Goal: Use online tool/utility: Utilize a website feature to perform a specific function

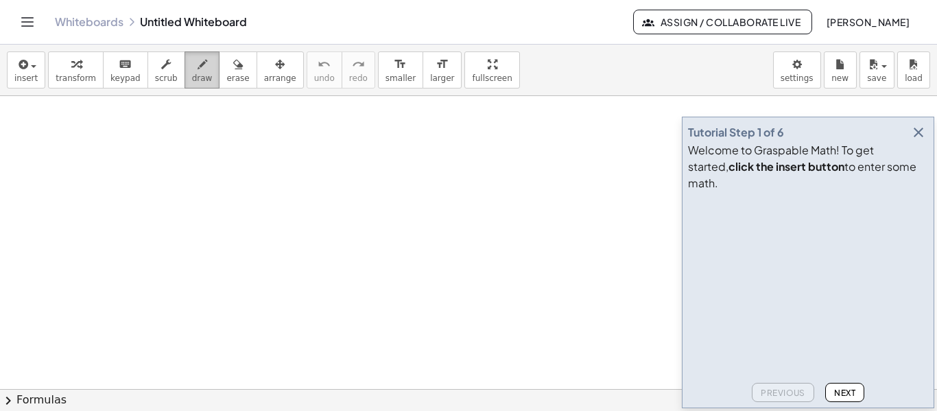
click at [192, 82] on span "draw" at bounding box center [202, 78] width 21 height 10
click at [27, 71] on div "button" at bounding box center [25, 64] width 23 height 16
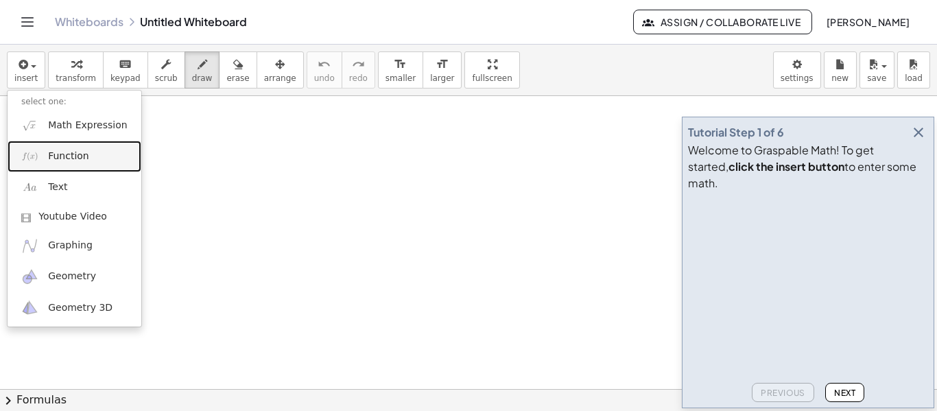
click at [71, 155] on span "Function" at bounding box center [68, 157] width 41 height 14
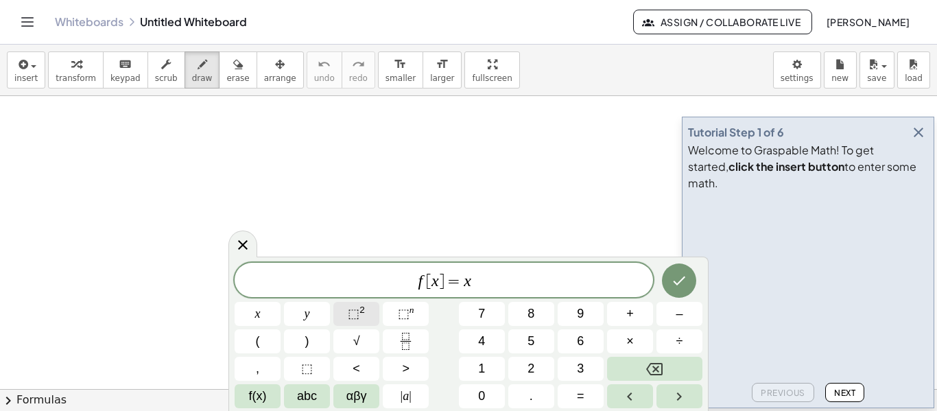
click at [362, 316] on span "⬚ 2" at bounding box center [356, 314] width 17 height 19
click at [686, 283] on icon "Done" at bounding box center [679, 278] width 16 height 16
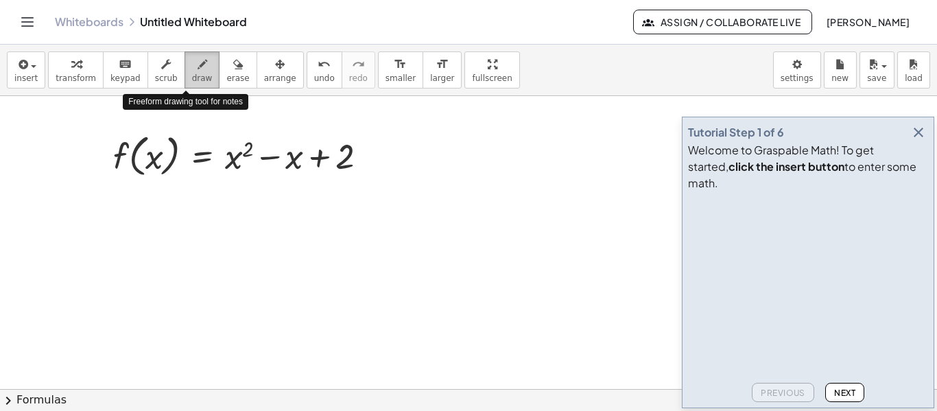
click at [192, 75] on span "draw" at bounding box center [202, 78] width 21 height 10
click at [192, 74] on span "draw" at bounding box center [202, 78] width 21 height 10
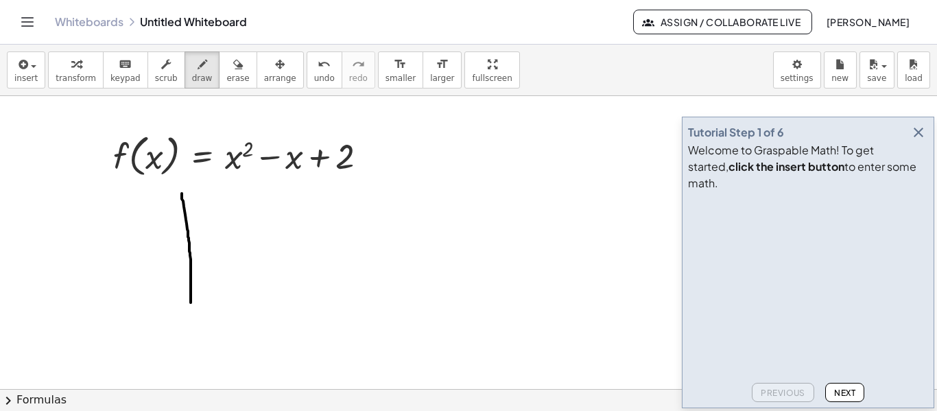
drag, startPoint x: 182, startPoint y: 193, endPoint x: 191, endPoint y: 304, distance: 110.8
drag, startPoint x: 547, startPoint y: 127, endPoint x: 556, endPoint y: 299, distance: 172.5
drag, startPoint x: 408, startPoint y: 126, endPoint x: 411, endPoint y: 329, distance: 203.8
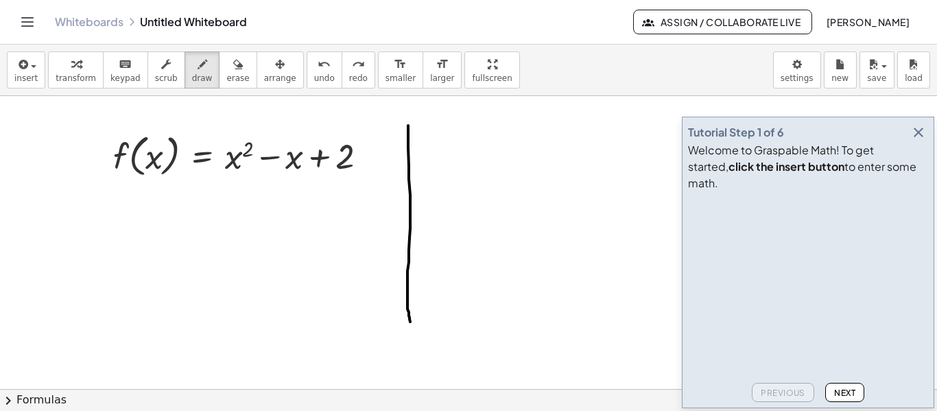
drag, startPoint x: 391, startPoint y: 141, endPoint x: 542, endPoint y: 141, distance: 150.9
drag, startPoint x: 395, startPoint y: 143, endPoint x: 380, endPoint y: 145, distance: 15.2
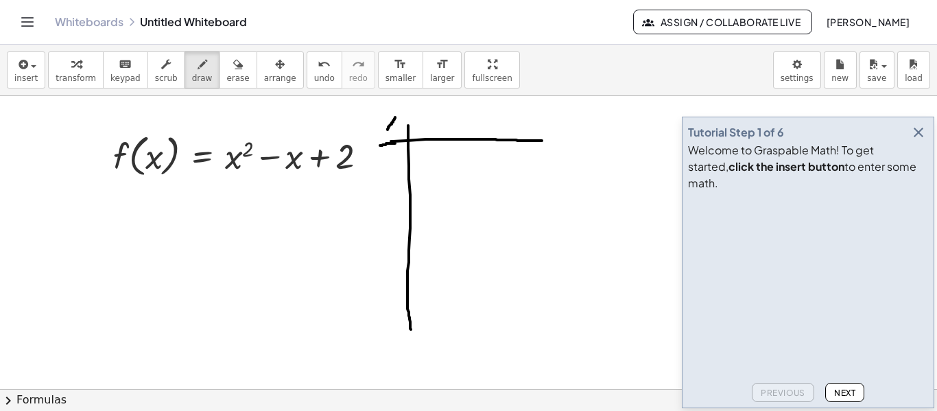
drag, startPoint x: 388, startPoint y: 130, endPoint x: 396, endPoint y: 116, distance: 16.0
drag, startPoint x: 388, startPoint y: 116, endPoint x: 398, endPoint y: 126, distance: 14.1
drag, startPoint x: 407, startPoint y: 130, endPoint x: 407, endPoint y: 118, distance: 11.7
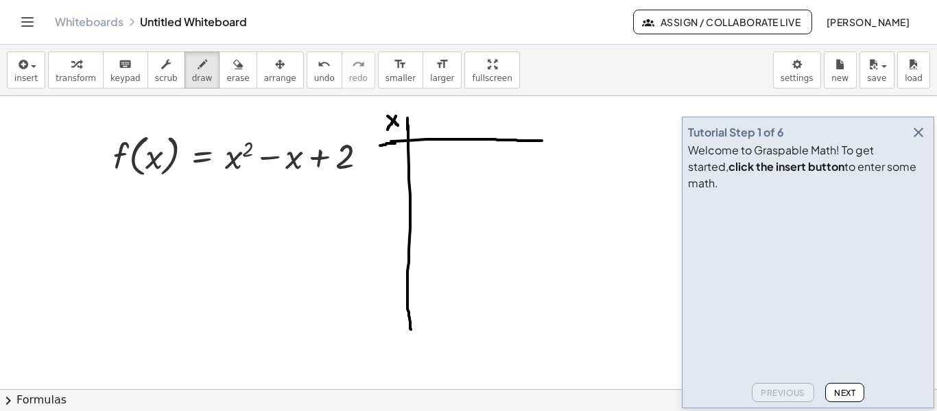
drag, startPoint x: 436, startPoint y: 119, endPoint x: 424, endPoint y: 132, distance: 17.5
drag, startPoint x: 423, startPoint y: 117, endPoint x: 429, endPoint y: 122, distance: 8.8
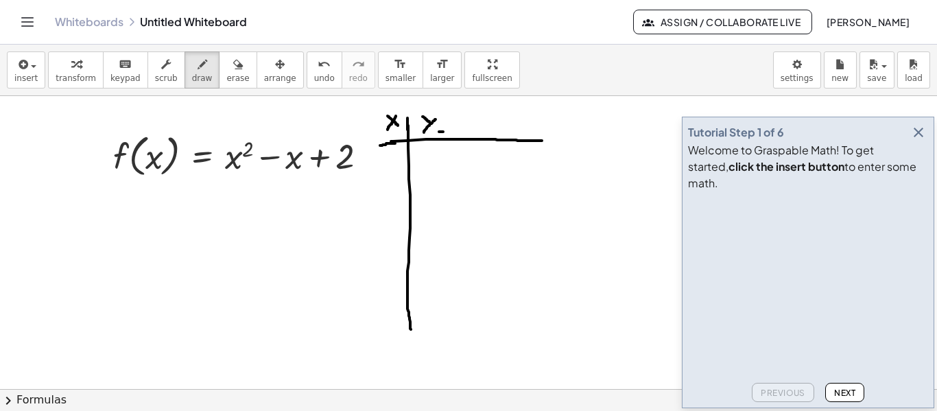
drag, startPoint x: 457, startPoint y: 130, endPoint x: 470, endPoint y: 119, distance: 16.6
drag, startPoint x: 458, startPoint y: 117, endPoint x: 470, endPoint y: 131, distance: 18.5
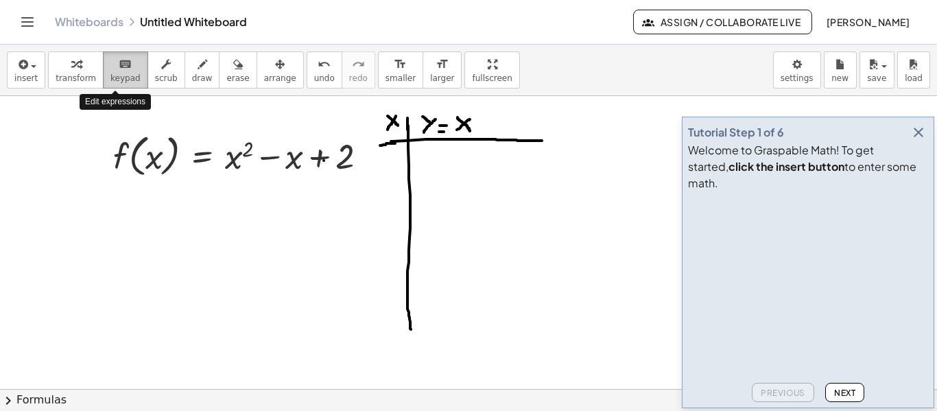
click at [115, 74] on span "keypad" at bounding box center [125, 78] width 30 height 10
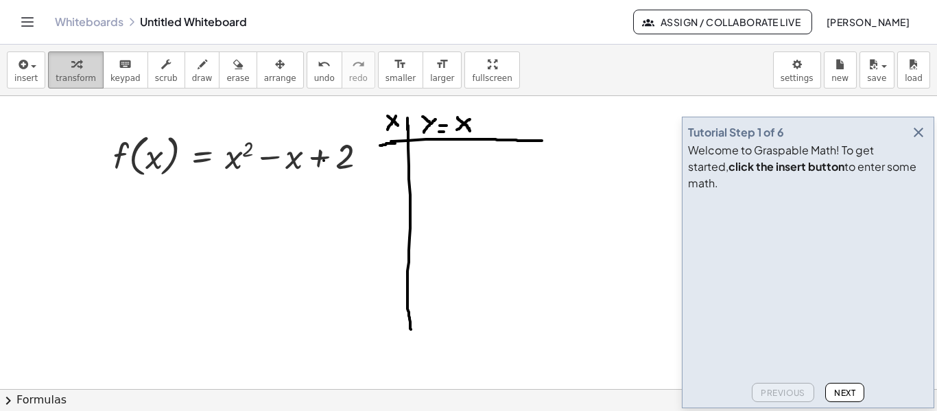
click at [76, 70] on div "button" at bounding box center [76, 64] width 40 height 16
click at [17, 75] on span "insert" at bounding box center [25, 78] width 23 height 10
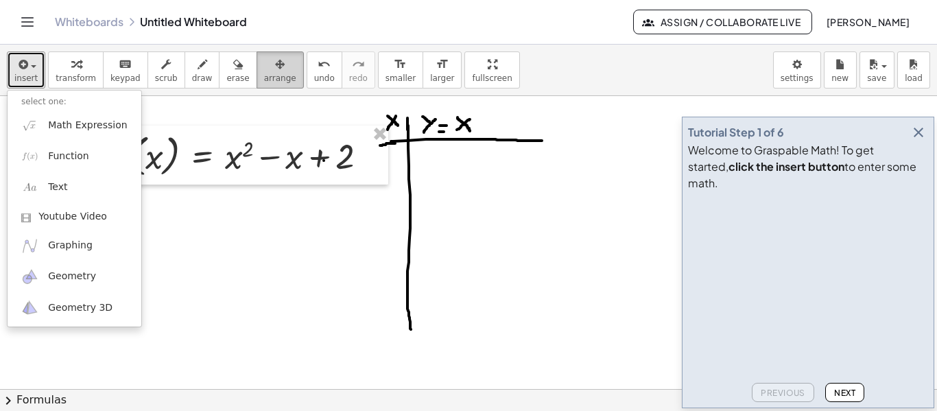
click at [264, 74] on span "arrange" at bounding box center [280, 78] width 32 height 10
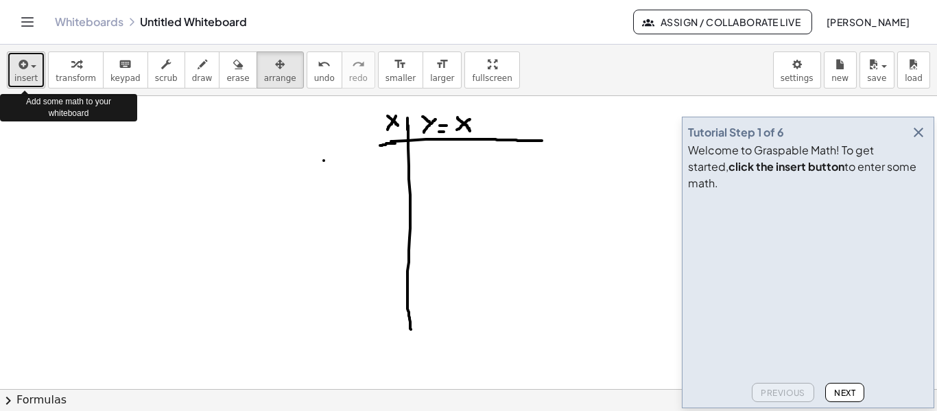
click at [21, 75] on span "insert" at bounding box center [25, 78] width 23 height 10
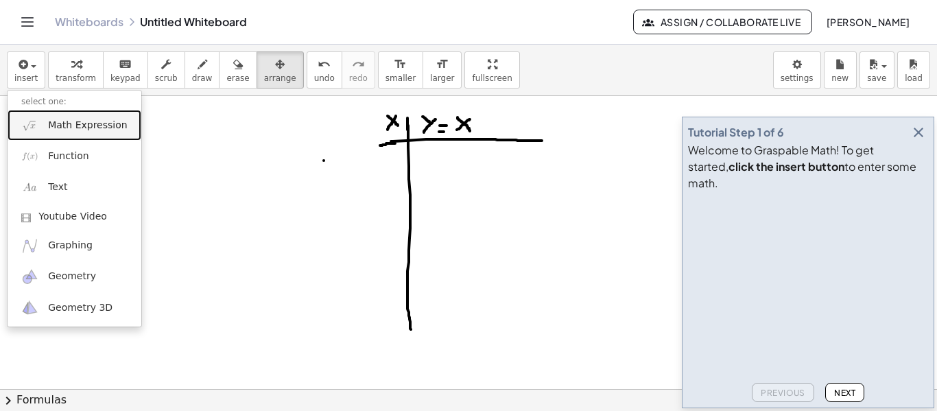
click at [64, 126] on span "Math Expression" at bounding box center [87, 126] width 79 height 14
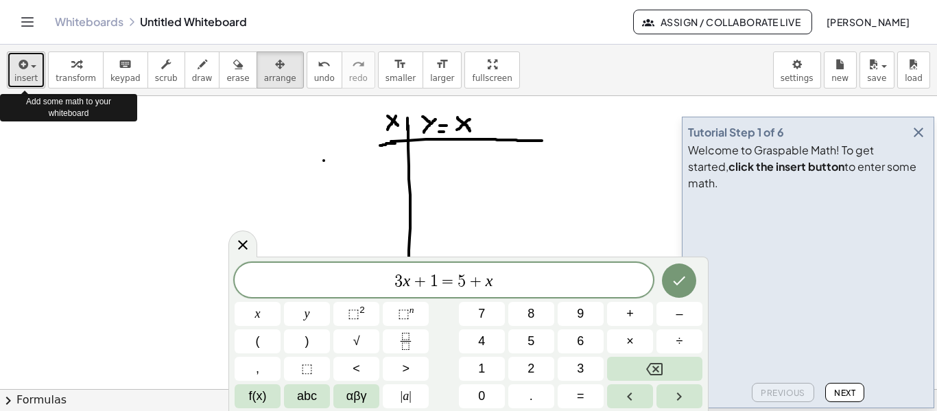
click at [28, 77] on span "insert" at bounding box center [25, 78] width 23 height 10
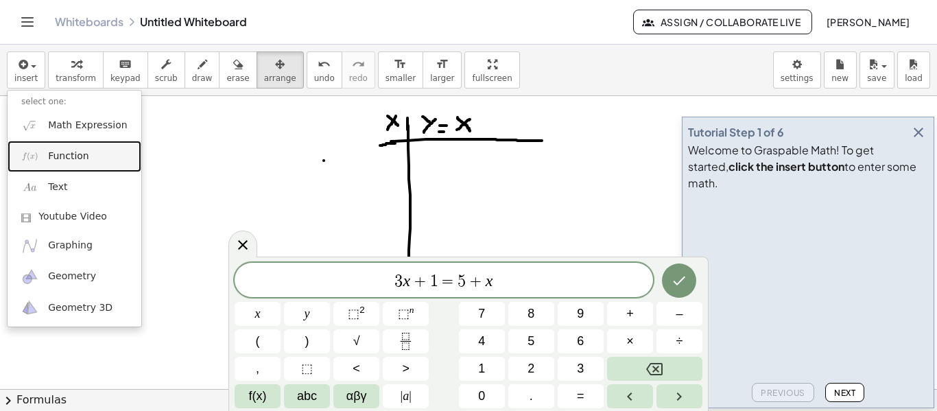
click at [50, 159] on span "Function" at bounding box center [68, 157] width 41 height 14
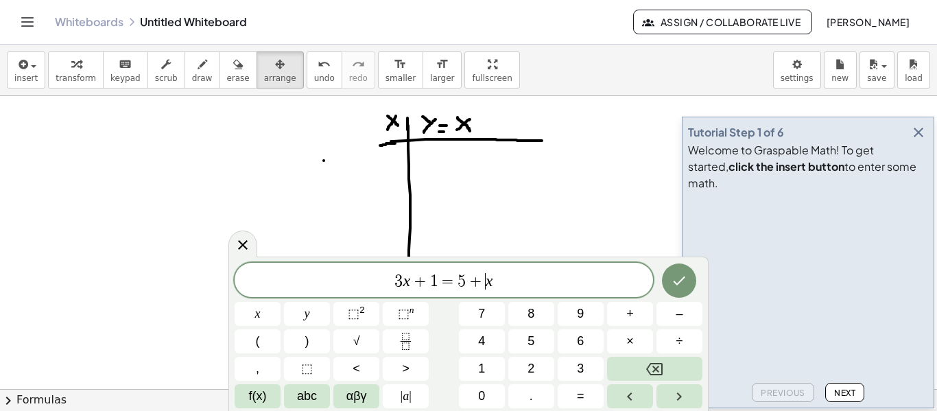
click at [482, 275] on span "+" at bounding box center [476, 281] width 20 height 16
click at [246, 246] on icon at bounding box center [243, 245] width 16 height 16
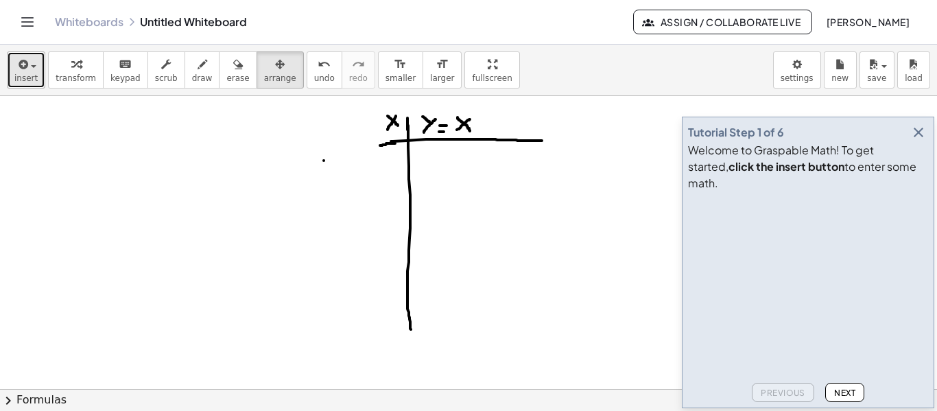
click at [29, 77] on span "insert" at bounding box center [25, 78] width 23 height 10
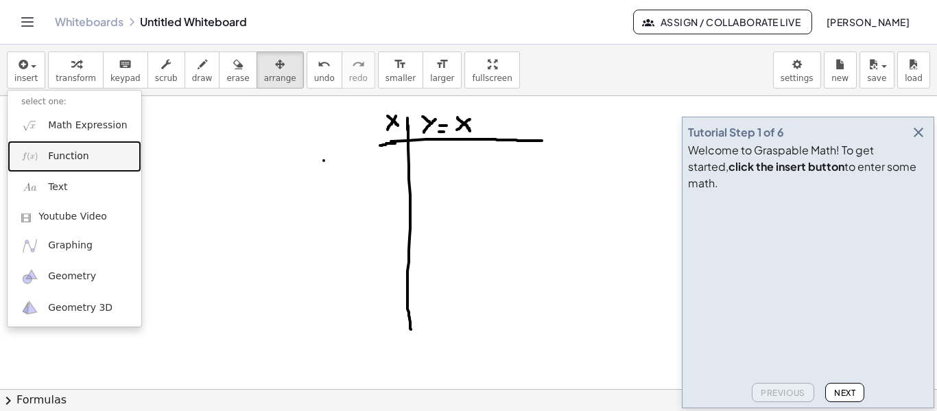
click at [66, 152] on span "Function" at bounding box center [68, 157] width 41 height 14
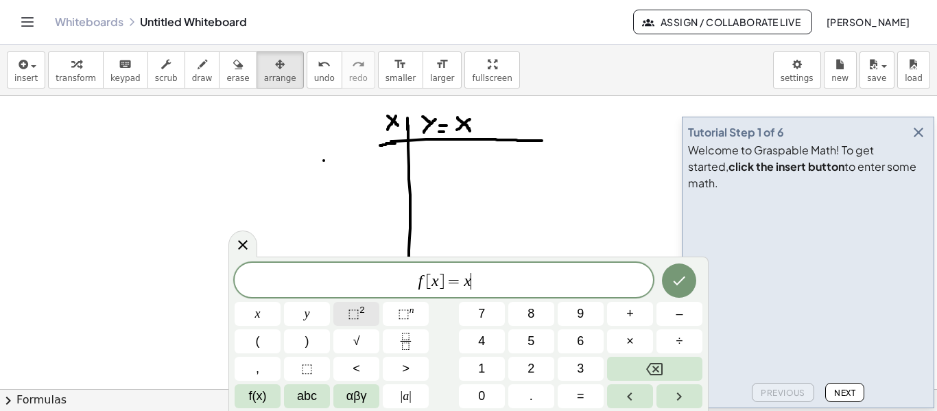
click at [355, 313] on span "⬚" at bounding box center [354, 314] width 12 height 14
click at [467, 283] on var "x" at bounding box center [471, 281] width 8 height 18
click at [678, 282] on icon "Done" at bounding box center [679, 278] width 16 height 16
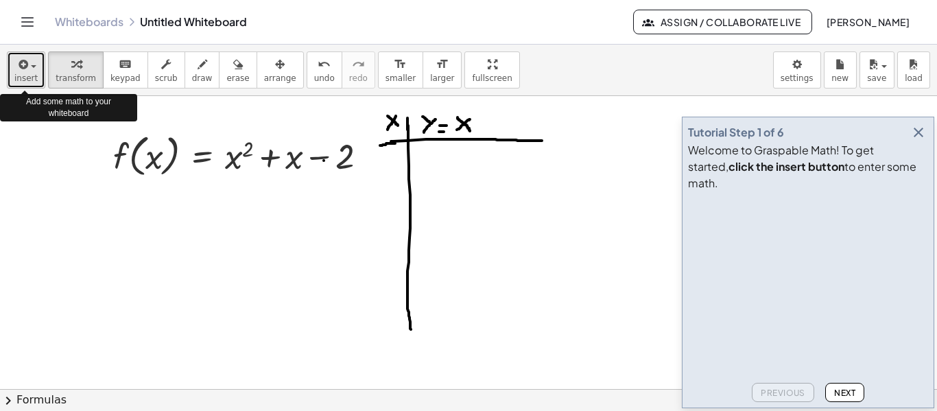
click at [19, 68] on icon "button" at bounding box center [22, 64] width 12 height 16
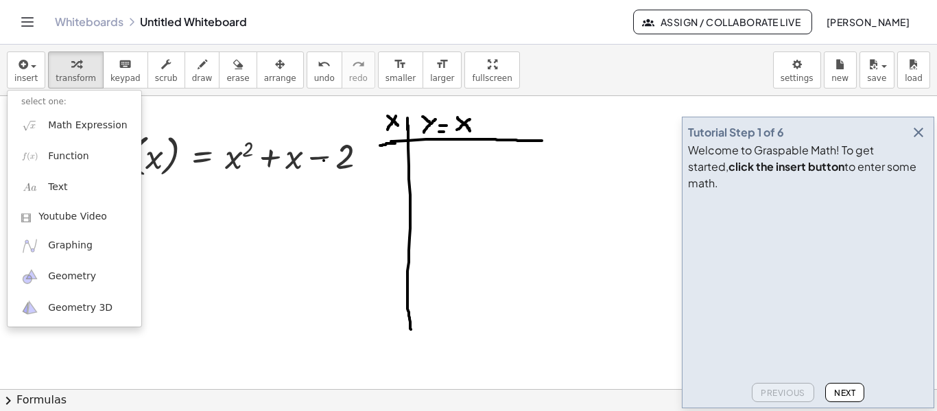
click at [374, 19] on div "Whiteboards Untitled Whiteboard" at bounding box center [344, 22] width 578 height 14
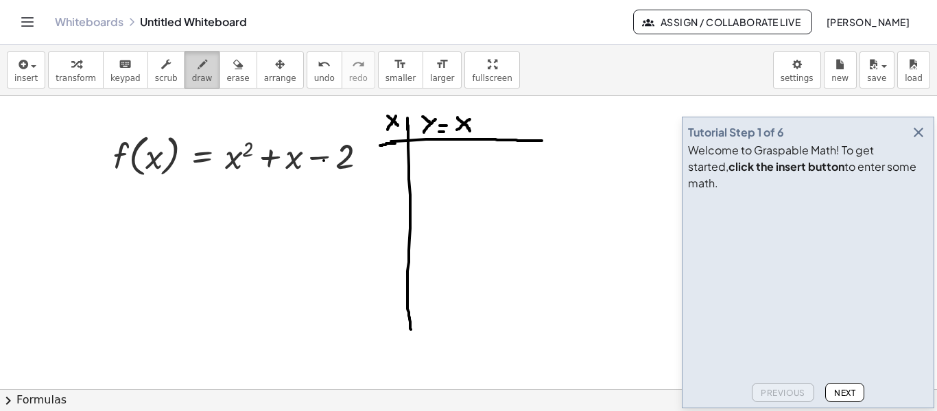
click at [192, 82] on span "draw" at bounding box center [202, 78] width 21 height 10
drag, startPoint x: 473, startPoint y: 110, endPoint x: 484, endPoint y: 118, distance: 13.3
drag, startPoint x: 490, startPoint y: 121, endPoint x: 490, endPoint y: 134, distance: 13.0
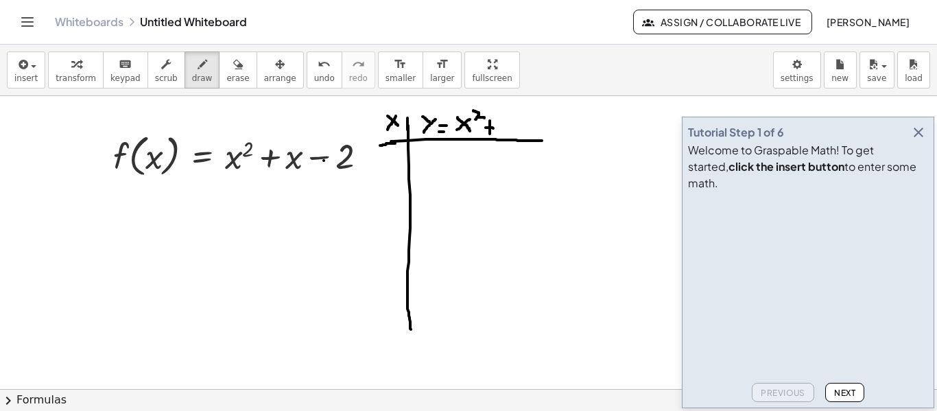
drag, startPoint x: 486, startPoint y: 128, endPoint x: 497, endPoint y: 129, distance: 11.1
drag, startPoint x: 510, startPoint y: 121, endPoint x: 504, endPoint y: 134, distance: 14.7
drag, startPoint x: 501, startPoint y: 119, endPoint x: 517, endPoint y: 133, distance: 21.9
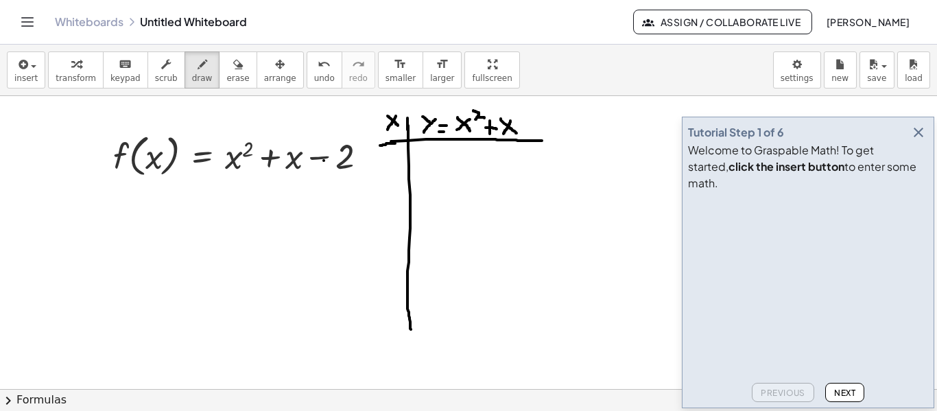
drag, startPoint x: 532, startPoint y: 121, endPoint x: 541, endPoint y: 131, distance: 12.6
drag, startPoint x: 545, startPoint y: 121, endPoint x: 559, endPoint y: 314, distance: 193.9
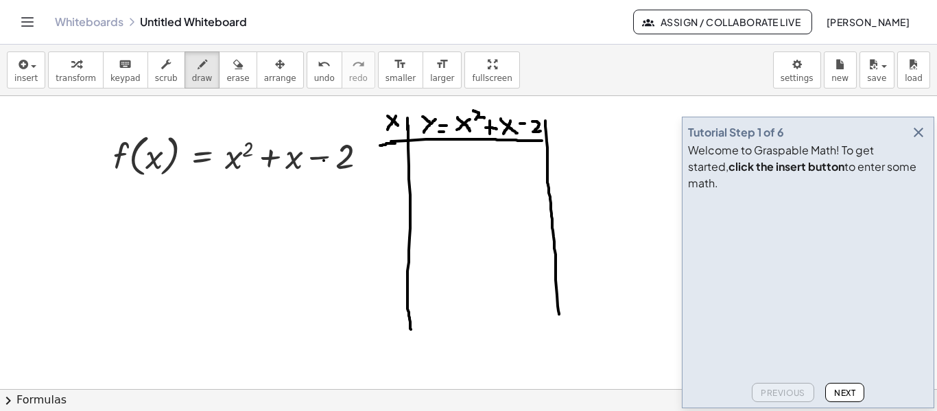
drag, startPoint x: 544, startPoint y: 141, endPoint x: 603, endPoint y: 143, distance: 59.0
drag, startPoint x: 599, startPoint y: 118, endPoint x: 610, endPoint y: 301, distance: 183.5
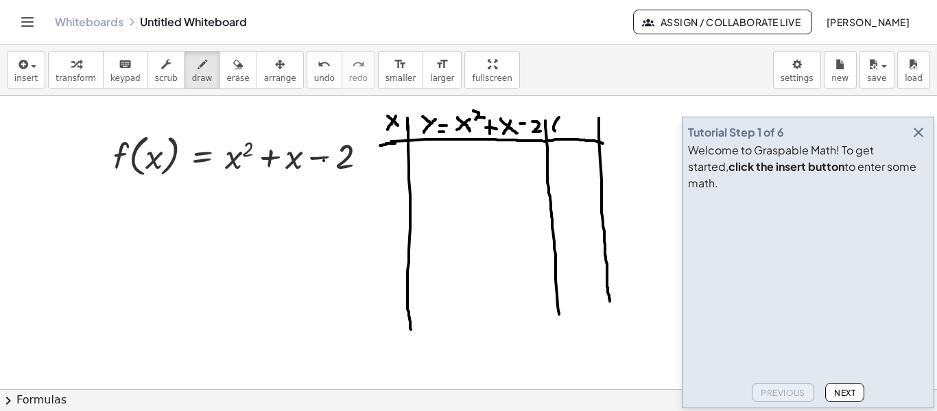
drag, startPoint x: 559, startPoint y: 117, endPoint x: 557, endPoint y: 133, distance: 15.9
drag, startPoint x: 561, startPoint y: 130, endPoint x: 569, endPoint y: 123, distance: 10.2
drag, startPoint x: 562, startPoint y: 121, endPoint x: 568, endPoint y: 130, distance: 11.4
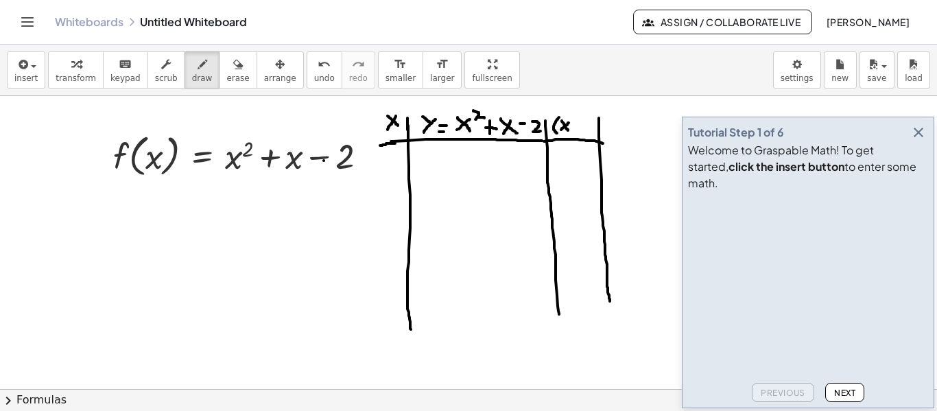
drag, startPoint x: 587, startPoint y: 121, endPoint x: 582, endPoint y: 131, distance: 11.7
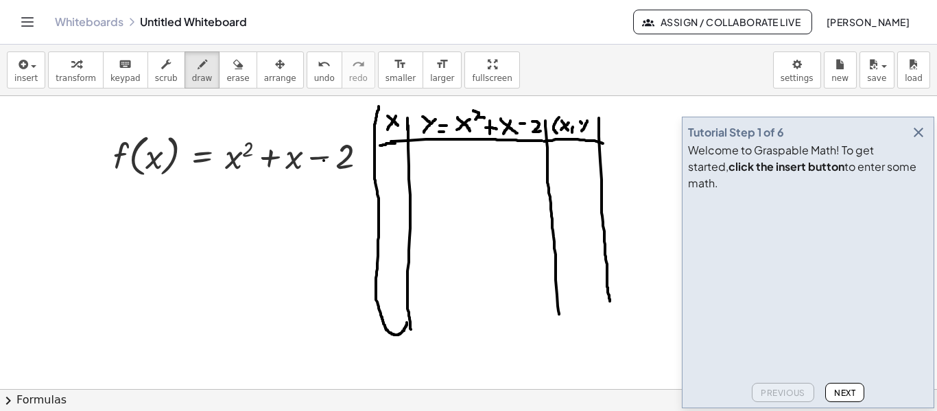
drag, startPoint x: 379, startPoint y: 106, endPoint x: 407, endPoint y: 318, distance: 213.1
drag, startPoint x: 381, startPoint y: 104, endPoint x: 407, endPoint y: 117, distance: 29.1
drag, startPoint x: 105, startPoint y: 196, endPoint x: 106, endPoint y: 211, distance: 15.8
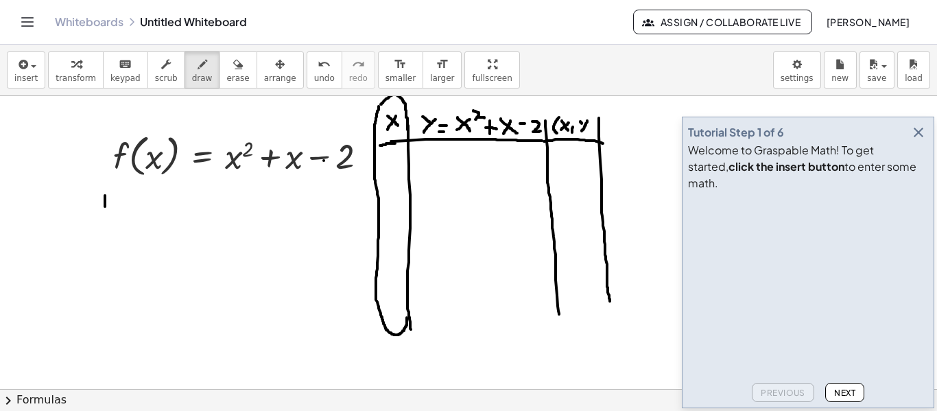
drag, startPoint x: 96, startPoint y: 198, endPoint x: 103, endPoint y: 222, distance: 24.3
drag, startPoint x: 126, startPoint y: 211, endPoint x: 125, endPoint y: 227, distance: 16.5
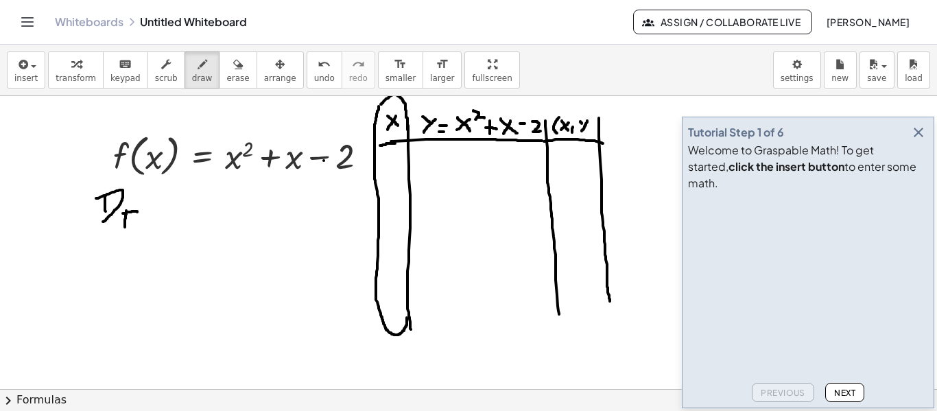
drag, startPoint x: 123, startPoint y: 213, endPoint x: 137, endPoint y: 213, distance: 14.4
drag, startPoint x: 143, startPoint y: 217, endPoint x: 156, endPoint y: 217, distance: 13.0
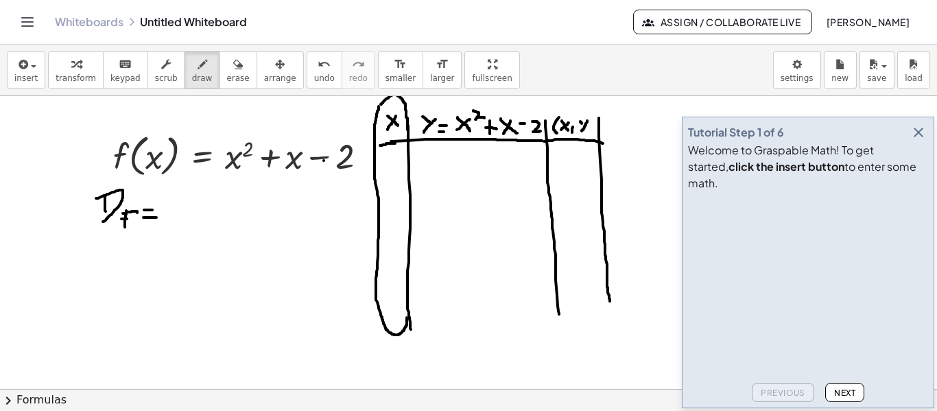
drag, startPoint x: 144, startPoint y: 210, endPoint x: 156, endPoint y: 210, distance: 12.3
drag, startPoint x: 166, startPoint y: 204, endPoint x: 166, endPoint y: 216, distance: 11.7
drag, startPoint x: 162, startPoint y: 204, endPoint x: 176, endPoint y: 220, distance: 20.4
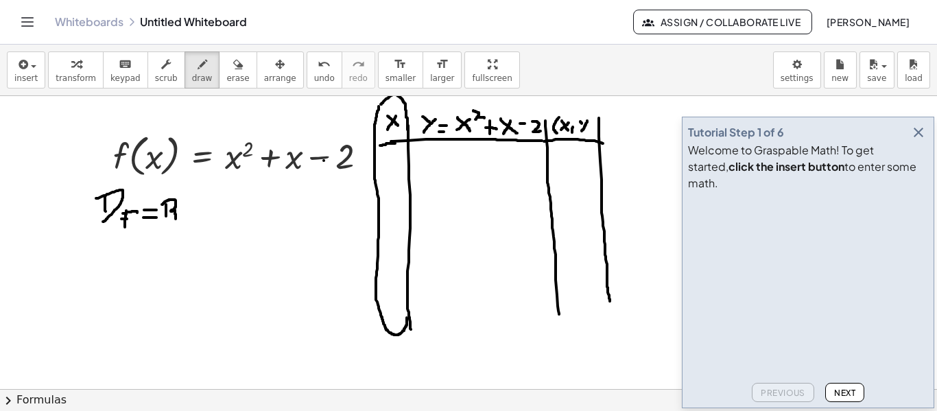
drag, startPoint x: 378, startPoint y: 171, endPoint x: 600, endPoint y: 169, distance: 221.6
drag, startPoint x: 422, startPoint y: 152, endPoint x: 430, endPoint y: 152, distance: 8.3
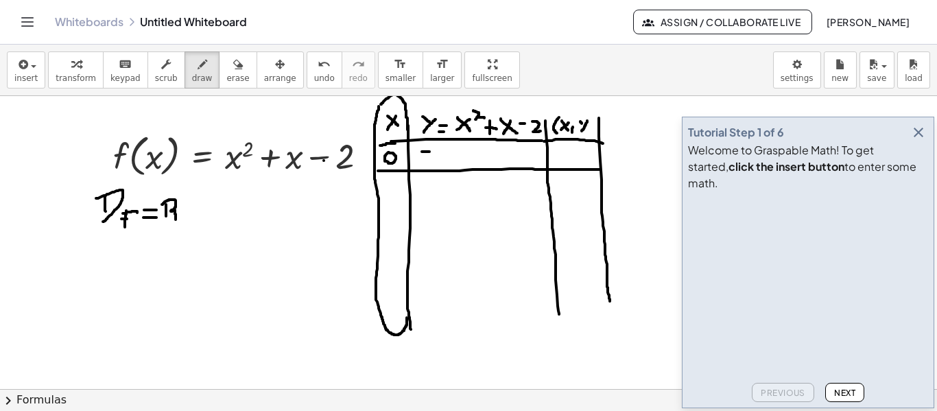
drag, startPoint x: 439, startPoint y: 148, endPoint x: 452, endPoint y: 163, distance: 19.9
drag, startPoint x: 557, startPoint y: 145, endPoint x: 556, endPoint y: 160, distance: 14.4
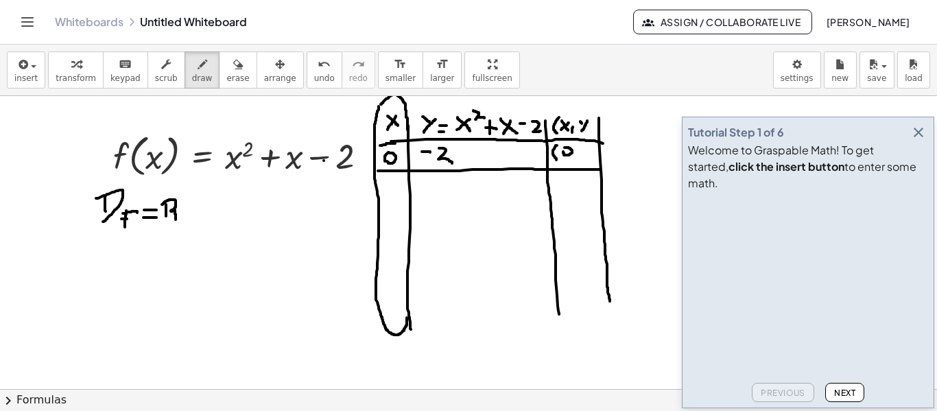
drag, startPoint x: 584, startPoint y: 148, endPoint x: 587, endPoint y: 162, distance: 14.1
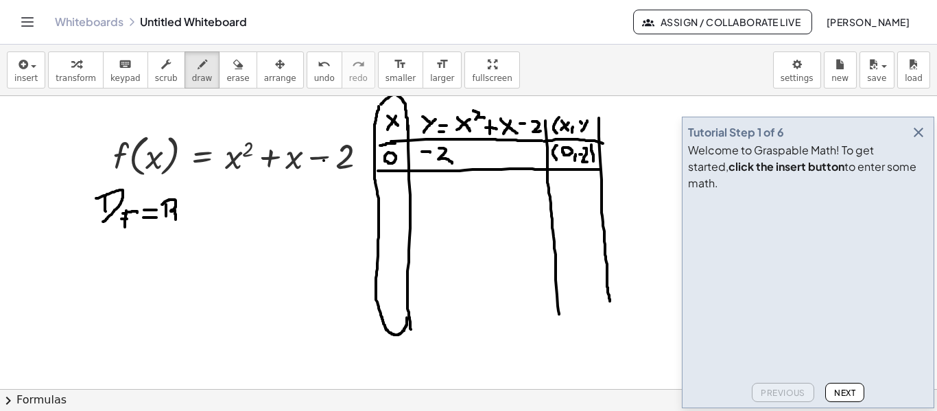
drag, startPoint x: 591, startPoint y: 145, endPoint x: 593, endPoint y: 163, distance: 18.0
click at [919, 141] on icon "button" at bounding box center [918, 132] width 16 height 16
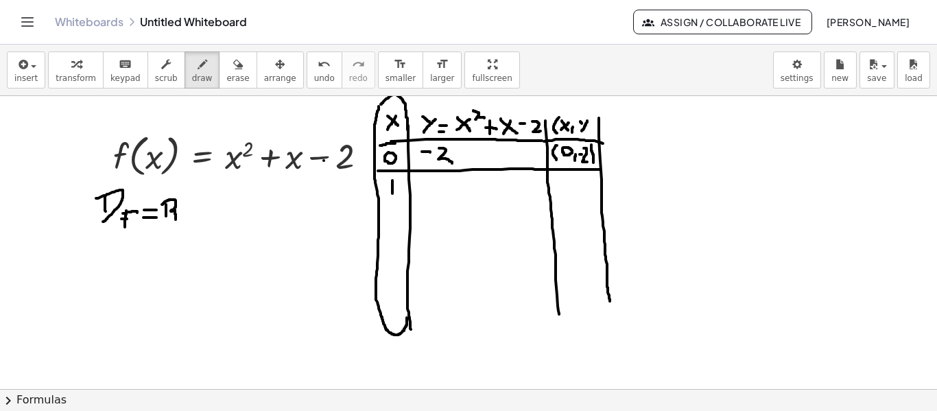
drag, startPoint x: 392, startPoint y: 182, endPoint x: 392, endPoint y: 193, distance: 11.0
drag, startPoint x: 388, startPoint y: 194, endPoint x: 396, endPoint y: 194, distance: 7.5
drag, startPoint x: 381, startPoint y: 202, endPoint x: 604, endPoint y: 203, distance: 222.9
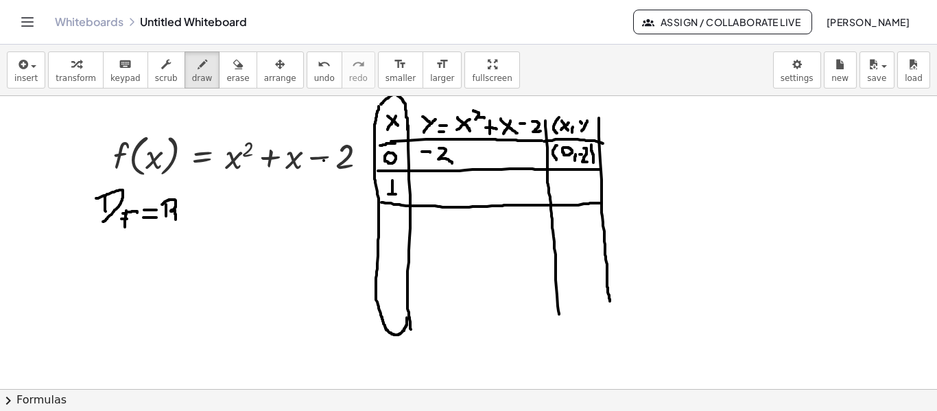
drag, startPoint x: 558, startPoint y: 176, endPoint x: 558, endPoint y: 195, distance: 19.2
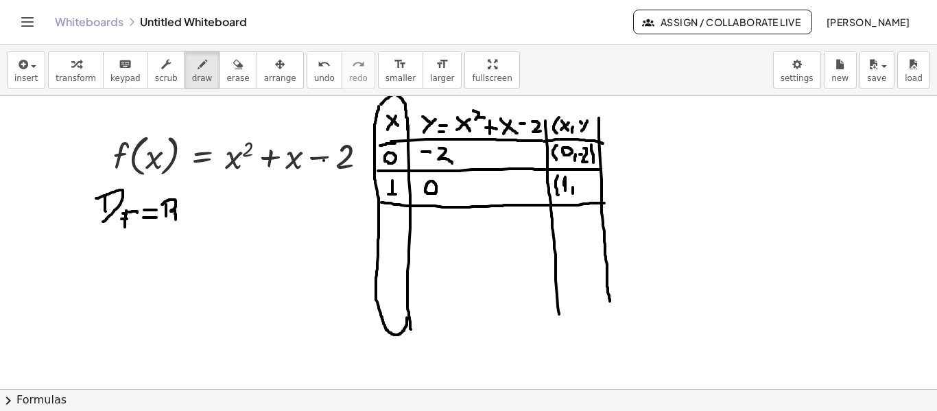
drag, startPoint x: 591, startPoint y: 177, endPoint x: 593, endPoint y: 193, distance: 16.6
drag, startPoint x: 383, startPoint y: 225, endPoint x: 394, endPoint y: 235, distance: 15.0
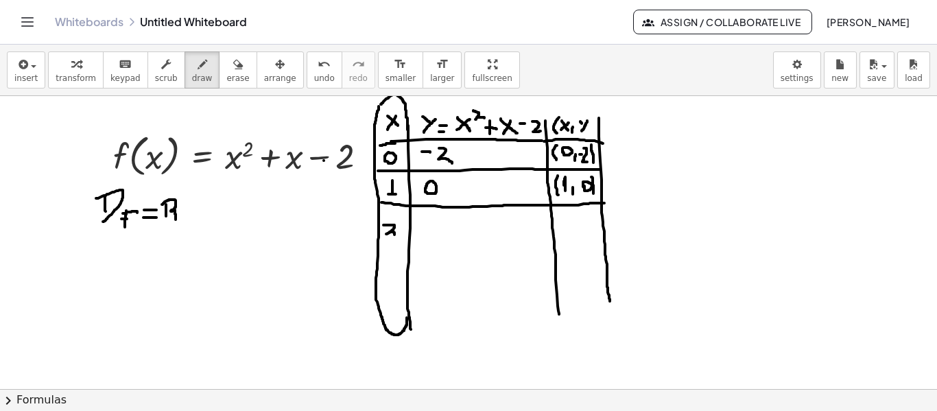
drag, startPoint x: 378, startPoint y: 241, endPoint x: 606, endPoint y: 245, distance: 227.8
drag, startPoint x: 431, startPoint y: 222, endPoint x: 431, endPoint y: 232, distance: 10.3
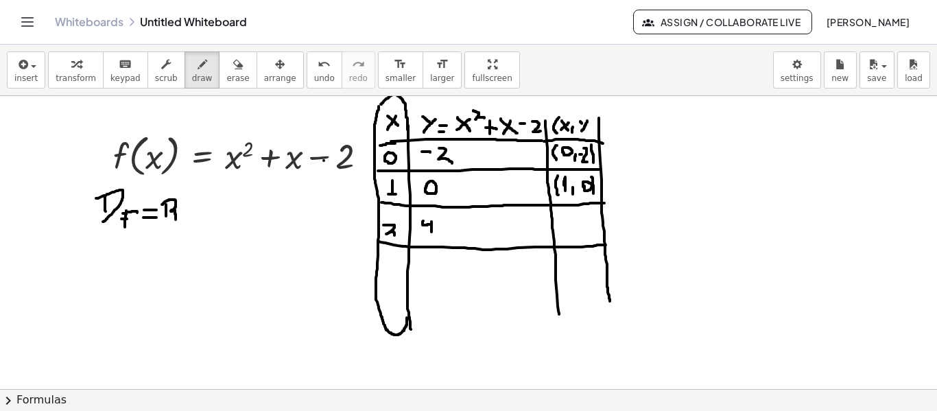
drag, startPoint x: 430, startPoint y: 224, endPoint x: 425, endPoint y: 216, distance: 9.5
drag, startPoint x: 560, startPoint y: 221, endPoint x: 559, endPoint y: 237, distance: 15.8
drag, startPoint x: 562, startPoint y: 227, endPoint x: 569, endPoint y: 236, distance: 11.7
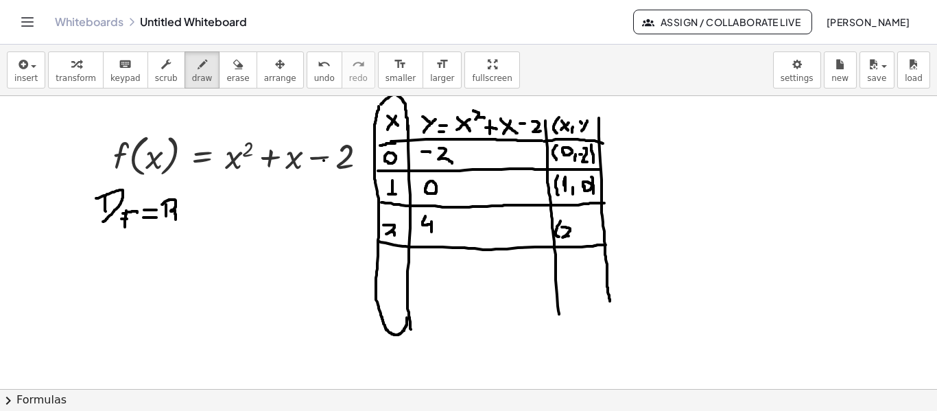
drag, startPoint x: 590, startPoint y: 226, endPoint x: 589, endPoint y: 237, distance: 10.4
drag, startPoint x: 587, startPoint y: 230, endPoint x: 584, endPoint y: 222, distance: 9.3
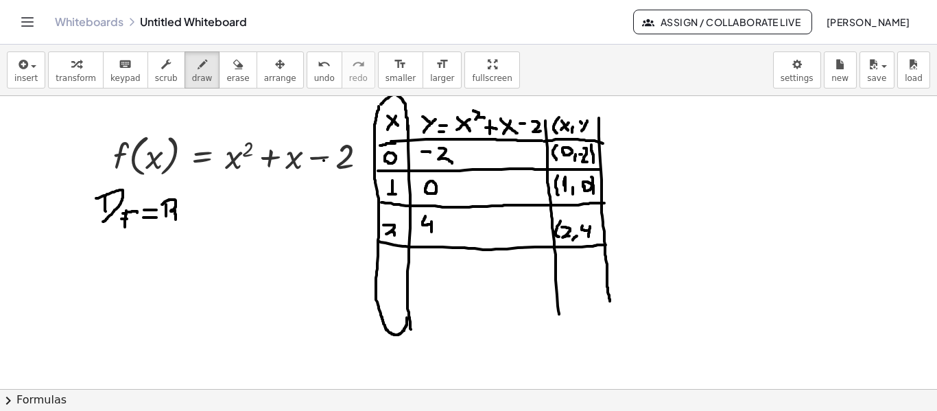
drag, startPoint x: 593, startPoint y: 220, endPoint x: 595, endPoint y: 238, distance: 18.6
drag, startPoint x: 397, startPoint y: 260, endPoint x: 395, endPoint y: 271, distance: 11.1
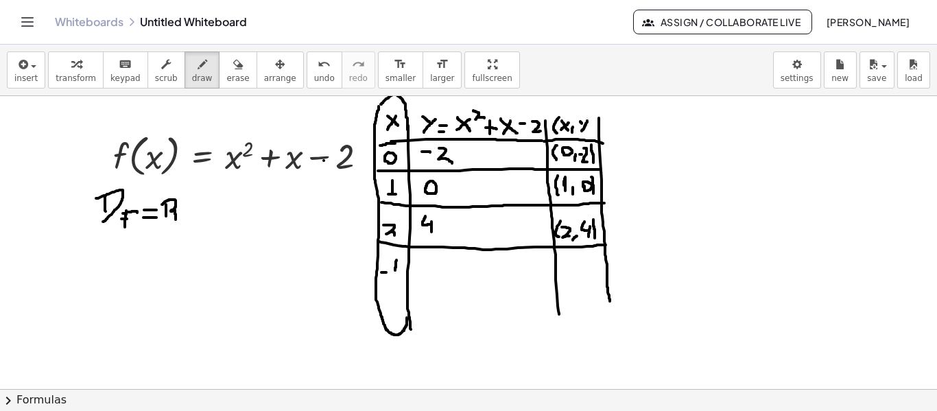
drag, startPoint x: 391, startPoint y: 270, endPoint x: 399, endPoint y: 270, distance: 7.5
drag, startPoint x: 381, startPoint y: 282, endPoint x: 610, endPoint y: 276, distance: 229.2
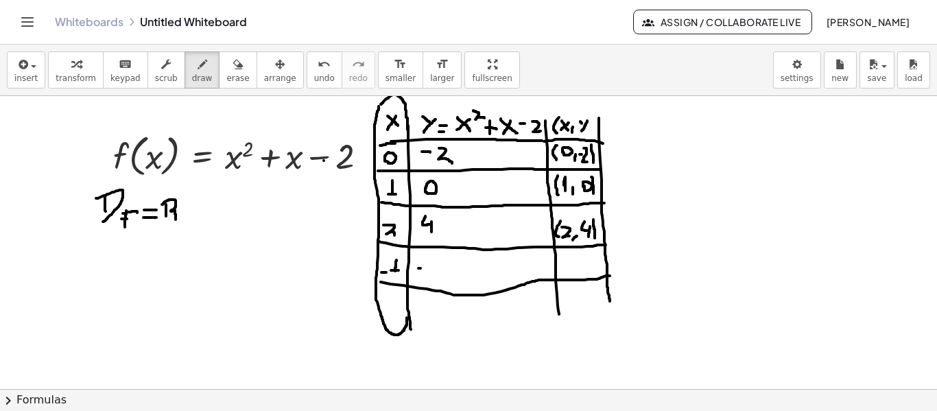
drag, startPoint x: 431, startPoint y: 264, endPoint x: 444, endPoint y: 279, distance: 19.4
drag, startPoint x: 566, startPoint y: 257, endPoint x: 565, endPoint y: 271, distance: 14.4
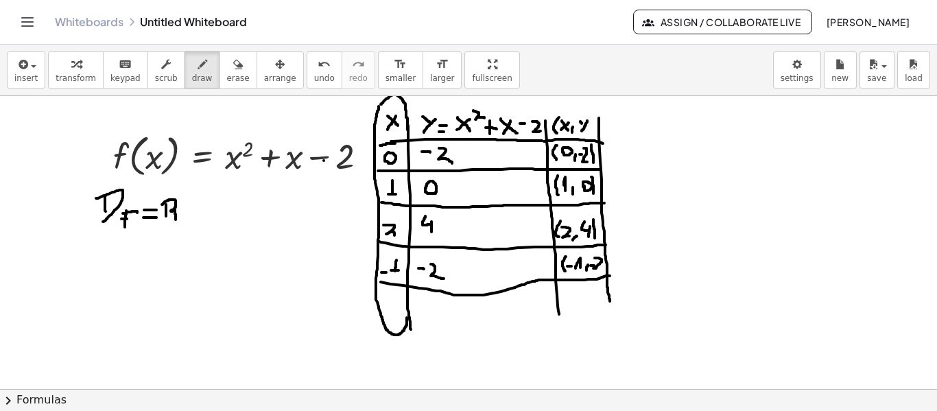
drag, startPoint x: 595, startPoint y: 258, endPoint x: 602, endPoint y: 270, distance: 14.1
click at [192, 78] on span "draw" at bounding box center [202, 78] width 21 height 10
drag, startPoint x: 385, startPoint y: 301, endPoint x: 396, endPoint y: 300, distance: 11.0
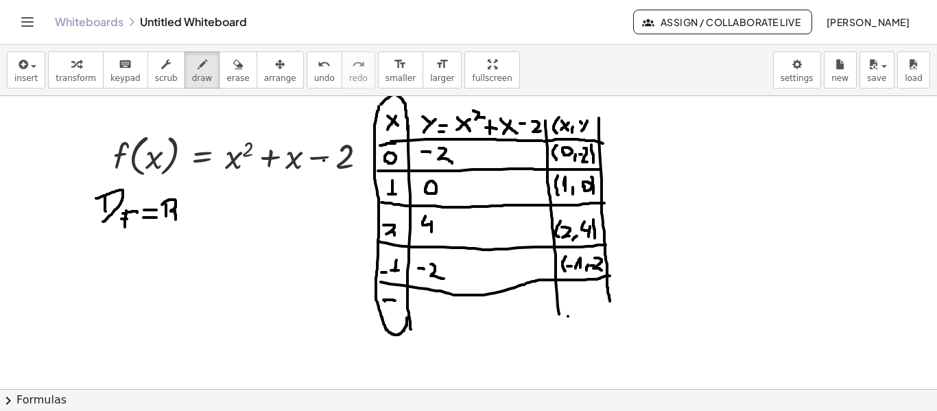
drag, startPoint x: 391, startPoint y: 294, endPoint x: 397, endPoint y: 298, distance: 7.8
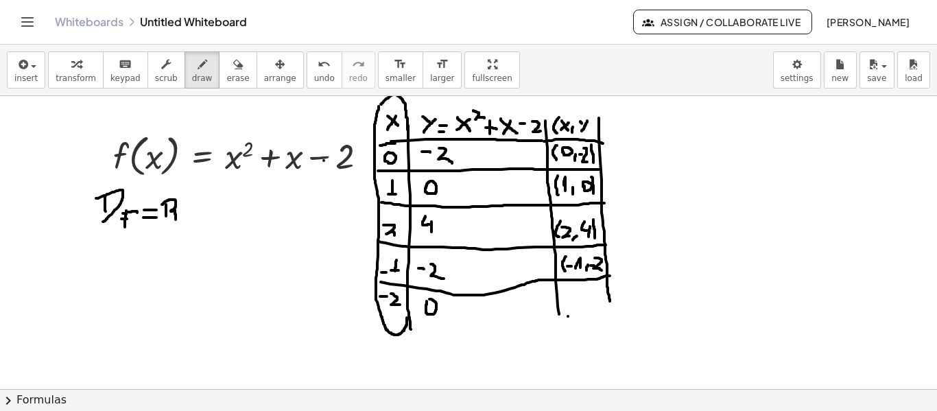
drag, startPoint x: 572, startPoint y: 298, endPoint x: 578, endPoint y: 311, distance: 13.5
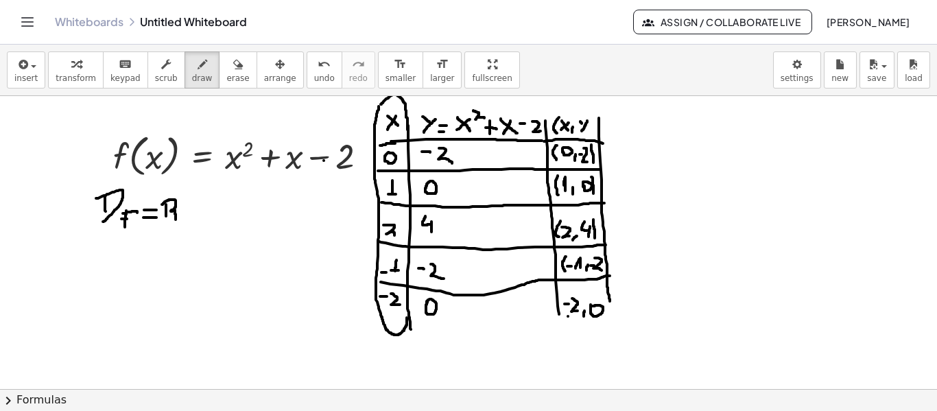
click at [233, 67] on icon "button" at bounding box center [238, 64] width 10 height 16
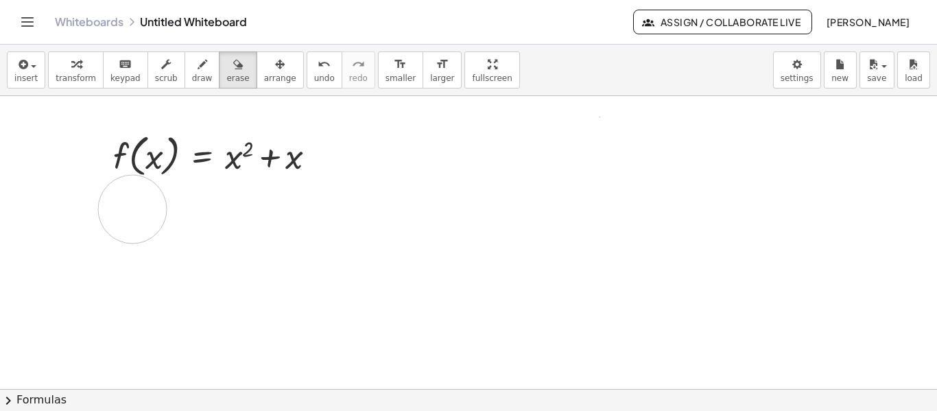
drag, startPoint x: 382, startPoint y: 229, endPoint x: 255, endPoint y: 186, distance: 134.7
click at [112, 72] on button "keyboard keypad" at bounding box center [125, 69] width 45 height 37
click at [77, 76] on span "transform" at bounding box center [76, 78] width 40 height 10
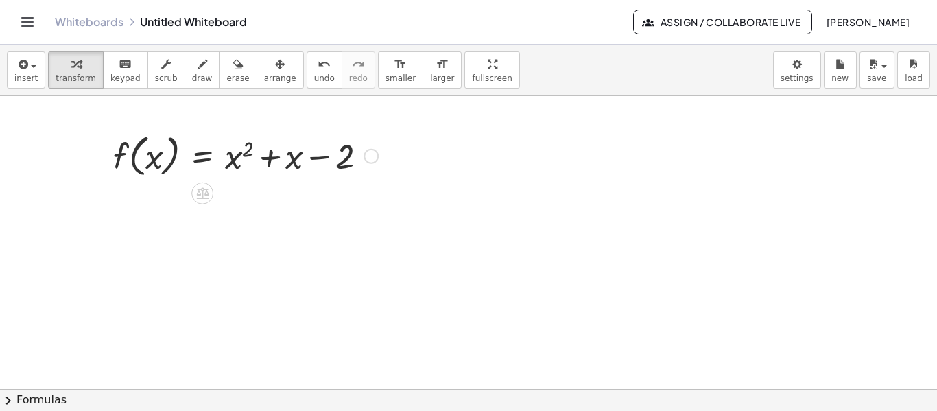
click at [234, 138] on div at bounding box center [245, 155] width 279 height 52
click at [213, 166] on div at bounding box center [245, 155] width 279 height 52
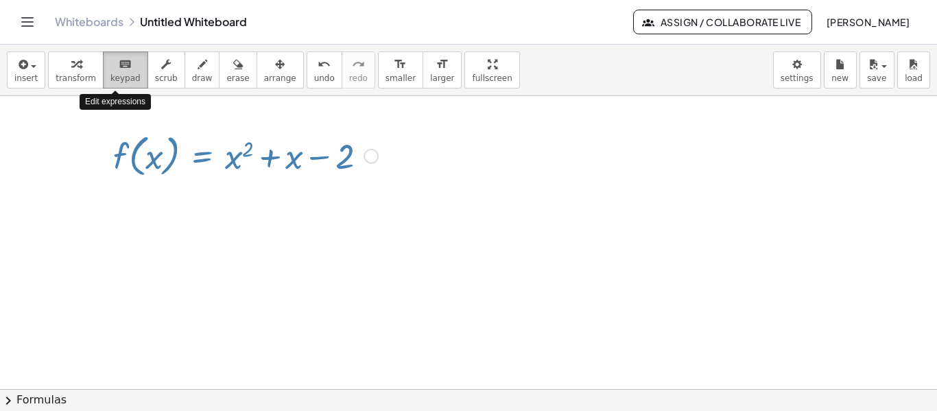
click at [118, 74] on span "keypad" at bounding box center [125, 78] width 30 height 10
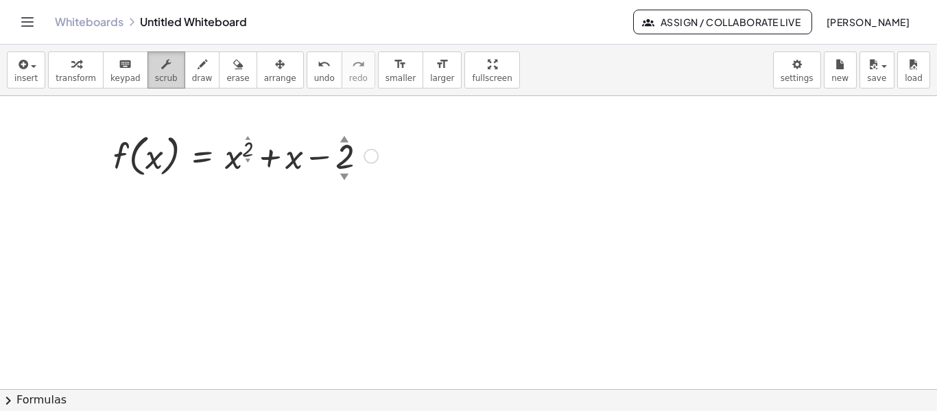
click at [156, 73] on span "scrub" at bounding box center [166, 78] width 23 height 10
click at [193, 69] on div "button" at bounding box center [202, 64] width 21 height 16
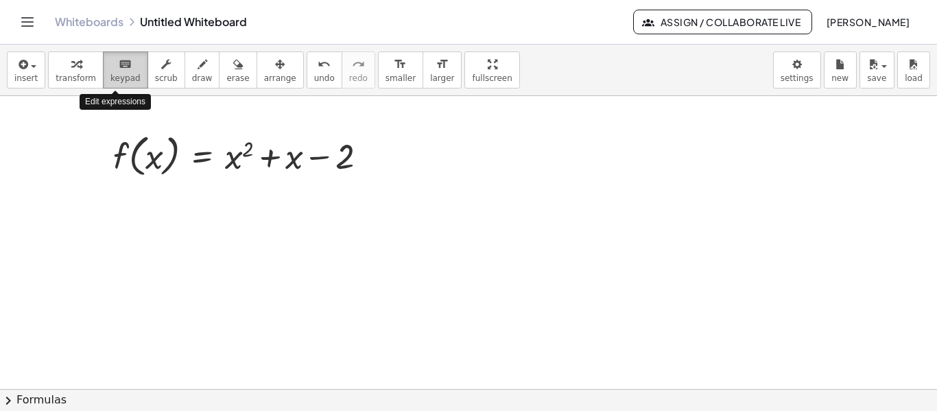
click at [119, 69] on icon "keyboard" at bounding box center [125, 64] width 13 height 16
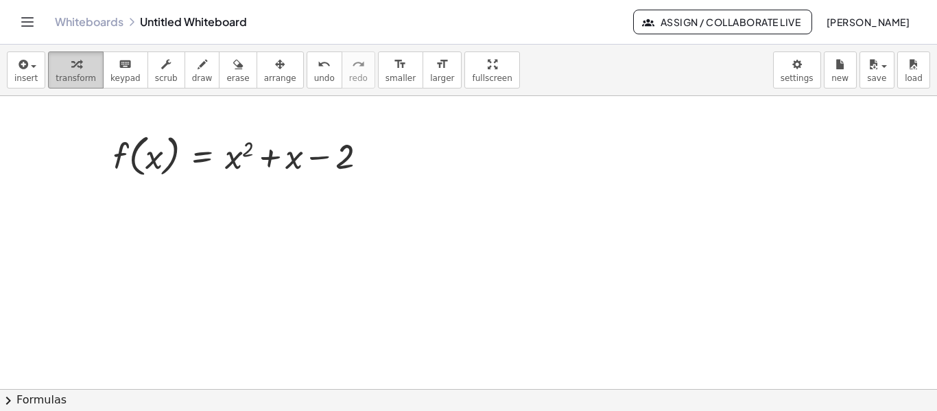
click at [70, 75] on span "transform" at bounding box center [76, 78] width 40 height 10
click at [67, 75] on span "transform" at bounding box center [76, 78] width 40 height 10
click at [203, 152] on div at bounding box center [245, 155] width 279 height 52
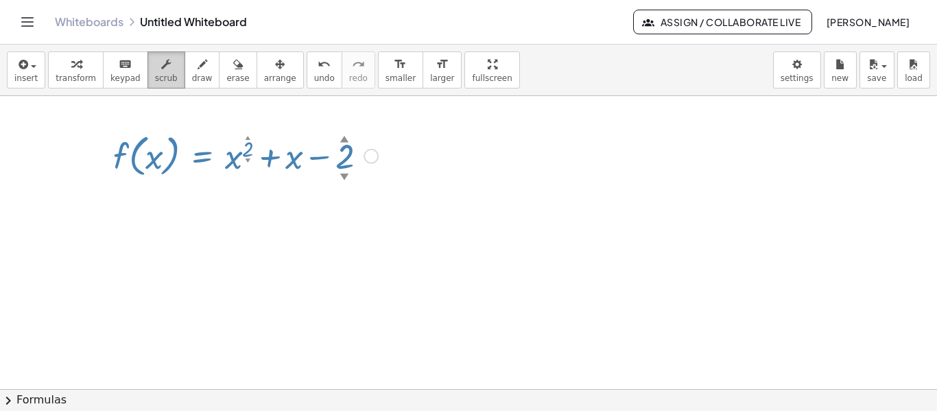
click at [159, 71] on div "button" at bounding box center [166, 64] width 23 height 16
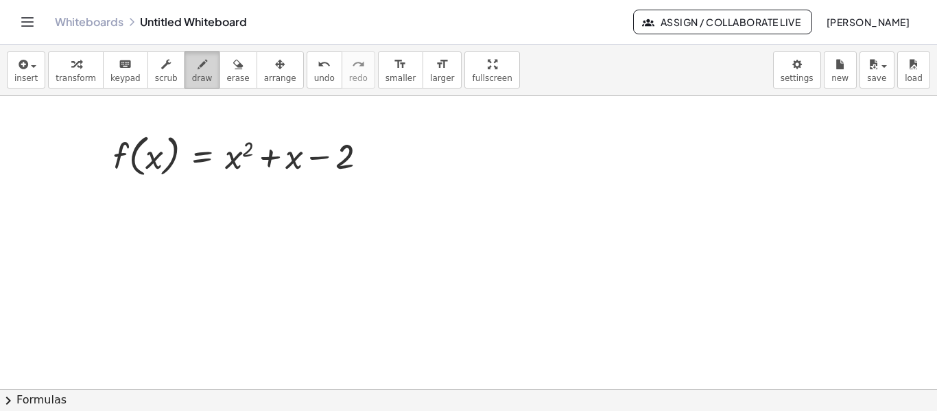
click at [198, 70] on icon "button" at bounding box center [203, 64] width 10 height 16
click at [226, 70] on div "button" at bounding box center [237, 64] width 23 height 16
click at [264, 73] on span "arrange" at bounding box center [280, 78] width 32 height 10
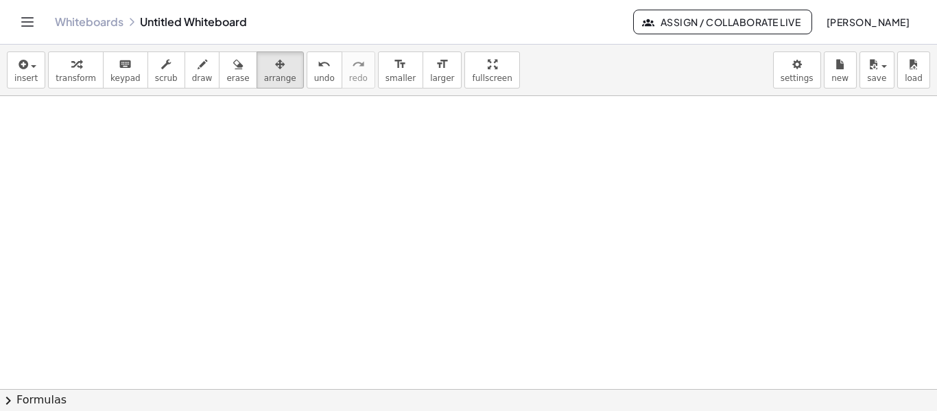
click at [30, 397] on button "chevron_right Formulas" at bounding box center [468, 400] width 937 height 22
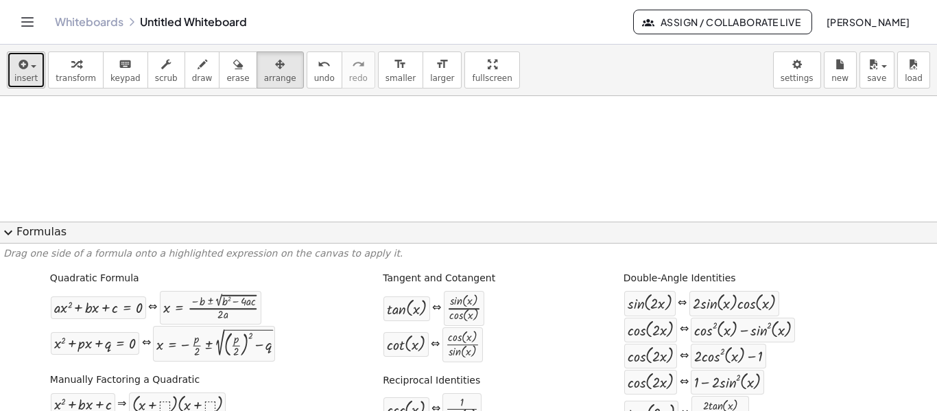
click at [26, 75] on span "insert" at bounding box center [25, 78] width 23 height 10
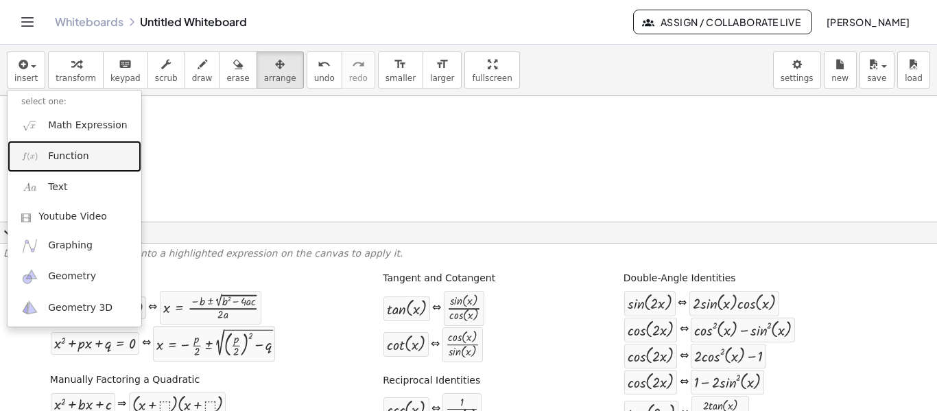
click at [61, 147] on link "Function" at bounding box center [75, 156] width 134 height 31
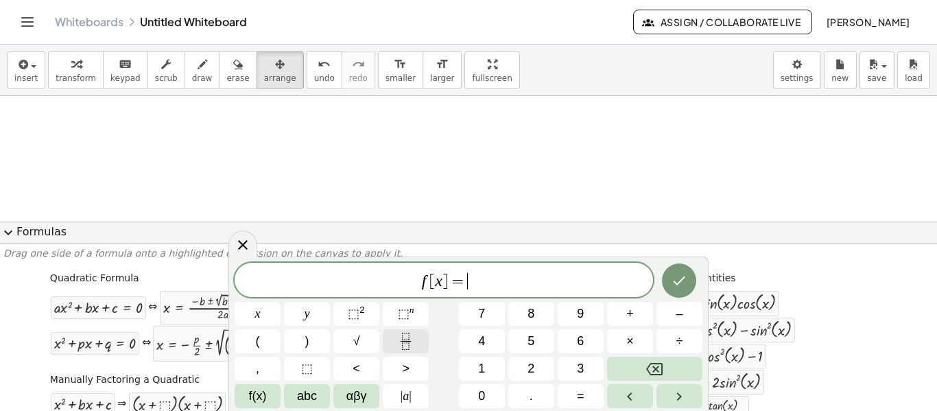
click at [410, 341] on rect "Fraction" at bounding box center [406, 341] width 10 height 1
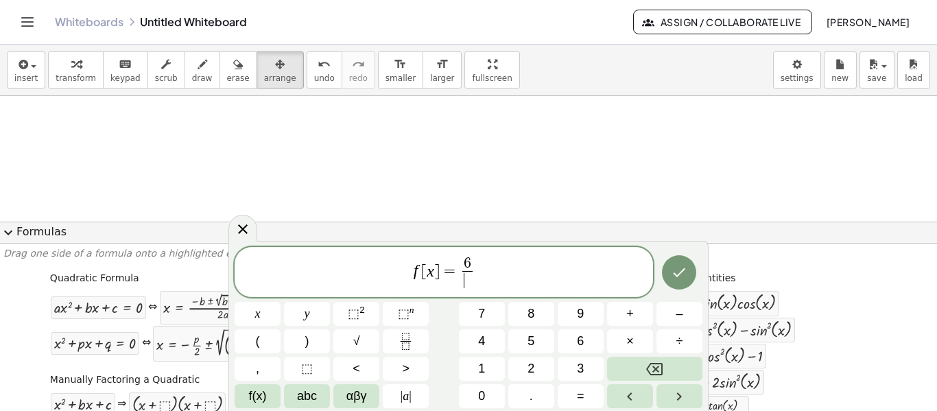
click at [469, 286] on span "​" at bounding box center [467, 280] width 10 height 19
click at [682, 275] on icon "Done" at bounding box center [679, 272] width 16 height 16
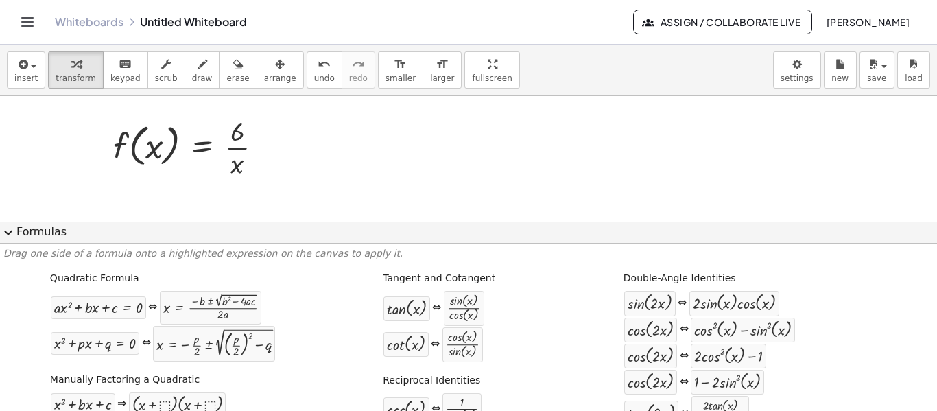
click at [23, 228] on button "expand_more Formulas" at bounding box center [468, 233] width 937 height 22
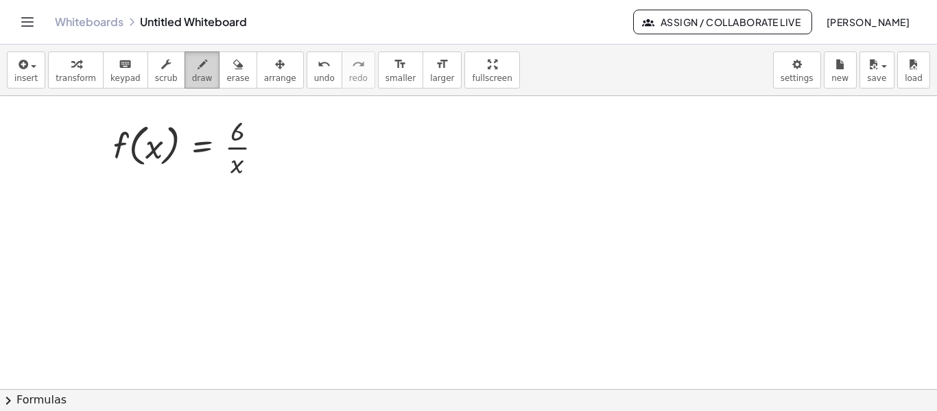
click at [192, 80] on span "draw" at bounding box center [202, 78] width 21 height 10
click at [192, 81] on span "draw" at bounding box center [202, 78] width 21 height 10
drag, startPoint x: 380, startPoint y: 122, endPoint x: 364, endPoint y: 252, distance: 130.6
drag, startPoint x: 374, startPoint y: 113, endPoint x: 377, endPoint y: 259, distance: 146.1
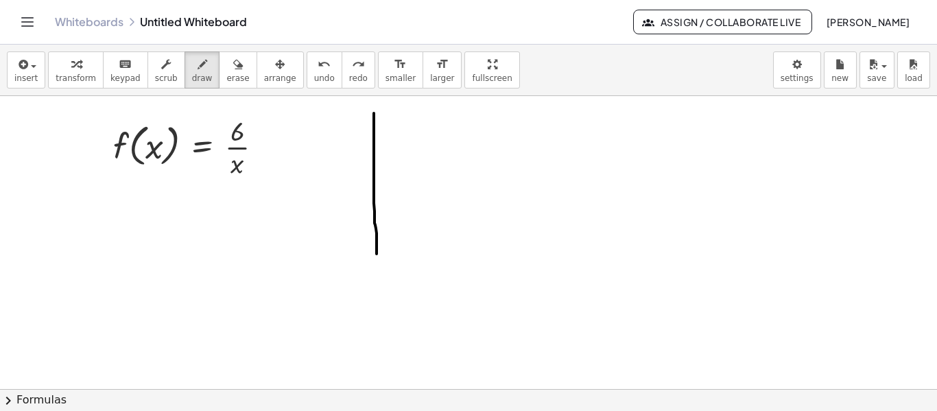
drag, startPoint x: 351, startPoint y: 127, endPoint x: 509, endPoint y: 140, distance: 159.0
drag, startPoint x: 355, startPoint y: 119, endPoint x: 364, endPoint y: 107, distance: 15.1
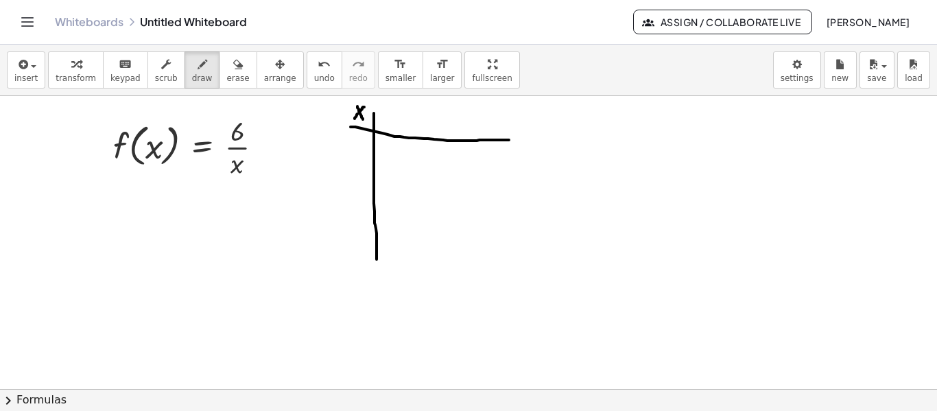
drag, startPoint x: 357, startPoint y: 106, endPoint x: 363, endPoint y: 119, distance: 14.1
drag, startPoint x: 429, startPoint y: 101, endPoint x: 425, endPoint y: 109, distance: 8.9
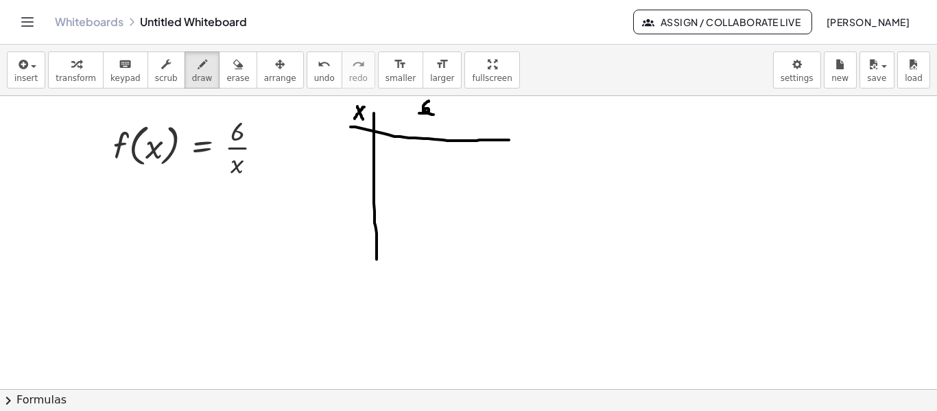
drag, startPoint x: 419, startPoint y: 113, endPoint x: 436, endPoint y: 115, distance: 16.5
drag, startPoint x: 420, startPoint y: 128, endPoint x: 429, endPoint y: 120, distance: 11.7
drag, startPoint x: 420, startPoint y: 120, endPoint x: 430, endPoint y: 130, distance: 14.1
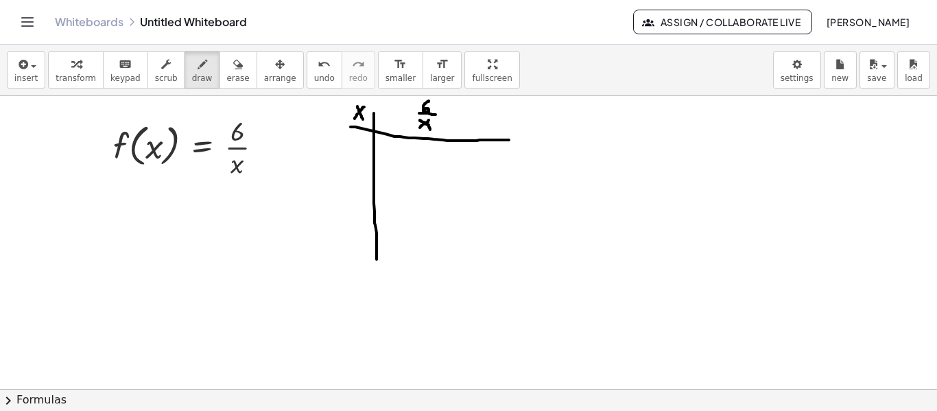
drag, startPoint x: 392, startPoint y: 108, endPoint x: 388, endPoint y: 117, distance: 9.5
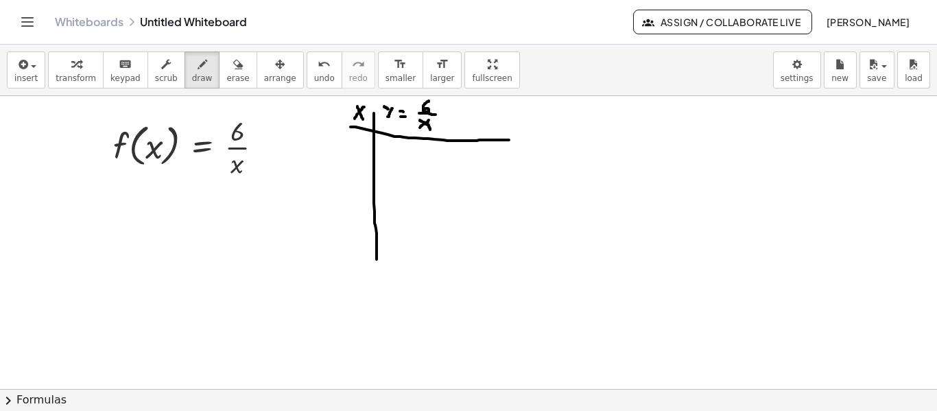
drag, startPoint x: 359, startPoint y: 140, endPoint x: 359, endPoint y: 149, distance: 8.9
drag, startPoint x: 355, startPoint y: 148, endPoint x: 363, endPoint y: 148, distance: 7.5
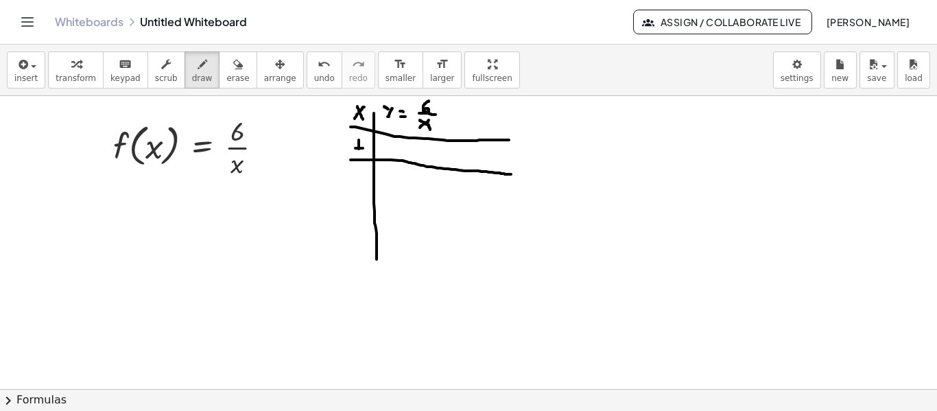
drag, startPoint x: 351, startPoint y: 160, endPoint x: 519, endPoint y: 175, distance: 169.4
drag, startPoint x: 460, startPoint y: 105, endPoint x: 459, endPoint y: 270, distance: 164.6
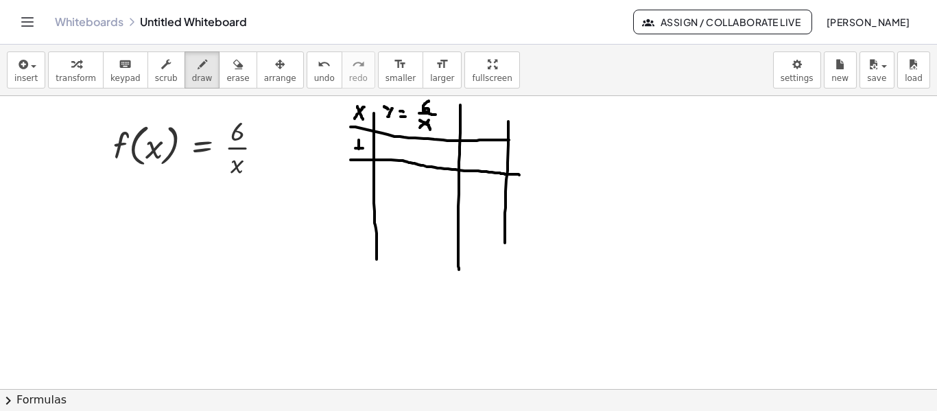
drag, startPoint x: 508, startPoint y: 121, endPoint x: 505, endPoint y: 244, distance: 122.8
drag, startPoint x: 388, startPoint y: 141, endPoint x: 383, endPoint y: 148, distance: 8.9
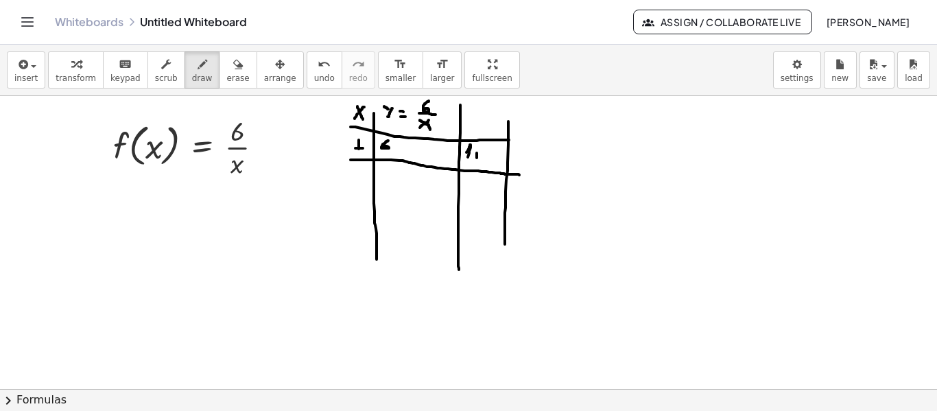
drag, startPoint x: 477, startPoint y: 153, endPoint x: 477, endPoint y: 162, distance: 8.9
drag, startPoint x: 493, startPoint y: 150, endPoint x: 489, endPoint y: 159, distance: 10.2
drag, startPoint x: 355, startPoint y: 177, endPoint x: 362, endPoint y: 191, distance: 16.0
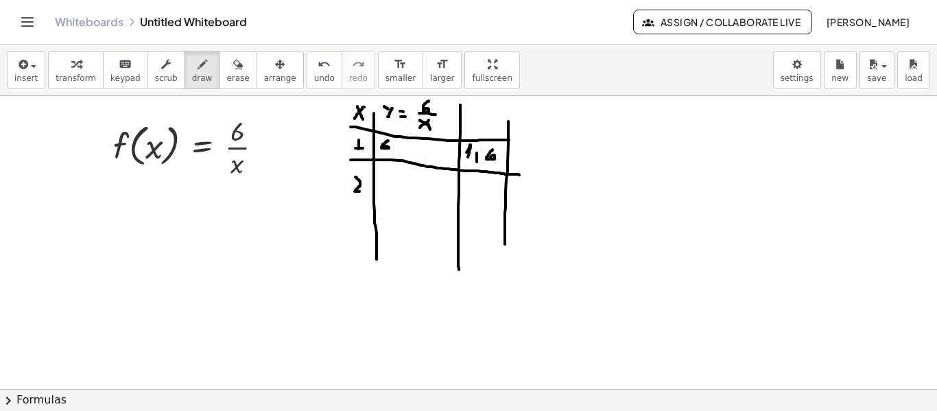
drag, startPoint x: 383, startPoint y: 178, endPoint x: 386, endPoint y: 193, distance: 15.3
drag, startPoint x: 468, startPoint y: 189, endPoint x: 470, endPoint y: 201, distance: 11.8
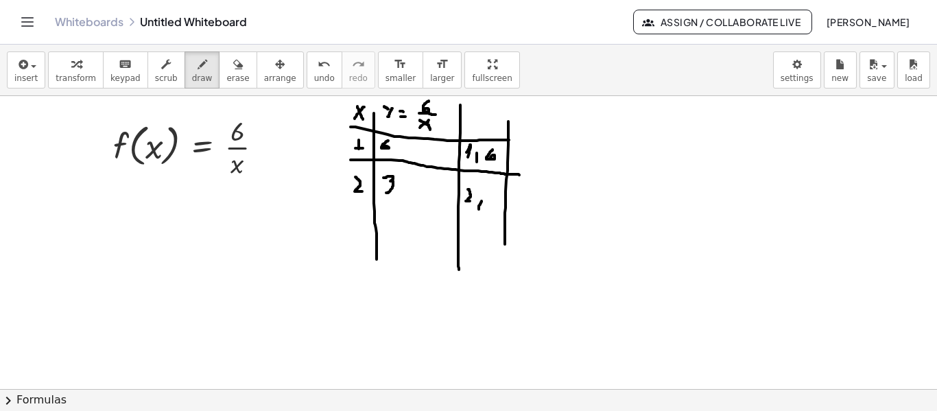
drag, startPoint x: 482, startPoint y: 201, endPoint x: 479, endPoint y: 209, distance: 8.7
drag, startPoint x: 486, startPoint y: 190, endPoint x: 487, endPoint y: 205, distance: 15.1
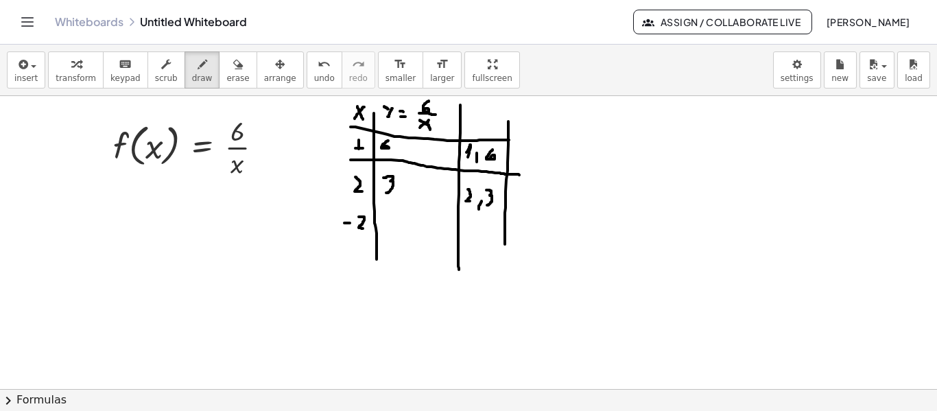
drag, startPoint x: 359, startPoint y: 217, endPoint x: 363, endPoint y: 228, distance: 12.4
drag, startPoint x: 392, startPoint y: 217, endPoint x: 395, endPoint y: 230, distance: 13.3
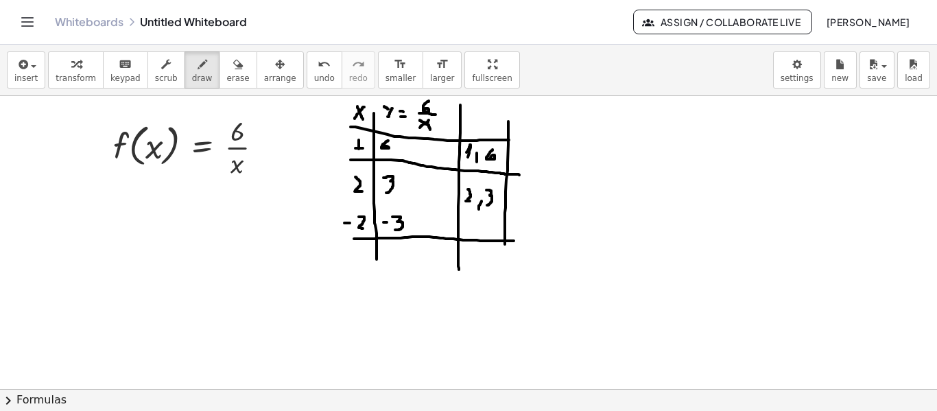
drag, startPoint x: 354, startPoint y: 239, endPoint x: 514, endPoint y: 241, distance: 159.8
drag, startPoint x: 346, startPoint y: 206, endPoint x: 504, endPoint y: 215, distance: 158.1
drag, startPoint x: 376, startPoint y: 248, endPoint x: 376, endPoint y: 271, distance: 23.3
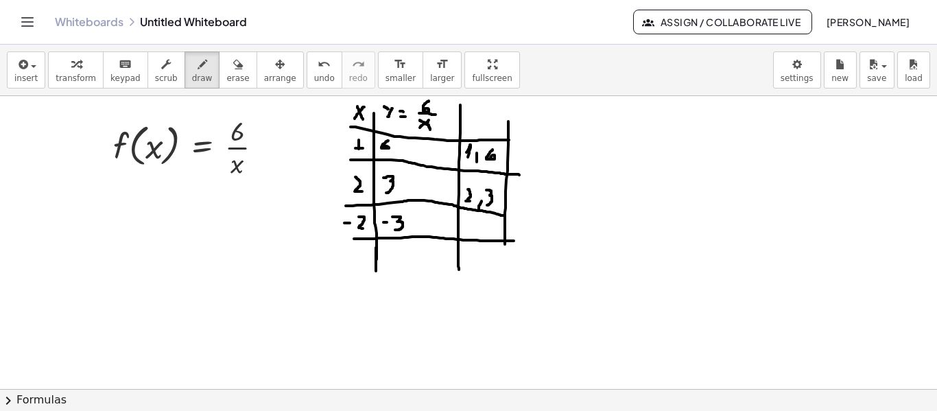
drag, startPoint x: 392, startPoint y: 264, endPoint x: 401, endPoint y: 246, distance: 19.9
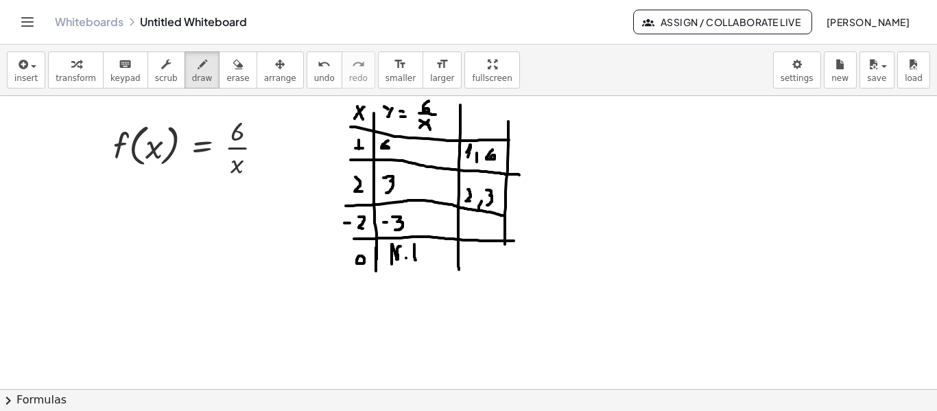
drag, startPoint x: 414, startPoint y: 244, endPoint x: 416, endPoint y: 260, distance: 15.8
drag, startPoint x: 410, startPoint y: 244, endPoint x: 417, endPoint y: 244, distance: 7.5
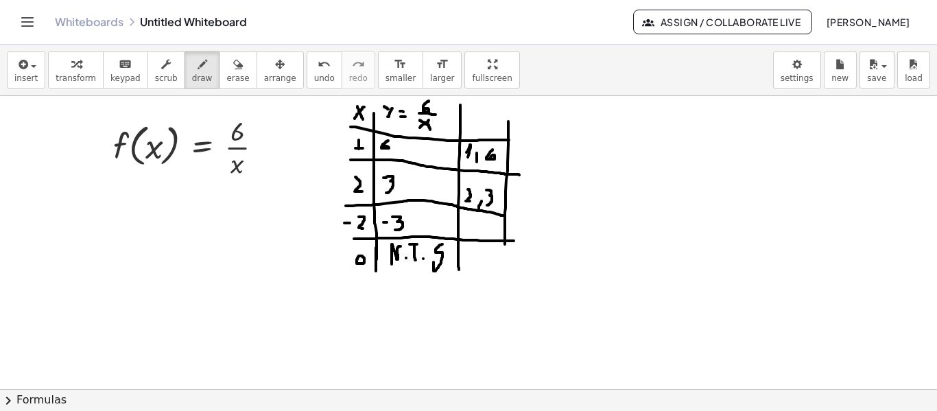
drag, startPoint x: 442, startPoint y: 244, endPoint x: 434, endPoint y: 262, distance: 19.9
drag, startPoint x: 346, startPoint y: 274, endPoint x: 514, endPoint y: 281, distance: 168.2
drag, startPoint x: 506, startPoint y: 245, endPoint x: 510, endPoint y: 283, distance: 37.9
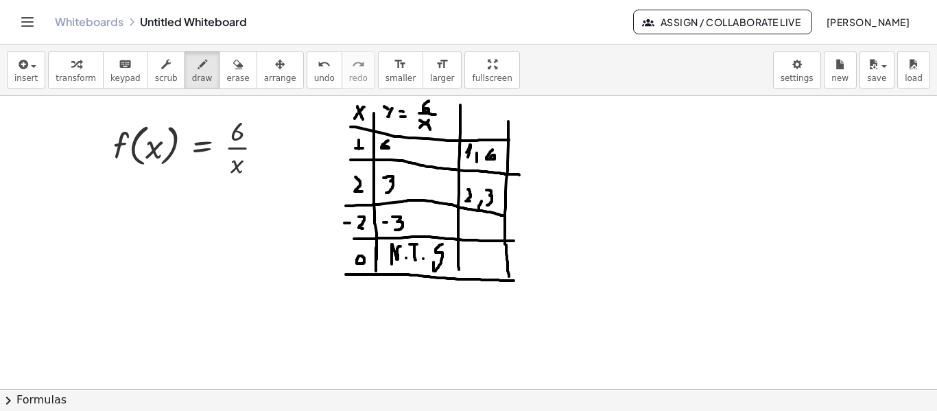
drag, startPoint x: 375, startPoint y: 265, endPoint x: 374, endPoint y: 325, distance: 60.4
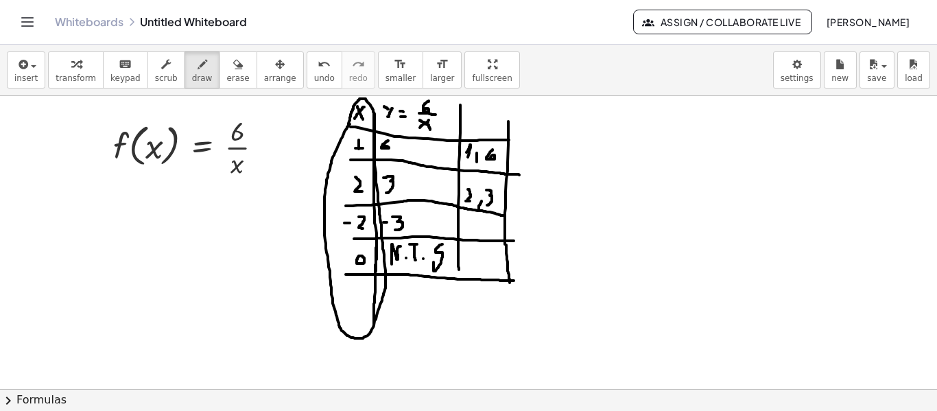
drag, startPoint x: 86, startPoint y: 196, endPoint x: 86, endPoint y: 213, distance: 16.5
drag, startPoint x: 73, startPoint y: 198, endPoint x: 88, endPoint y: 230, distance: 35.3
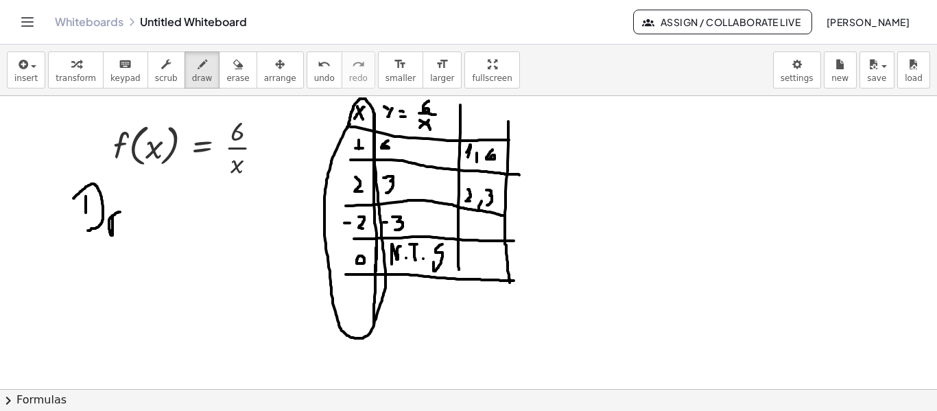
drag, startPoint x: 113, startPoint y: 215, endPoint x: 126, endPoint y: 211, distance: 14.3
drag, startPoint x: 107, startPoint y: 228, endPoint x: 116, endPoint y: 228, distance: 8.9
drag, startPoint x: 129, startPoint y: 221, endPoint x: 143, endPoint y: 221, distance: 14.4
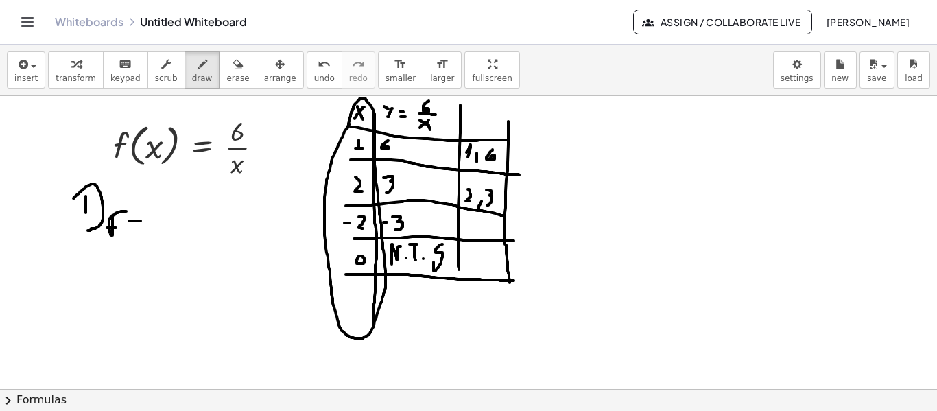
drag, startPoint x: 132, startPoint y: 215, endPoint x: 141, endPoint y: 215, distance: 8.9
drag, startPoint x: 493, startPoint y: 246, endPoint x: 471, endPoint y: 265, distance: 29.7
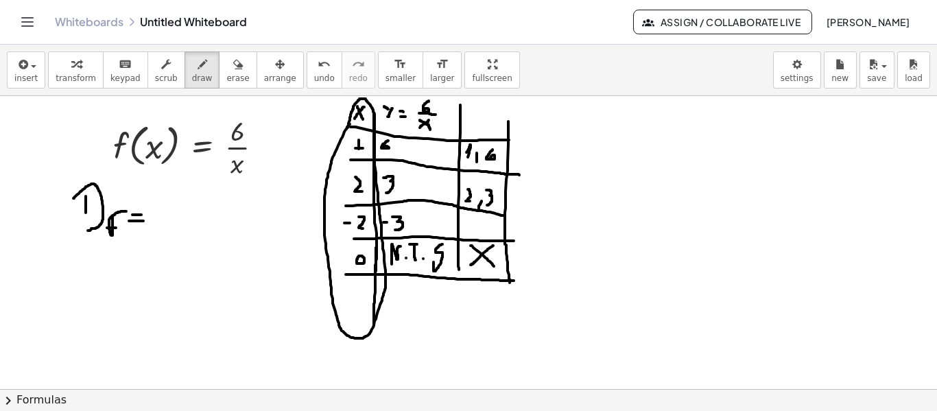
drag, startPoint x: 471, startPoint y: 246, endPoint x: 497, endPoint y: 270, distance: 35.4
drag, startPoint x: 159, startPoint y: 202, endPoint x: 158, endPoint y: 222, distance: 19.2
drag, startPoint x: 152, startPoint y: 206, endPoint x: 177, endPoint y: 228, distance: 33.6
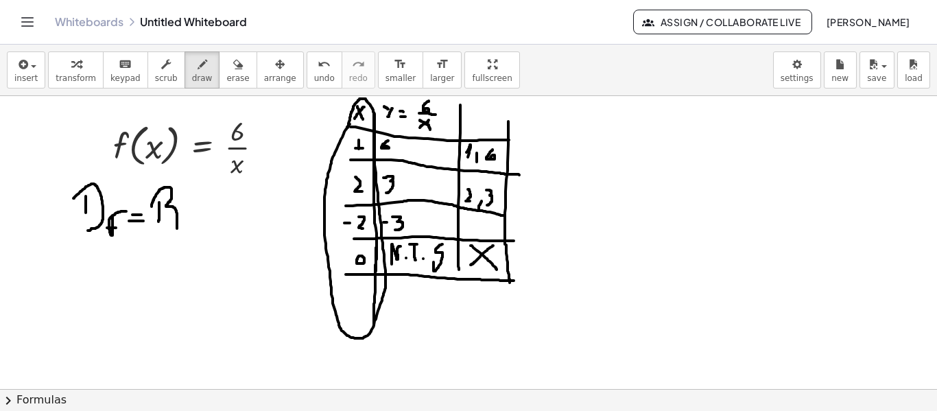
drag, startPoint x: 187, startPoint y: 215, endPoint x: 197, endPoint y: 215, distance: 9.6
drag, startPoint x: 215, startPoint y: 193, endPoint x: 213, endPoint y: 236, distance: 42.6
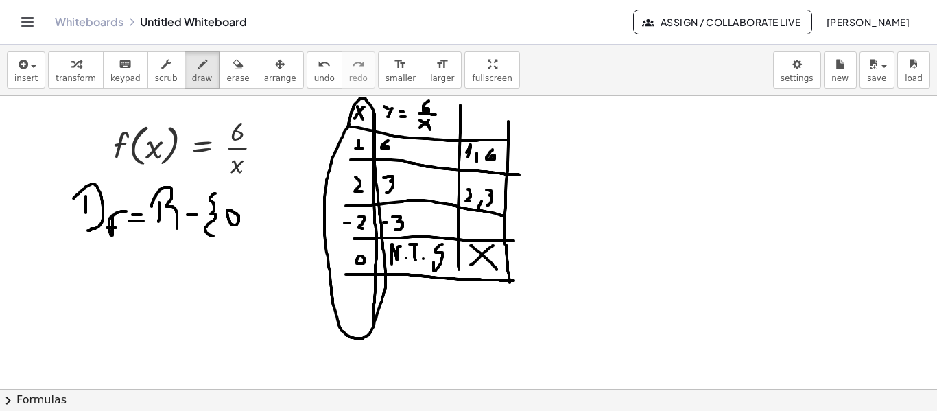
drag, startPoint x: 248, startPoint y: 194, endPoint x: 244, endPoint y: 237, distance: 42.7
click at [31, 71] on div "button" at bounding box center [25, 64] width 23 height 16
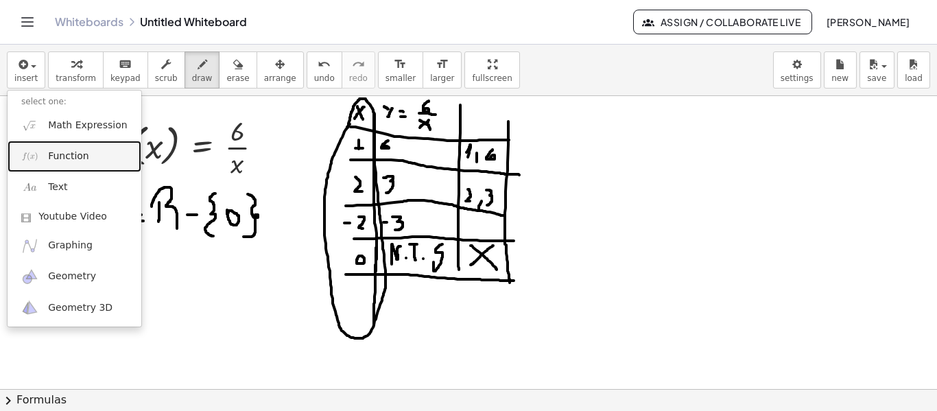
click at [68, 164] on link "Function" at bounding box center [75, 156] width 134 height 31
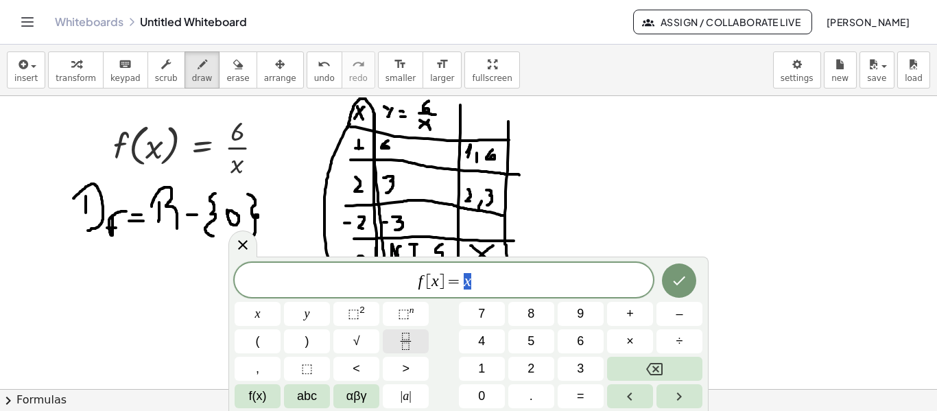
click at [412, 340] on icon "Fraction" at bounding box center [405, 341] width 17 height 17
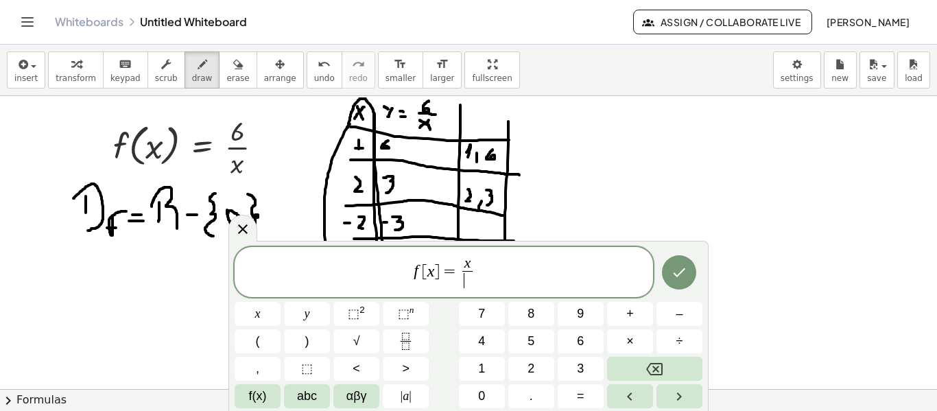
click at [473, 261] on span "x ​ ​" at bounding box center [468, 274] width 16 height 34
click at [466, 261] on var "x" at bounding box center [467, 263] width 7 height 16
click at [465, 277] on span at bounding box center [467, 280] width 35 height 19
click at [672, 272] on icon "Done" at bounding box center [679, 272] width 16 height 16
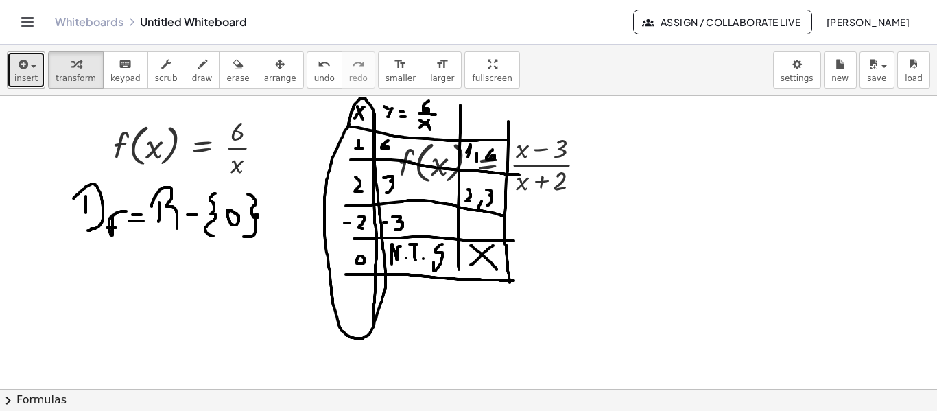
click at [41, 73] on button "insert" at bounding box center [26, 69] width 38 height 37
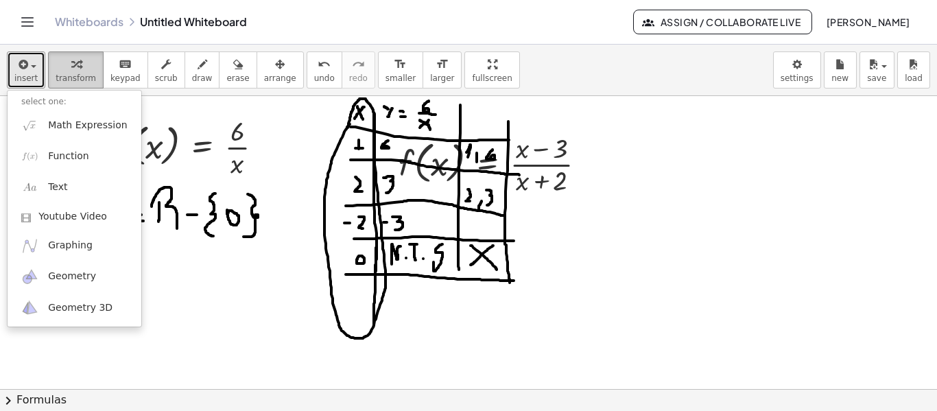
click at [62, 73] on span "transform" at bounding box center [76, 78] width 40 height 10
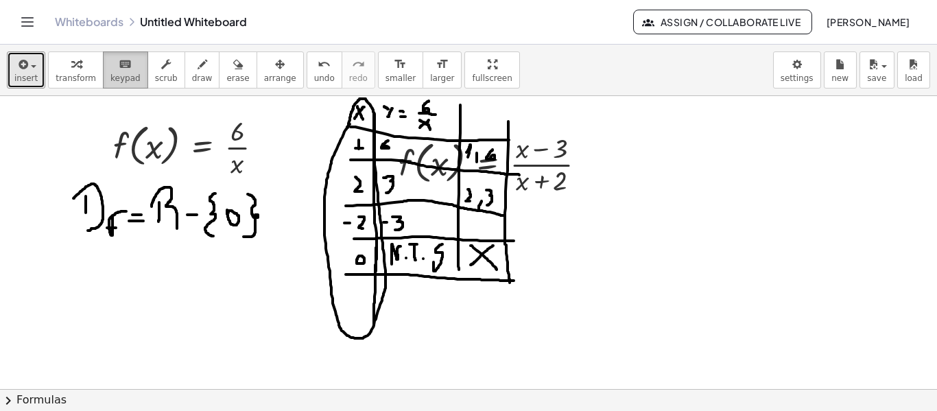
click at [103, 74] on button "keyboard keypad" at bounding box center [125, 69] width 45 height 37
click at [198, 67] on icon "button" at bounding box center [203, 64] width 10 height 16
click at [168, 72] on button "scrub" at bounding box center [166, 69] width 38 height 37
click at [110, 76] on span "keypad" at bounding box center [125, 78] width 30 height 10
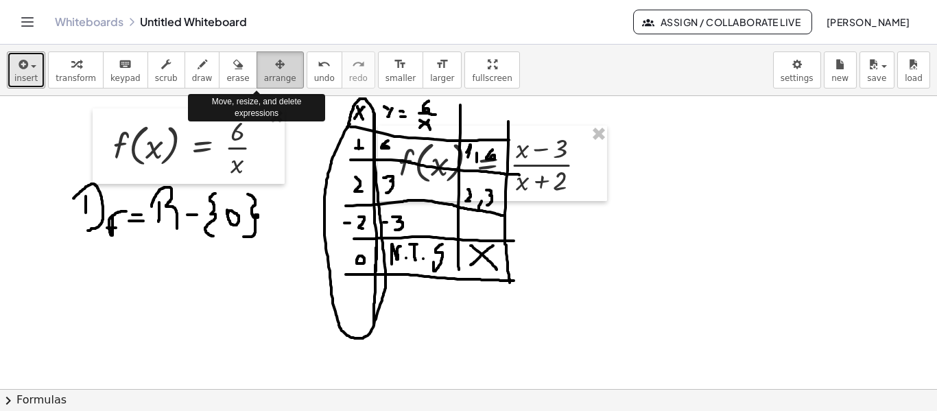
click at [275, 67] on icon "button" at bounding box center [280, 64] width 10 height 16
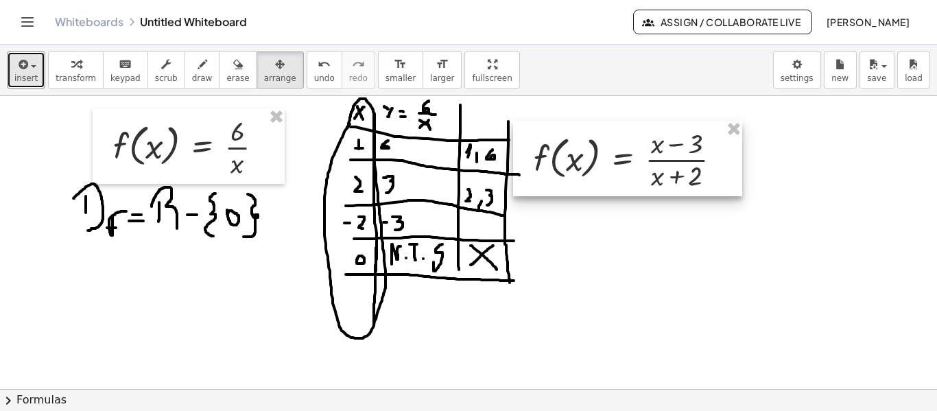
drag, startPoint x: 561, startPoint y: 161, endPoint x: 696, endPoint y: 156, distance: 135.2
click at [696, 156] on div at bounding box center [627, 158] width 229 height 75
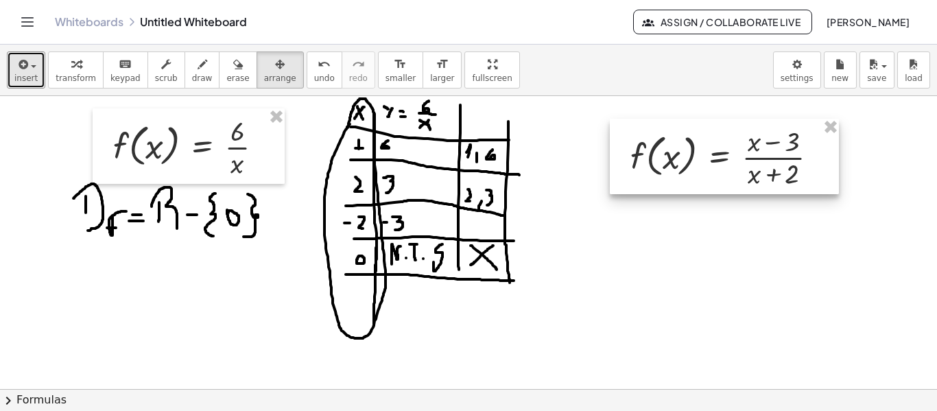
drag, startPoint x: 641, startPoint y: 158, endPoint x: 740, endPoint y: 156, distance: 99.5
click at [740, 156] on div at bounding box center [724, 156] width 229 height 75
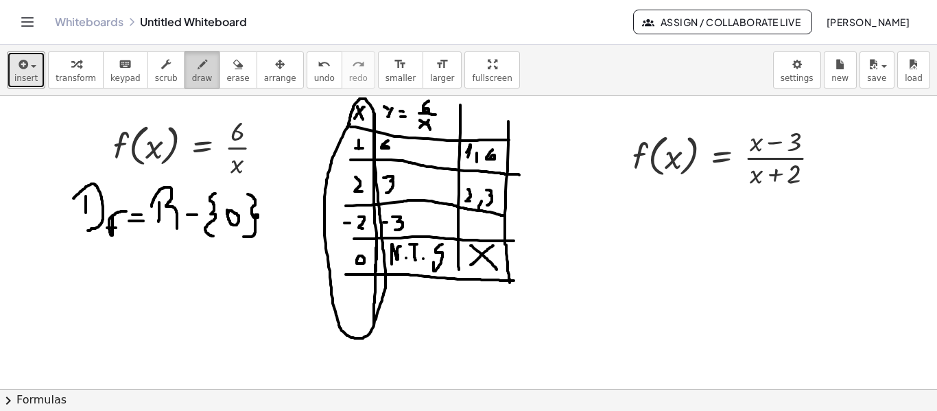
click at [198, 66] on icon "button" at bounding box center [203, 64] width 10 height 16
drag, startPoint x: 636, startPoint y: 224, endPoint x: 637, endPoint y: 209, distance: 15.8
drag, startPoint x: 637, startPoint y: 209, endPoint x: 637, endPoint y: 320, distance: 111.8
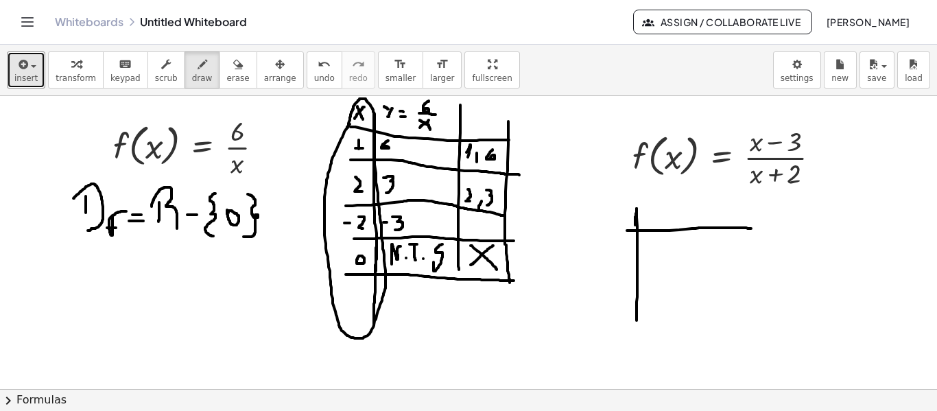
drag, startPoint x: 627, startPoint y: 230, endPoint x: 751, endPoint y: 228, distance: 124.2
drag, startPoint x: 630, startPoint y: 230, endPoint x: 597, endPoint y: 234, distance: 33.1
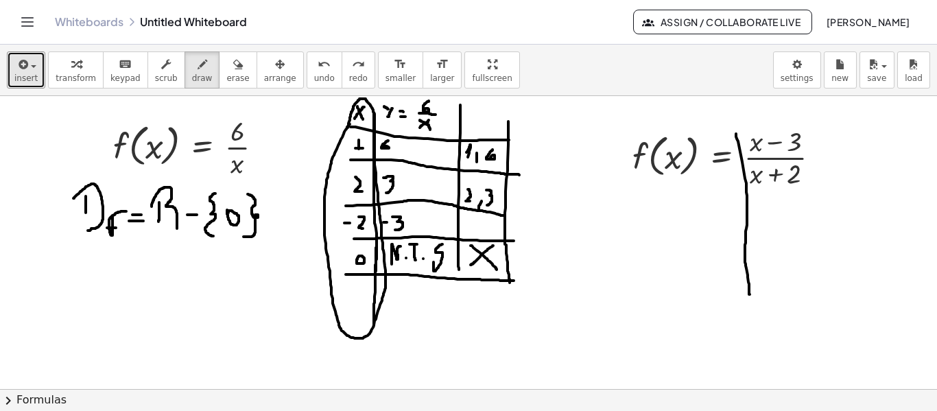
drag, startPoint x: 736, startPoint y: 134, endPoint x: 750, endPoint y: 300, distance: 166.6
drag, startPoint x: 718, startPoint y: 200, endPoint x: 842, endPoint y: 198, distance: 123.5
drag, startPoint x: 722, startPoint y: 189, endPoint x: 731, endPoint y: 180, distance: 12.1
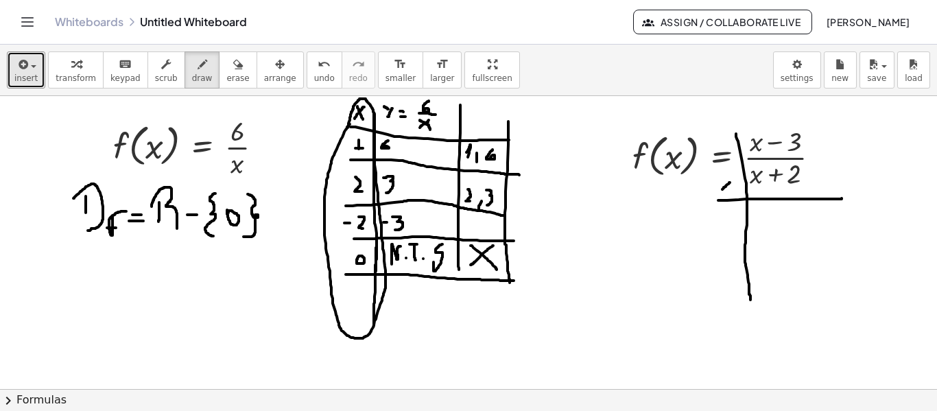
drag, startPoint x: 724, startPoint y: 180, endPoint x: 731, endPoint y: 189, distance: 11.7
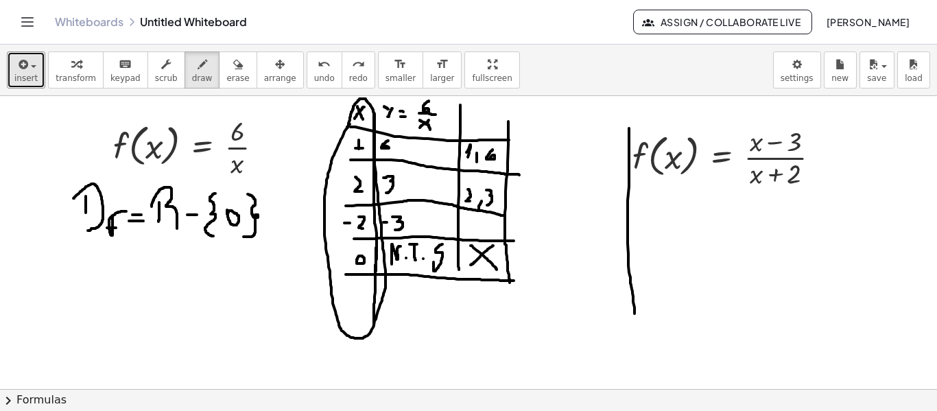
drag, startPoint x: 629, startPoint y: 130, endPoint x: 634, endPoint y: 317, distance: 186.7
drag, startPoint x: 608, startPoint y: 188, endPoint x: 849, endPoint y: 193, distance: 241.5
drag, startPoint x: 614, startPoint y: 187, endPoint x: 578, endPoint y: 192, distance: 36.8
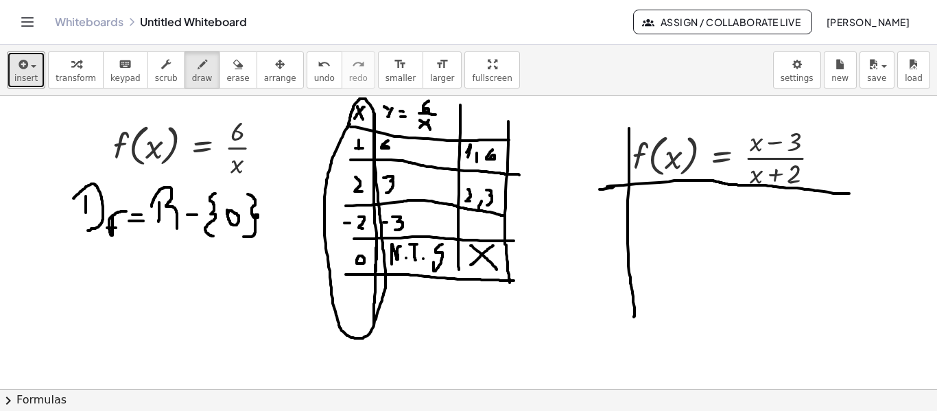
drag, startPoint x: 598, startPoint y: 165, endPoint x: 613, endPoint y: 148, distance: 22.3
drag, startPoint x: 601, startPoint y: 148, endPoint x: 613, endPoint y: 167, distance: 22.8
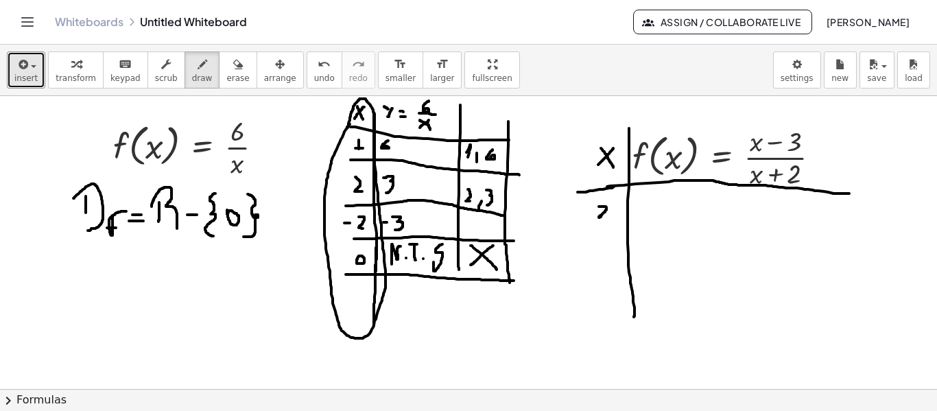
drag, startPoint x: 599, startPoint y: 206, endPoint x: 610, endPoint y: 217, distance: 15.0
drag, startPoint x: 591, startPoint y: 232, endPoint x: 822, endPoint y: 231, distance: 231.2
drag, startPoint x: 842, startPoint y: 140, endPoint x: 853, endPoint y: 140, distance: 11.0
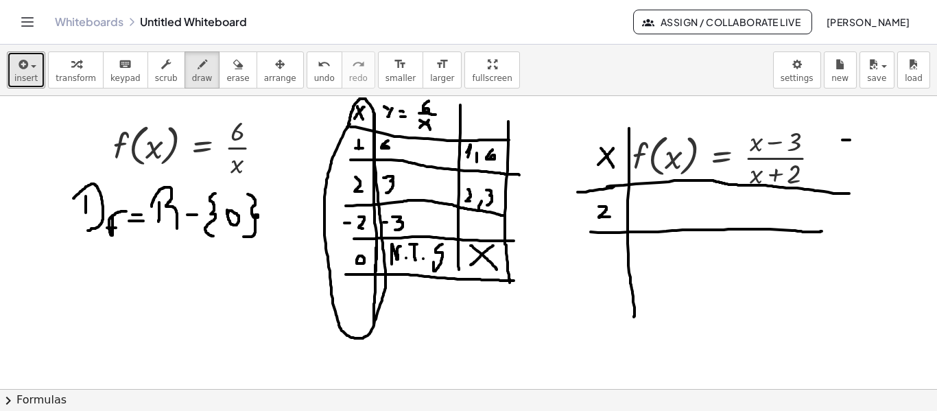
drag, startPoint x: 862, startPoint y: 132, endPoint x: 862, endPoint y: 144, distance: 11.7
drag, startPoint x: 859, startPoint y: 144, endPoint x: 867, endPoint y: 144, distance: 8.2
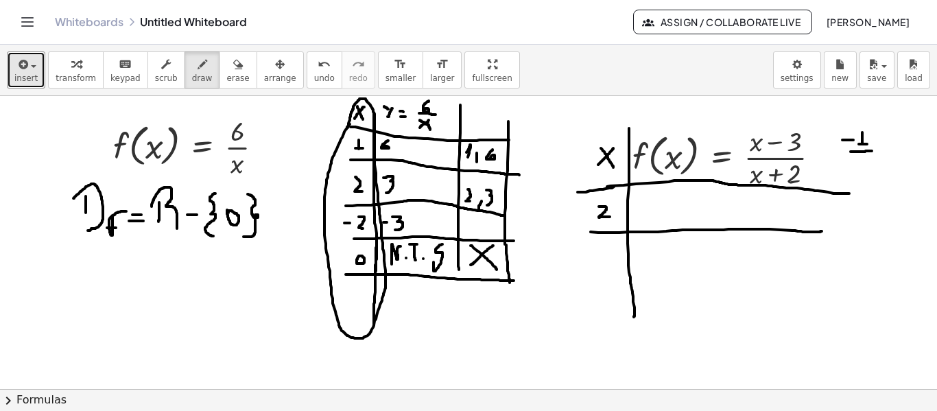
drag, startPoint x: 851, startPoint y: 152, endPoint x: 877, endPoint y: 150, distance: 26.1
drag, startPoint x: 866, startPoint y: 163, endPoint x: 866, endPoint y: 172, distance: 9.6
drag, startPoint x: 866, startPoint y: 167, endPoint x: 859, endPoint y: 162, distance: 8.4
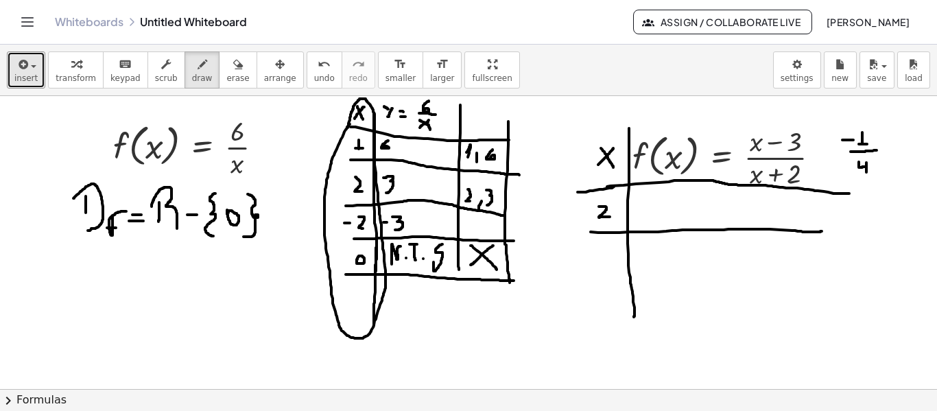
drag, startPoint x: 662, startPoint y: 195, endPoint x: 662, endPoint y: 204, distance: 9.6
drag, startPoint x: 656, startPoint y: 207, endPoint x: 672, endPoint y: 205, distance: 16.6
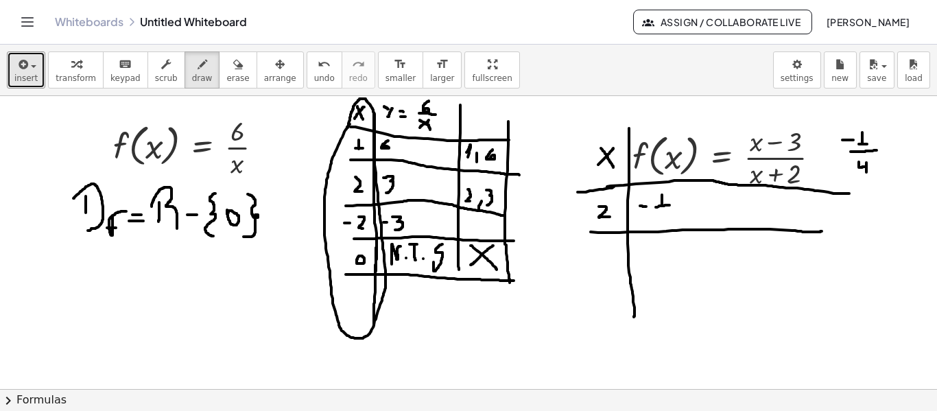
drag, startPoint x: 665, startPoint y: 215, endPoint x: 665, endPoint y: 223, distance: 8.2
drag, startPoint x: 665, startPoint y: 221, endPoint x: 661, endPoint y: 214, distance: 8.0
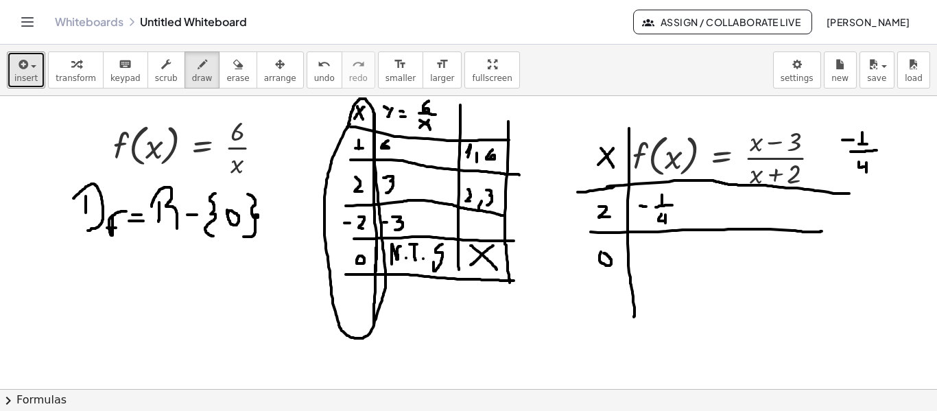
drag, startPoint x: 592, startPoint y: 276, endPoint x: 846, endPoint y: 285, distance: 254.0
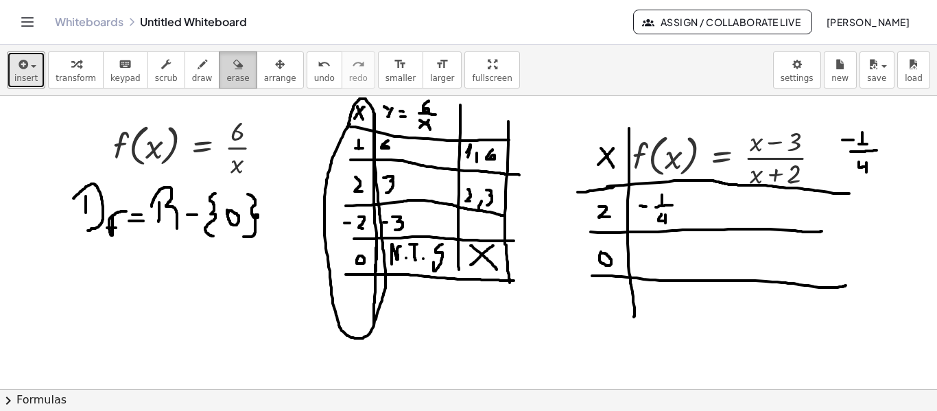
click at [233, 71] on icon "button" at bounding box center [238, 64] width 10 height 16
drag, startPoint x: 880, startPoint y: 174, endPoint x: 864, endPoint y: 156, distance: 24.8
click at [192, 78] on span "draw" at bounding box center [202, 78] width 21 height 10
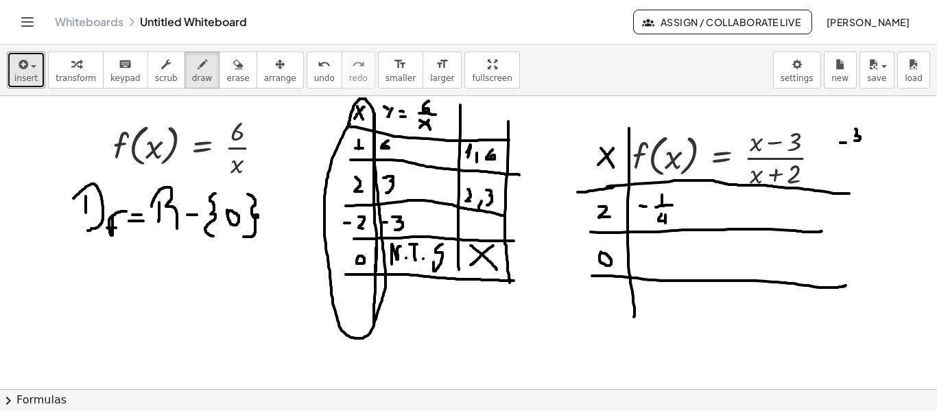
drag, startPoint x: 855, startPoint y: 129, endPoint x: 853, endPoint y: 141, distance: 11.8
drag, startPoint x: 844, startPoint y: 150, endPoint x: 876, endPoint y: 147, distance: 32.3
drag, startPoint x: 855, startPoint y: 158, endPoint x: 867, endPoint y: 165, distance: 13.5
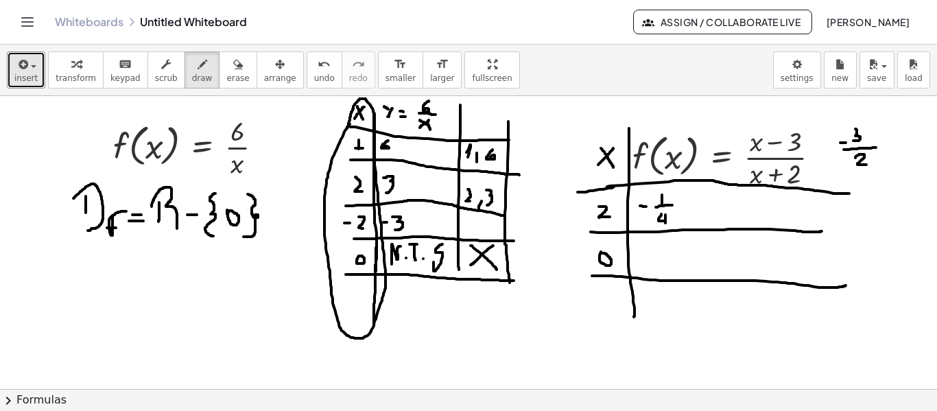
drag, startPoint x: 661, startPoint y: 243, endPoint x: 661, endPoint y: 251, distance: 8.2
drag, startPoint x: 656, startPoint y: 254, endPoint x: 675, endPoint y: 254, distance: 18.5
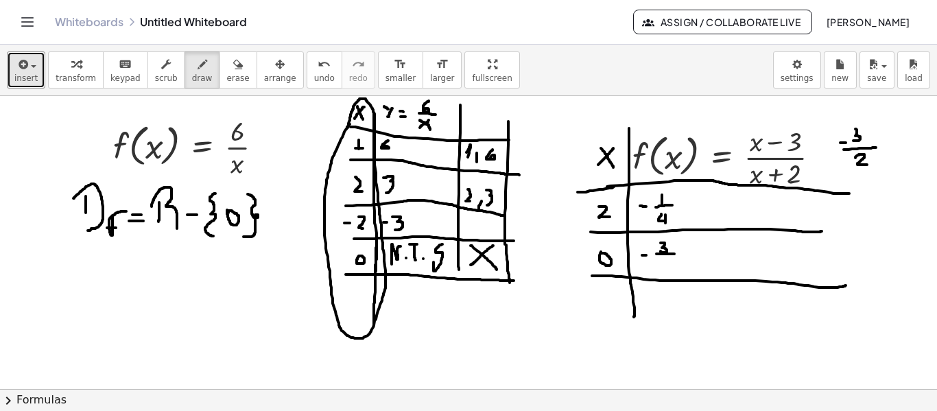
drag, startPoint x: 660, startPoint y: 263, endPoint x: 672, endPoint y: 270, distance: 13.5
drag, startPoint x: 634, startPoint y: 305, endPoint x: 635, endPoint y: 361, distance: 55.6
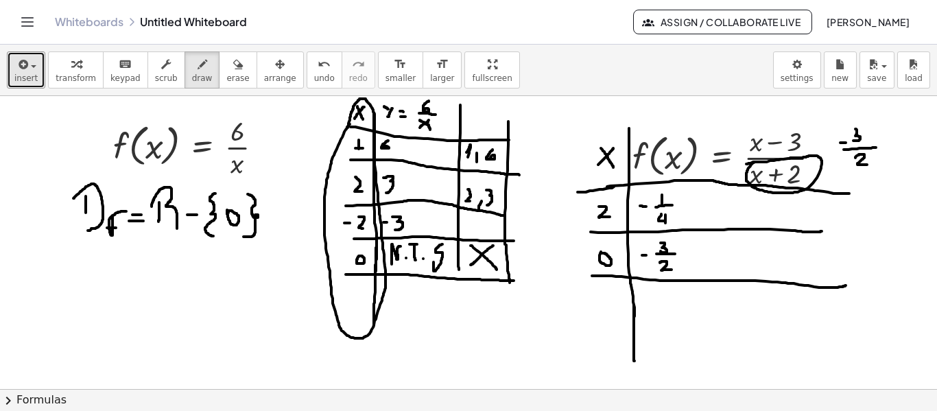
drag, startPoint x: 755, startPoint y: 162, endPoint x: 745, endPoint y: 164, distance: 9.8
drag, startPoint x: 588, startPoint y: 295, endPoint x: 595, endPoint y: 296, distance: 7.6
drag, startPoint x: 608, startPoint y: 290, endPoint x: 606, endPoint y: 306, distance: 15.9
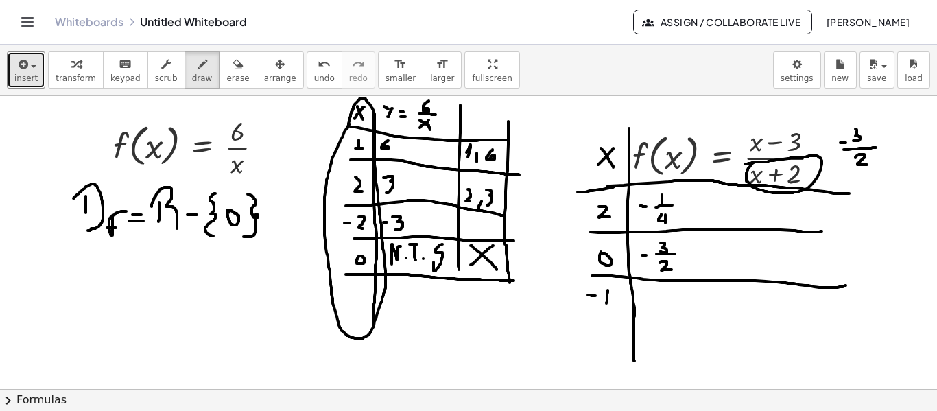
drag, startPoint x: 602, startPoint y: 303, endPoint x: 611, endPoint y: 303, distance: 8.3
drag, startPoint x: 593, startPoint y: 316, endPoint x: 833, endPoint y: 324, distance: 240.9
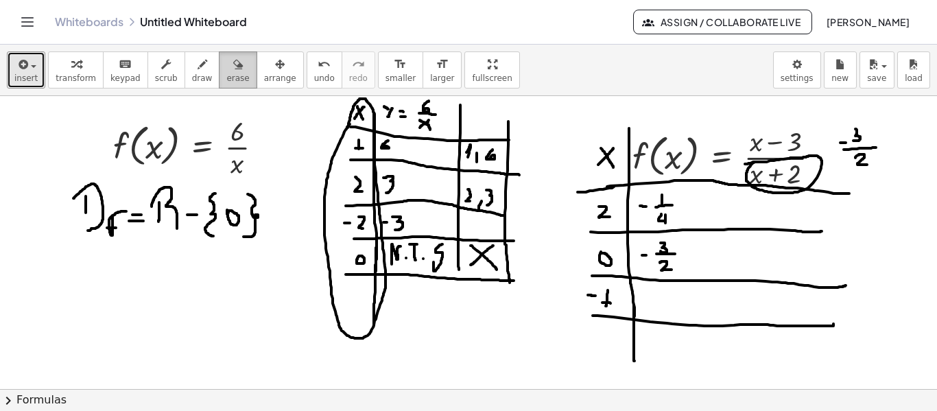
click at [233, 67] on icon "button" at bounding box center [238, 64] width 10 height 16
click at [226, 73] on span "erase" at bounding box center [237, 78] width 23 height 10
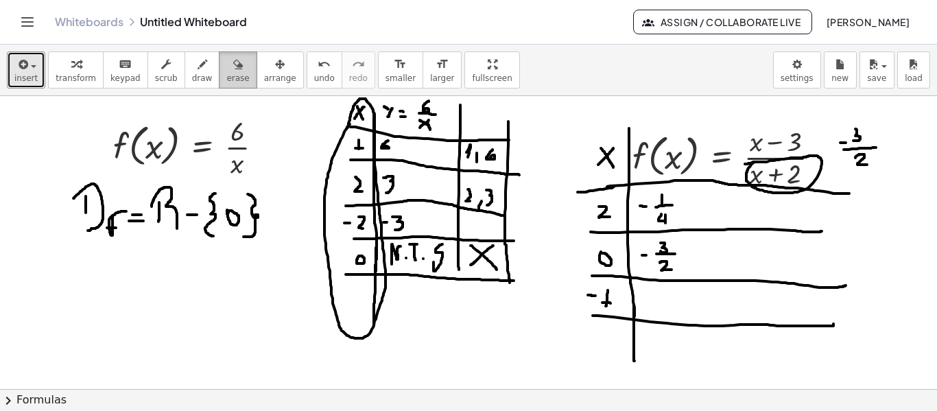
click at [226, 77] on span "erase" at bounding box center [237, 78] width 23 height 10
click at [233, 68] on icon "button" at bounding box center [238, 64] width 10 height 16
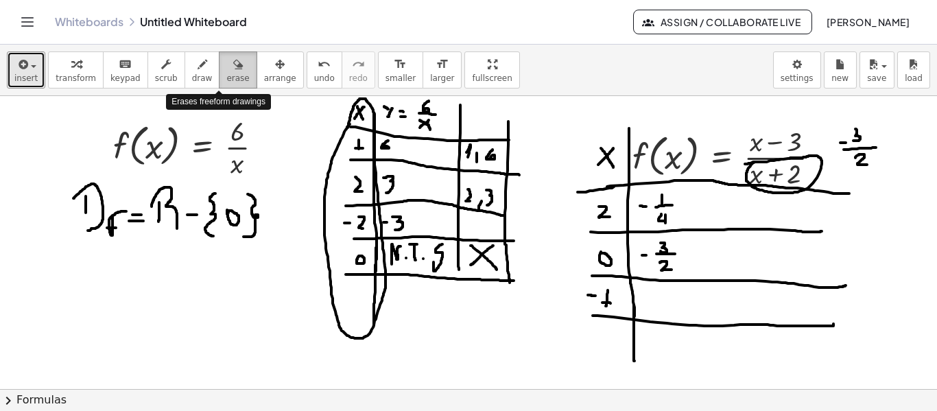
click at [233, 68] on icon "button" at bounding box center [238, 64] width 10 height 16
click at [192, 78] on span "draw" at bounding box center [202, 78] width 21 height 10
click at [226, 71] on div "button" at bounding box center [237, 64] width 23 height 16
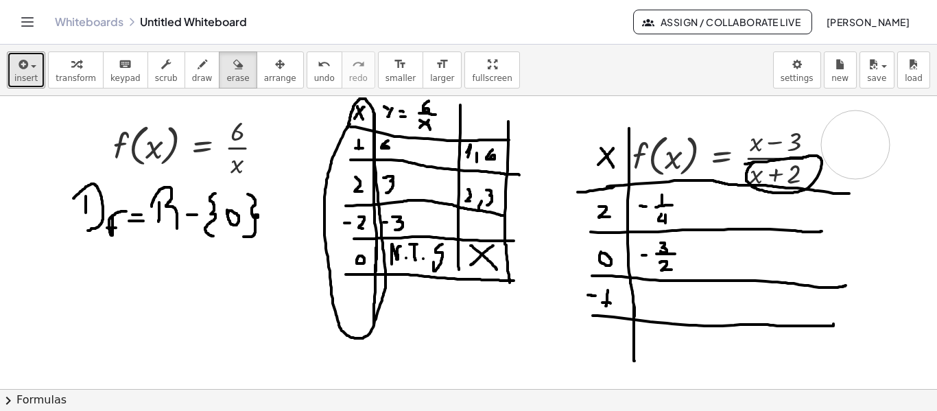
click at [185, 84] on button "draw" at bounding box center [203, 69] width 36 height 37
drag, startPoint x: 855, startPoint y: 142, endPoint x: 865, endPoint y: 142, distance: 10.3
drag, startPoint x: 879, startPoint y: 132, endPoint x: 879, endPoint y: 143, distance: 11.0
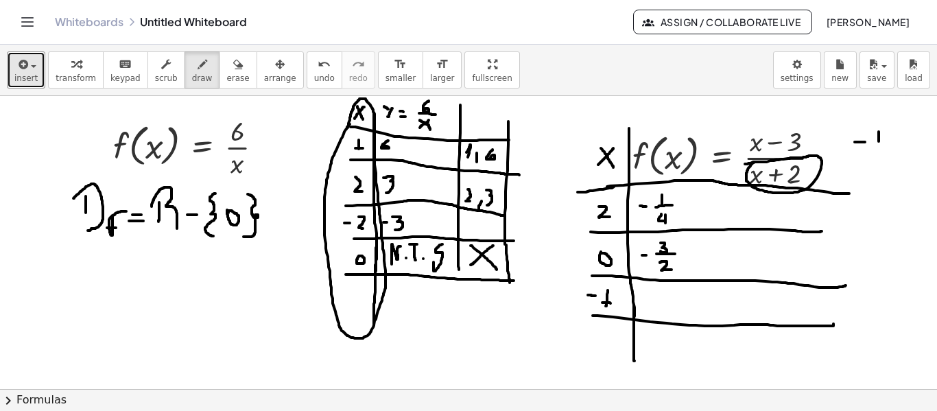
drag, startPoint x: 876, startPoint y: 138, endPoint x: 867, endPoint y: 126, distance: 14.7
drag, startPoint x: 866, startPoint y: 149, endPoint x: 889, endPoint y: 149, distance: 22.6
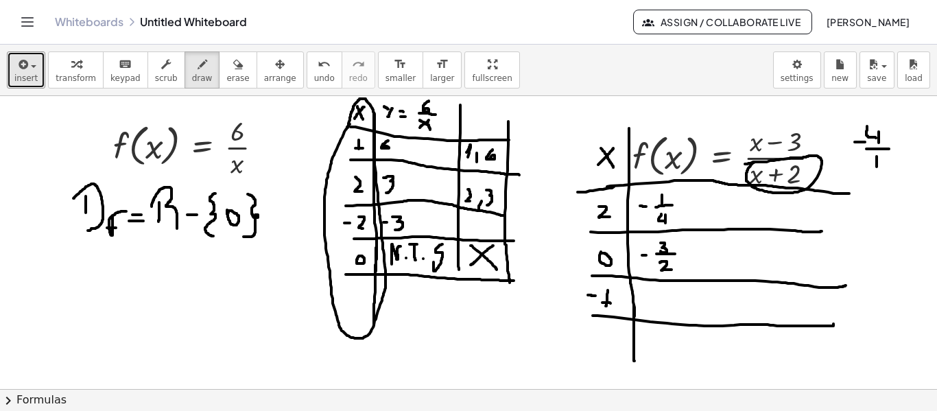
drag, startPoint x: 877, startPoint y: 156, endPoint x: 877, endPoint y: 167, distance: 11.0
drag, startPoint x: 874, startPoint y: 169, endPoint x: 884, endPoint y: 169, distance: 9.6
drag, startPoint x: 642, startPoint y: 300, endPoint x: 650, endPoint y: 301, distance: 8.3
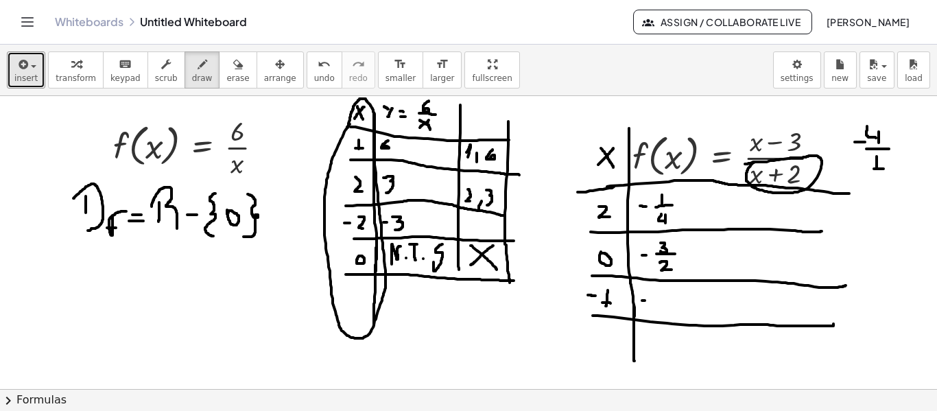
drag, startPoint x: 668, startPoint y: 294, endPoint x: 668, endPoint y: 311, distance: 16.5
drag, startPoint x: 665, startPoint y: 303, endPoint x: 660, endPoint y: 294, distance: 10.5
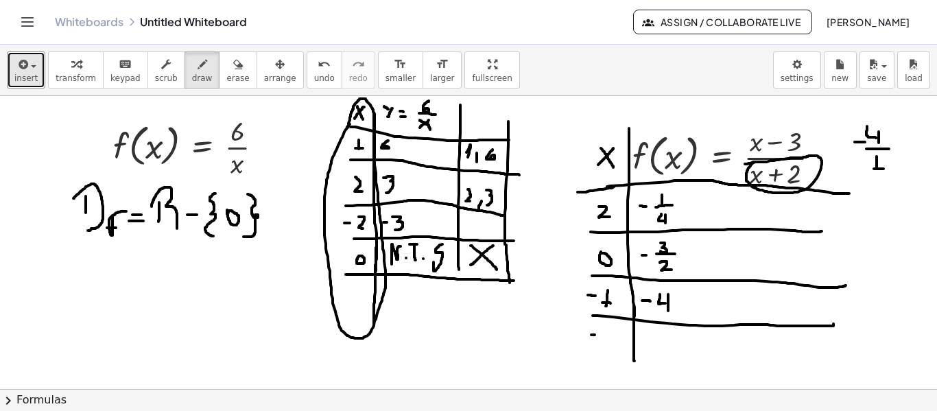
drag, startPoint x: 608, startPoint y: 331, endPoint x: 617, endPoint y: 342, distance: 14.3
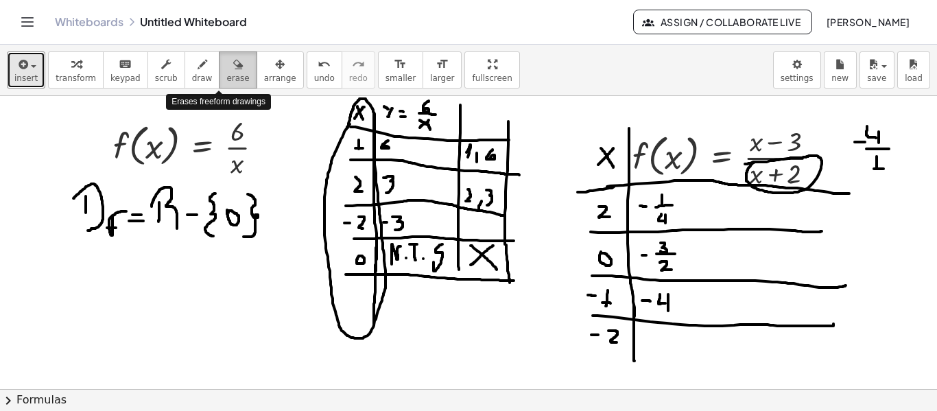
click at [226, 74] on span "erase" at bounding box center [237, 78] width 23 height 10
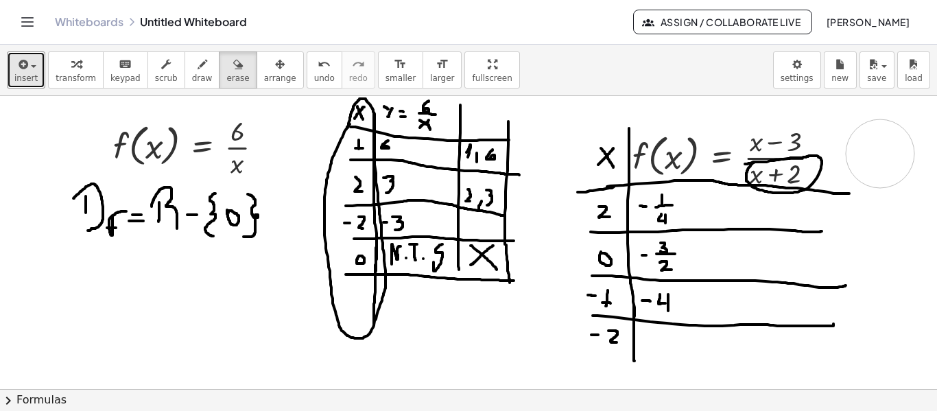
drag, startPoint x: 867, startPoint y: 131, endPoint x: 881, endPoint y: 159, distance: 31.6
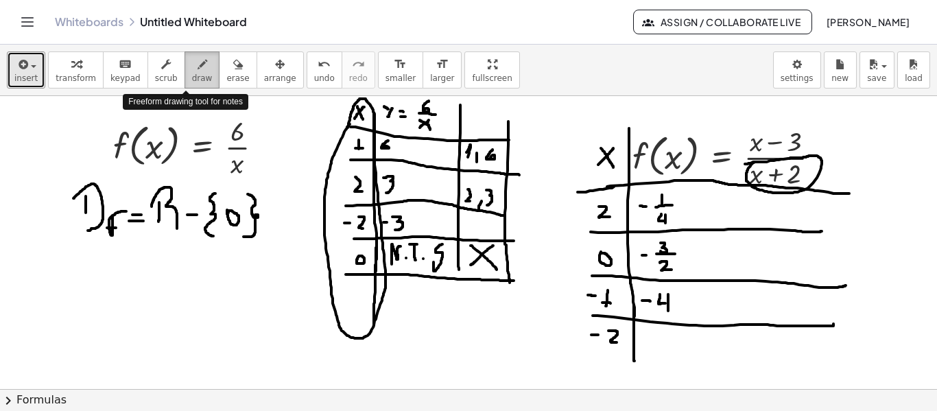
click at [192, 78] on span "draw" at bounding box center [202, 78] width 21 height 10
drag, startPoint x: 855, startPoint y: 143, endPoint x: 866, endPoint y: 143, distance: 10.3
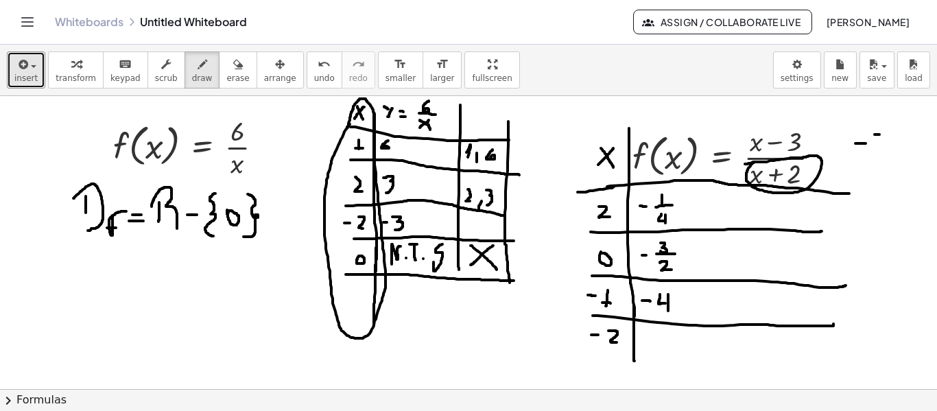
drag, startPoint x: 875, startPoint y: 134, endPoint x: 882, endPoint y: 134, distance: 7.5
drag, startPoint x: 873, startPoint y: 134, endPoint x: 873, endPoint y: 150, distance: 15.1
drag, startPoint x: 865, startPoint y: 156, endPoint x: 892, endPoint y: 156, distance: 27.4
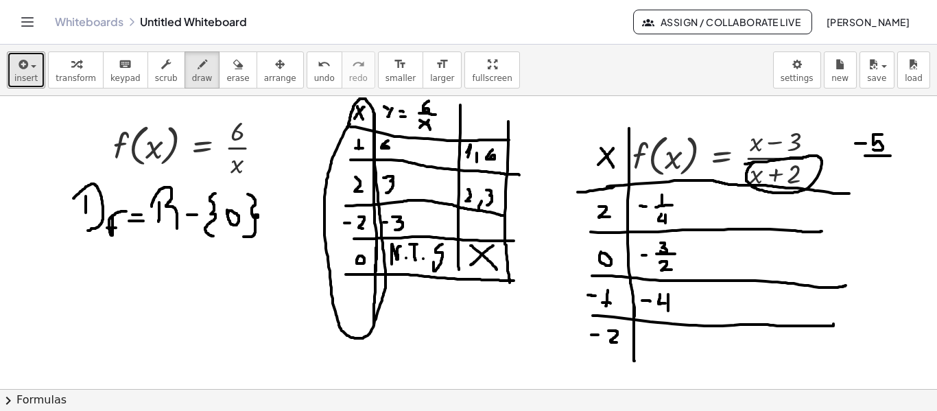
drag, startPoint x: 646, startPoint y: 343, endPoint x: 661, endPoint y: 335, distance: 16.9
drag, startPoint x: 674, startPoint y: 335, endPoint x: 678, endPoint y: 353, distance: 18.3
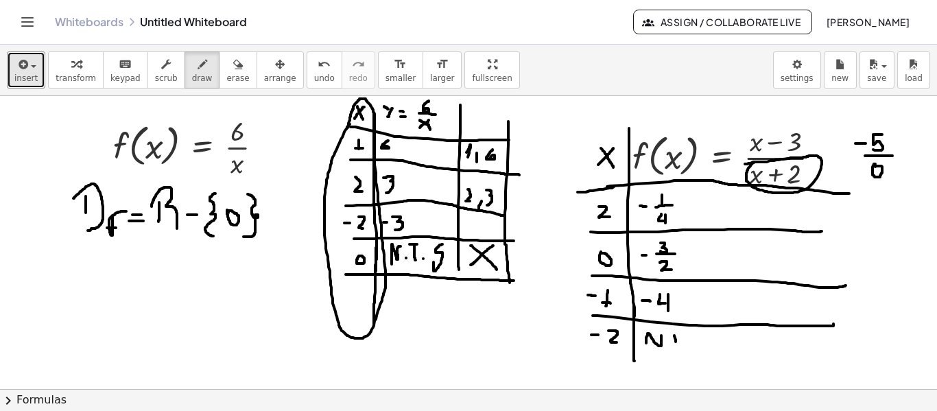
drag, startPoint x: 672, startPoint y: 339, endPoint x: 682, endPoint y: 337, distance: 10.5
drag, startPoint x: 702, startPoint y: 335, endPoint x: 694, endPoint y: 352, distance: 18.1
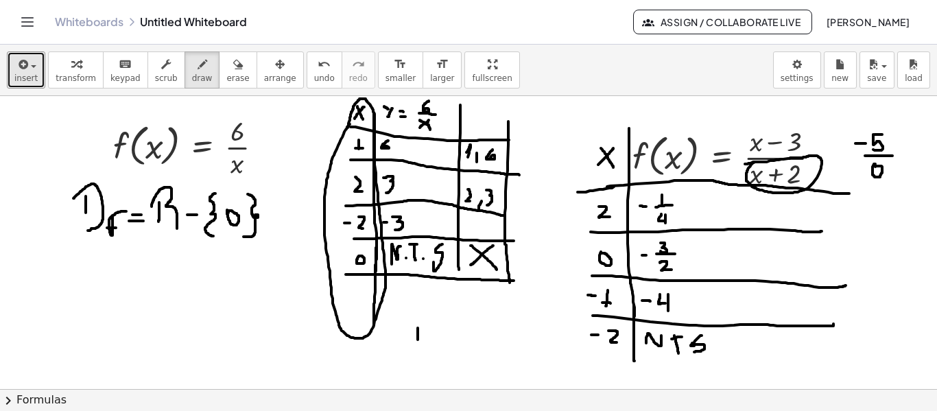
drag, startPoint x: 418, startPoint y: 328, endPoint x: 418, endPoint y: 340, distance: 12.4
drag, startPoint x: 410, startPoint y: 331, endPoint x: 418, endPoint y: 345, distance: 16.6
drag, startPoint x: 437, startPoint y: 338, endPoint x: 436, endPoint y: 356, distance: 18.5
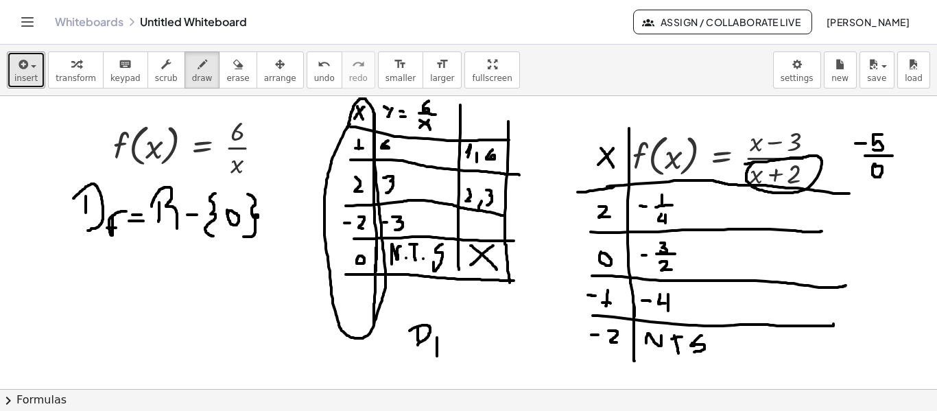
drag, startPoint x: 433, startPoint y: 354, endPoint x: 441, endPoint y: 352, distance: 8.5
drag, startPoint x: 437, startPoint y: 335, endPoint x: 443, endPoint y: 340, distance: 7.8
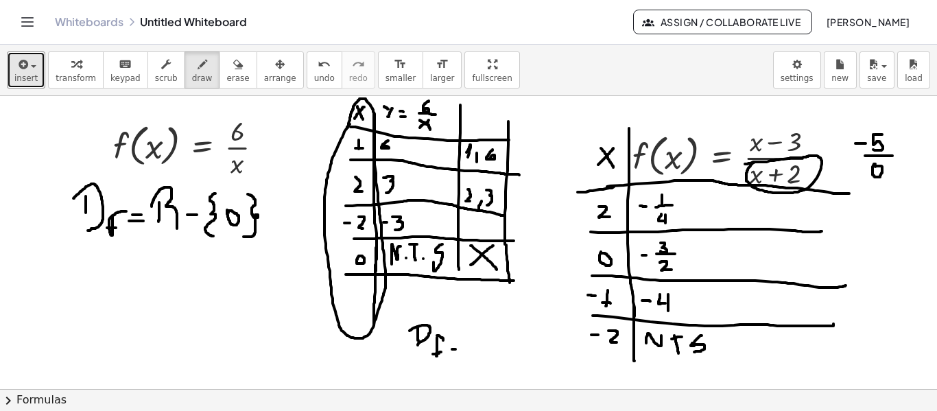
drag, startPoint x: 470, startPoint y: 335, endPoint x: 470, endPoint y: 347, distance: 11.7
drag, startPoint x: 464, startPoint y: 335, endPoint x: 480, endPoint y: 353, distance: 24.3
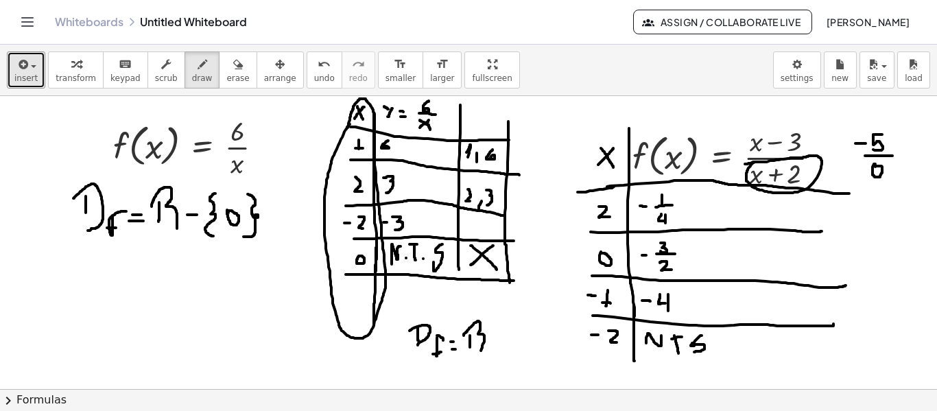
drag, startPoint x: 509, startPoint y: 328, endPoint x: 507, endPoint y: 360, distance: 32.3
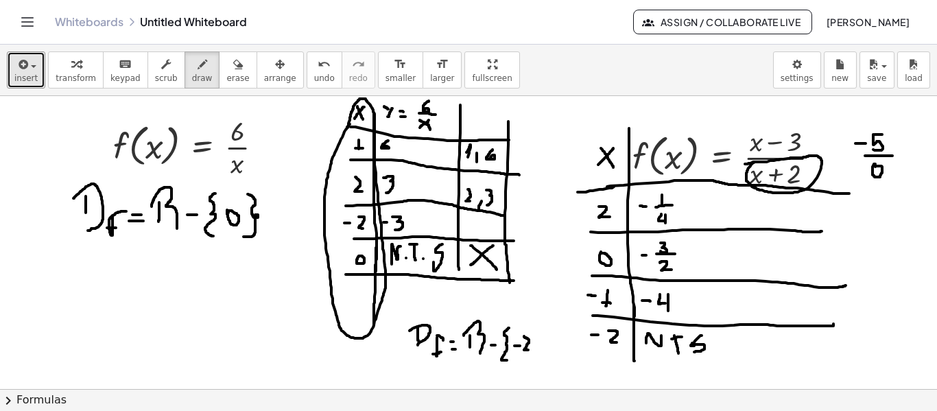
drag, startPoint x: 524, startPoint y: 336, endPoint x: 530, endPoint y: 350, distance: 15.0
drag, startPoint x: 534, startPoint y: 327, endPoint x: 536, endPoint y: 365, distance: 37.8
click at [226, 77] on span "erase" at bounding box center [237, 78] width 23 height 10
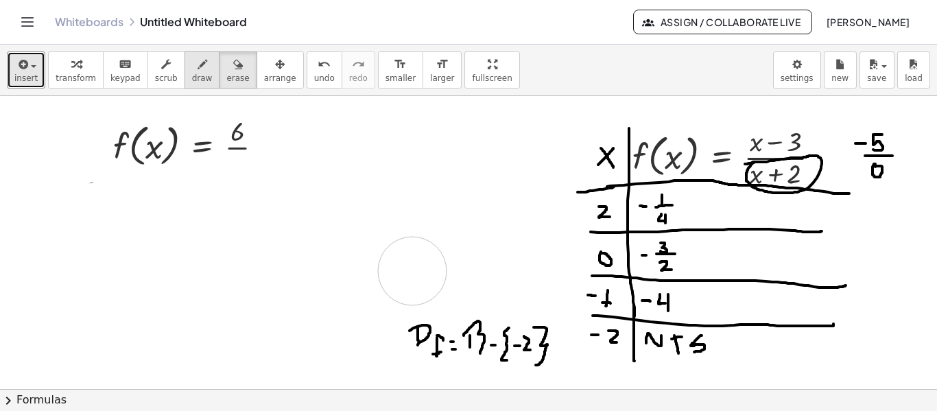
drag, startPoint x: 228, startPoint y: 187, endPoint x: 180, endPoint y: 69, distance: 127.4
click at [264, 68] on div "button" at bounding box center [280, 64] width 32 height 16
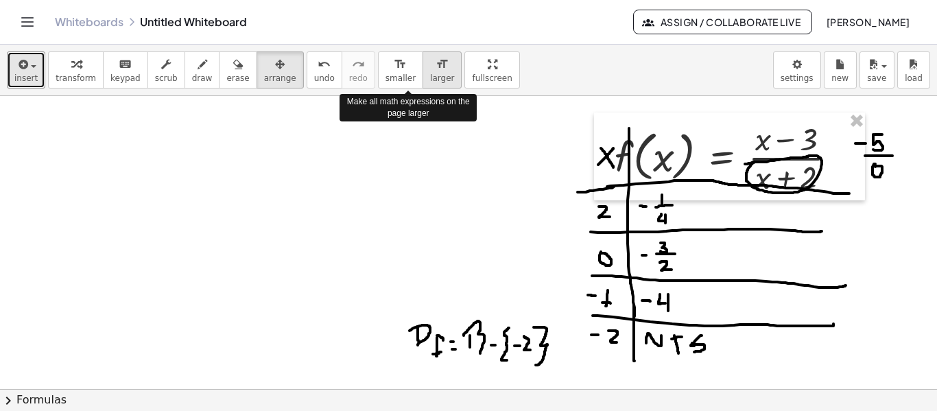
click at [436, 70] on icon "format_size" at bounding box center [442, 64] width 13 height 16
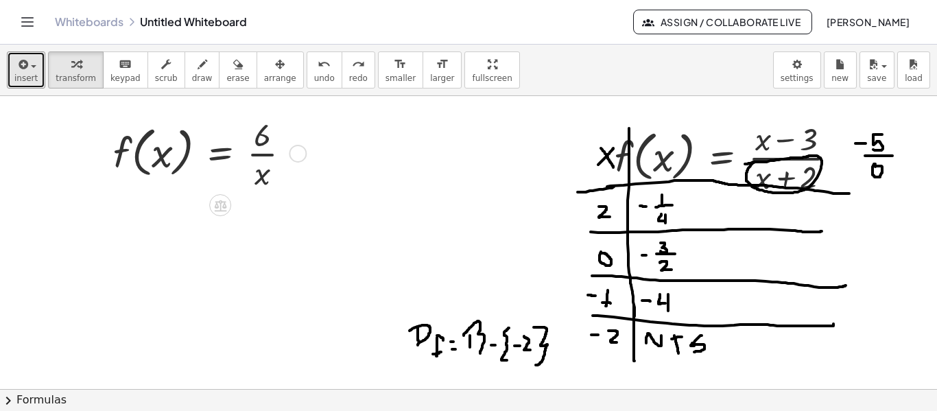
click at [221, 150] on div at bounding box center [207, 152] width 202 height 81
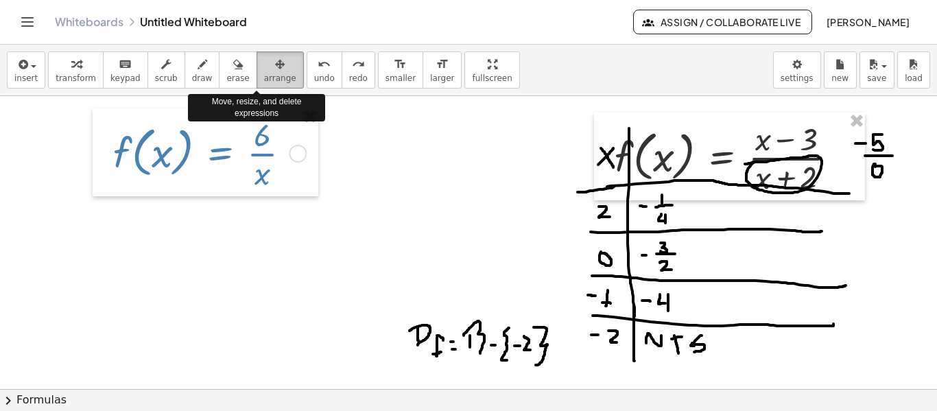
click at [264, 61] on div "button" at bounding box center [280, 64] width 32 height 16
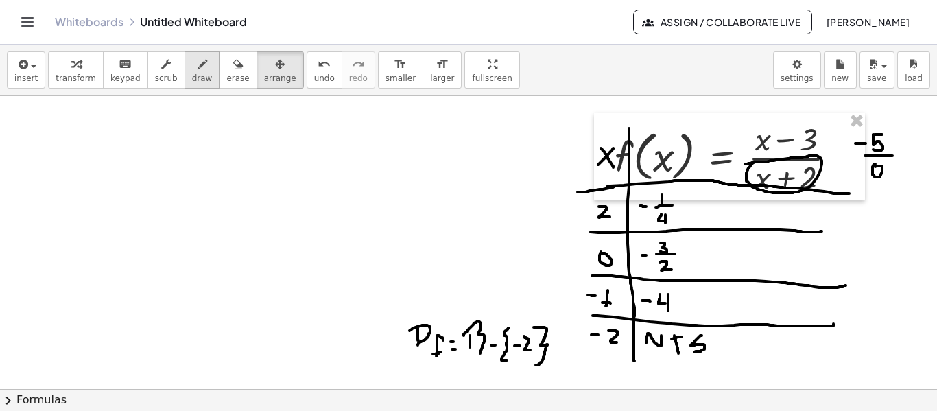
click at [192, 76] on span "draw" at bounding box center [202, 78] width 21 height 10
drag, startPoint x: 468, startPoint y: 307, endPoint x: 447, endPoint y: 255, distance: 56.7
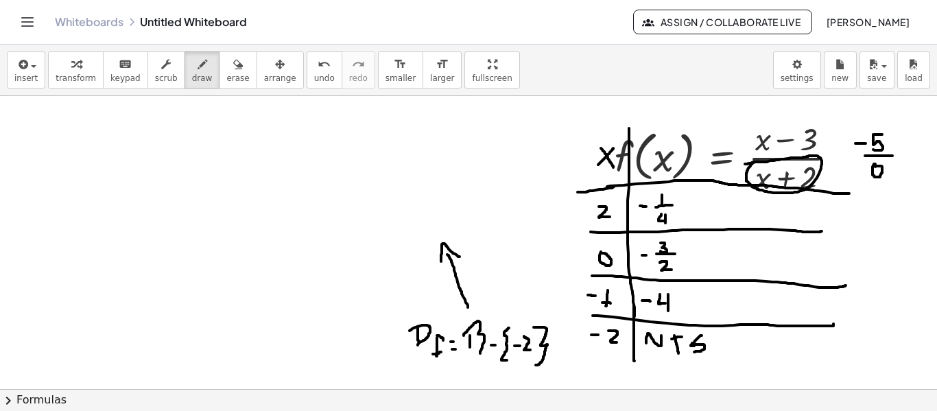
drag, startPoint x: 441, startPoint y: 261, endPoint x: 462, endPoint y: 259, distance: 21.4
drag, startPoint x: 746, startPoint y: 167, endPoint x: 493, endPoint y: 125, distance: 255.9
drag, startPoint x: 495, startPoint y: 119, endPoint x: 500, endPoint y: 132, distance: 14.5
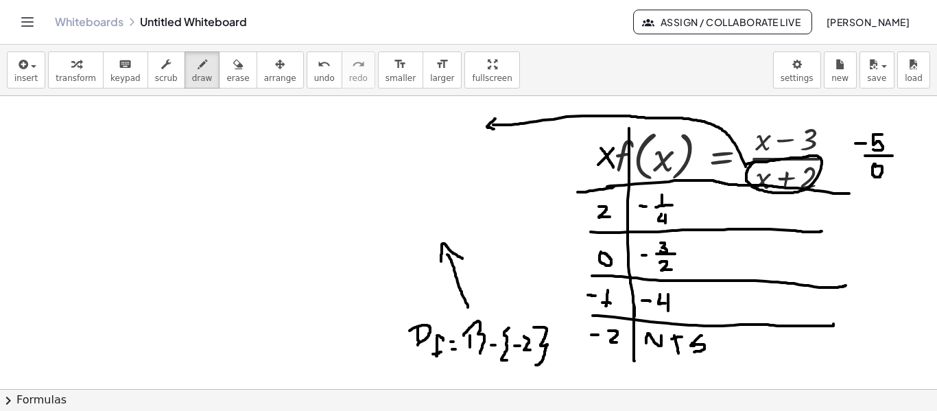
drag, startPoint x: 349, startPoint y: 116, endPoint x: 334, endPoint y: 129, distance: 19.9
drag, startPoint x: 335, startPoint y: 113, endPoint x: 345, endPoint y: 130, distance: 20.6
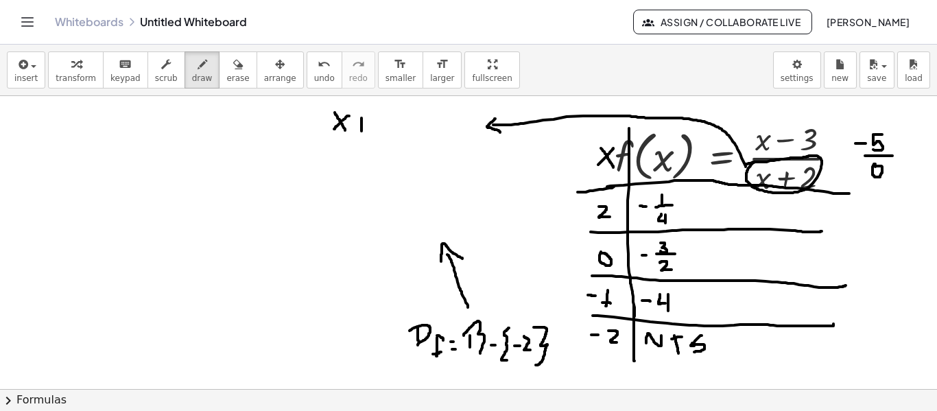
drag, startPoint x: 362, startPoint y: 118, endPoint x: 362, endPoint y: 134, distance: 15.8
drag, startPoint x: 355, startPoint y: 126, endPoint x: 368, endPoint y: 126, distance: 13.0
drag, startPoint x: 375, startPoint y: 119, endPoint x: 385, endPoint y: 130, distance: 14.6
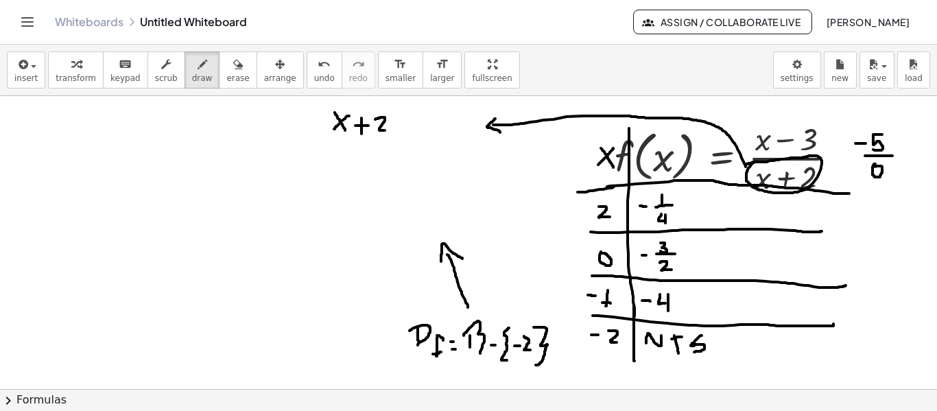
drag, startPoint x: 365, startPoint y: 150, endPoint x: 355, endPoint y: 163, distance: 16.1
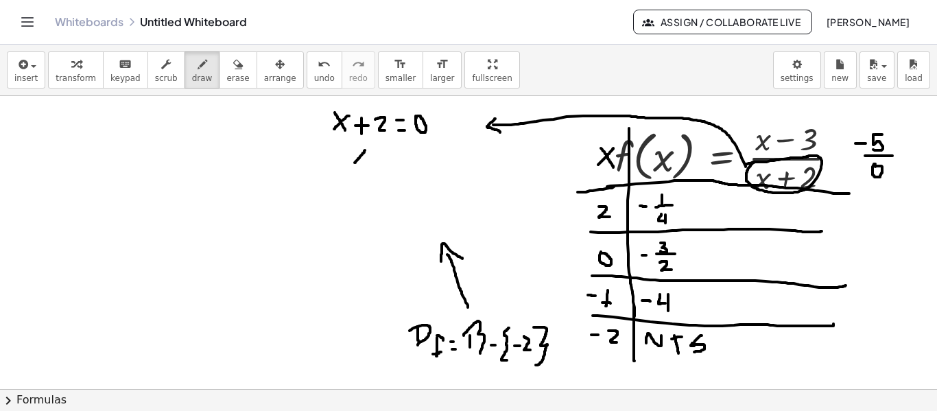
drag, startPoint x: 355, startPoint y: 147, endPoint x: 366, endPoint y: 162, distance: 18.7
drag, startPoint x: 376, startPoint y: 163, endPoint x: 386, endPoint y: 165, distance: 10.4
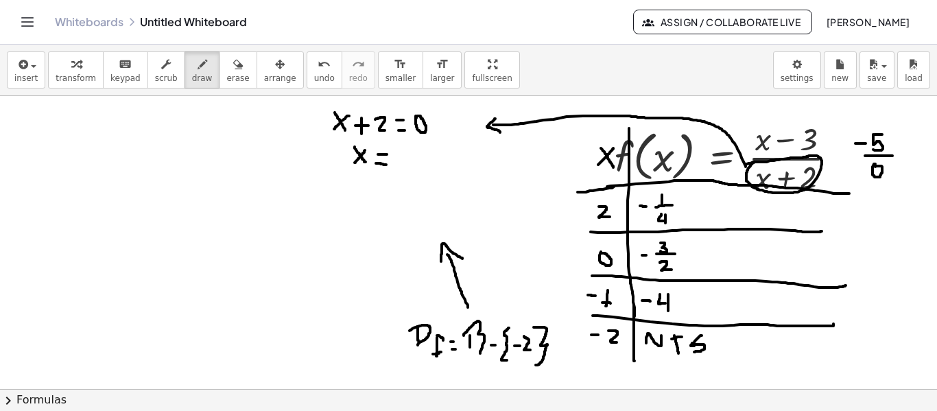
drag, startPoint x: 378, startPoint y: 154, endPoint x: 388, endPoint y: 154, distance: 9.6
drag, startPoint x: 399, startPoint y: 158, endPoint x: 408, endPoint y: 158, distance: 9.6
drag, startPoint x: 416, startPoint y: 152, endPoint x: 431, endPoint y: 167, distance: 20.9
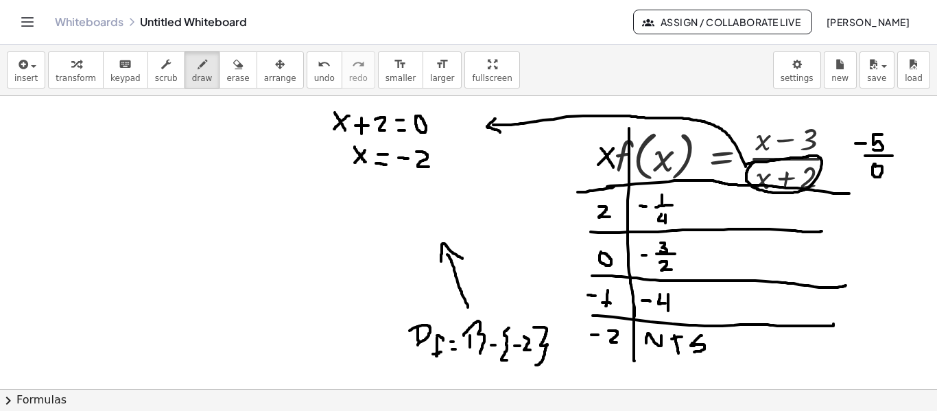
drag, startPoint x: 354, startPoint y: 175, endPoint x: 429, endPoint y: 176, distance: 74.8
drag, startPoint x: 443, startPoint y: 198, endPoint x: 530, endPoint y: 318, distance: 148.3
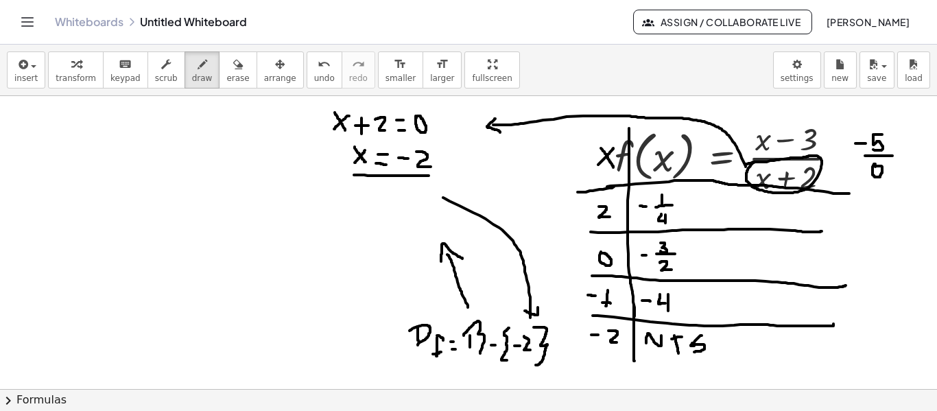
drag, startPoint x: 525, startPoint y: 311, endPoint x: 538, endPoint y: 304, distance: 14.7
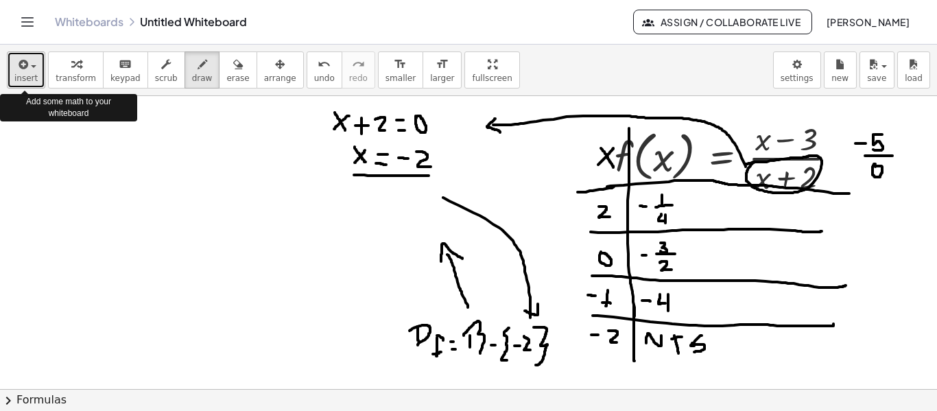
click at [29, 81] on span "insert" at bounding box center [25, 78] width 23 height 10
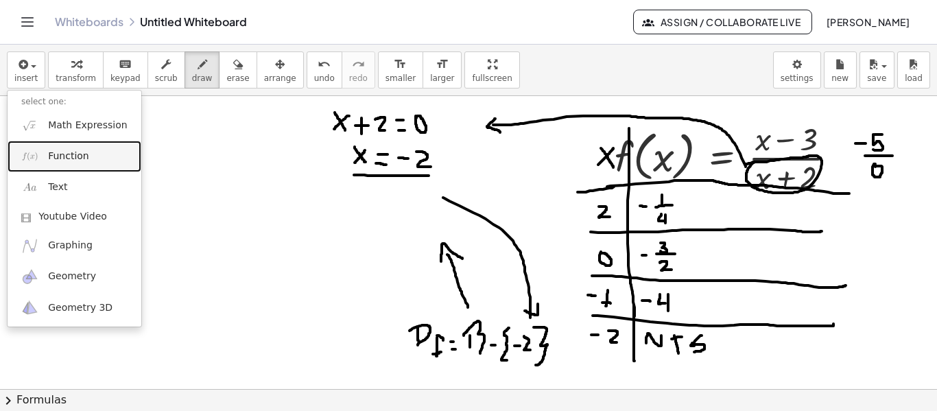
click at [66, 151] on span "Function" at bounding box center [68, 157] width 41 height 14
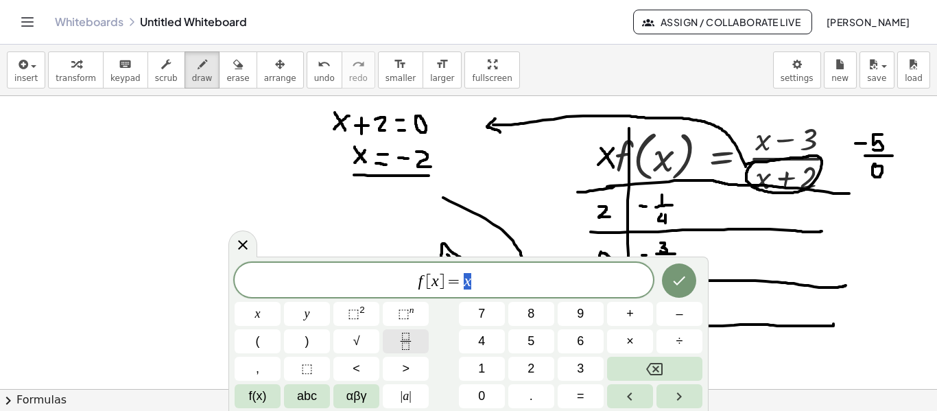
click at [407, 343] on icon "Fraction" at bounding box center [405, 345] width 7 height 7
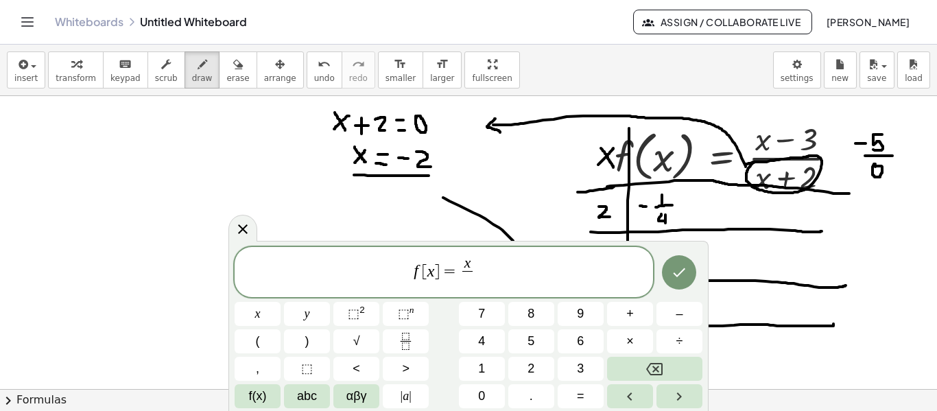
click at [471, 267] on span "x" at bounding box center [467, 264] width 10 height 15
click at [469, 280] on span "​" at bounding box center [467, 280] width 35 height 19
click at [358, 313] on span "⬚" at bounding box center [354, 314] width 12 height 14
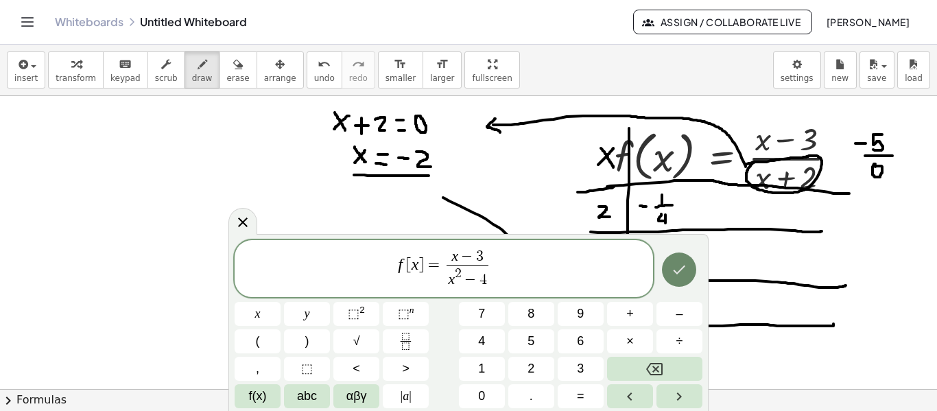
click at [673, 271] on icon "Done" at bounding box center [679, 269] width 16 height 16
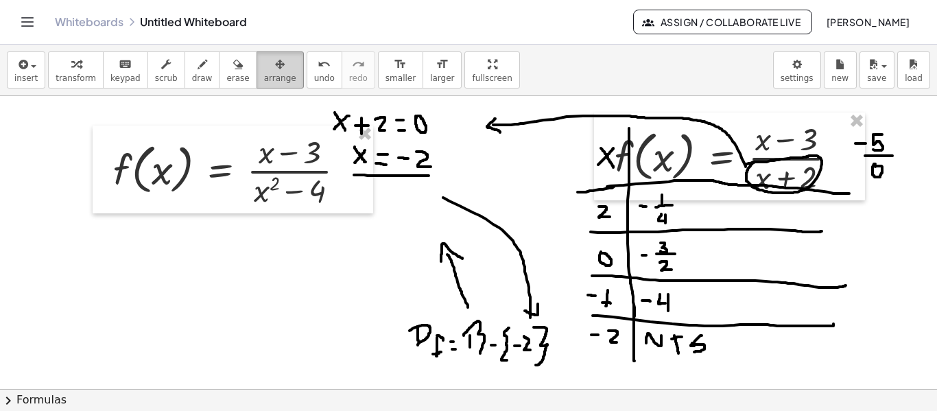
click at [257, 71] on button "arrange" at bounding box center [280, 69] width 47 height 37
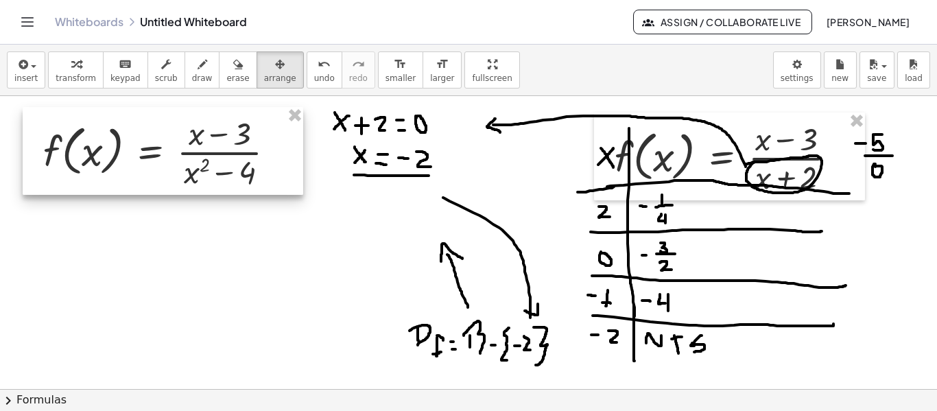
drag, startPoint x: 289, startPoint y: 154, endPoint x: 217, endPoint y: 135, distance: 75.2
click at [217, 135] on div at bounding box center [163, 151] width 281 height 88
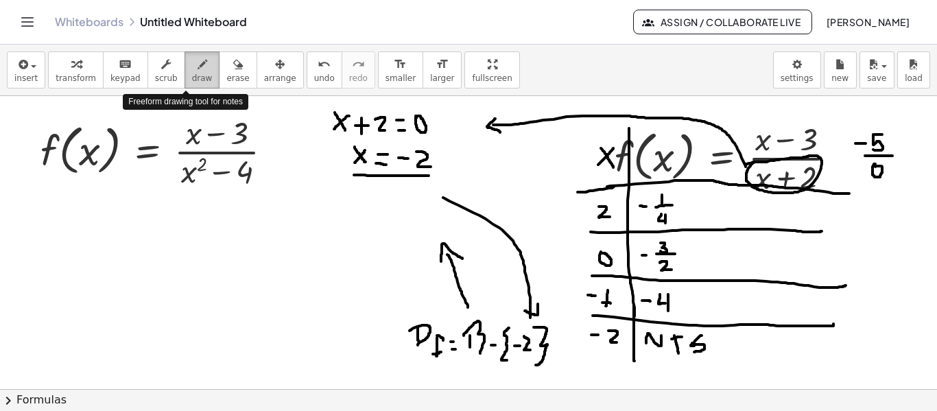
click at [192, 73] on span "draw" at bounding box center [202, 78] width 21 height 10
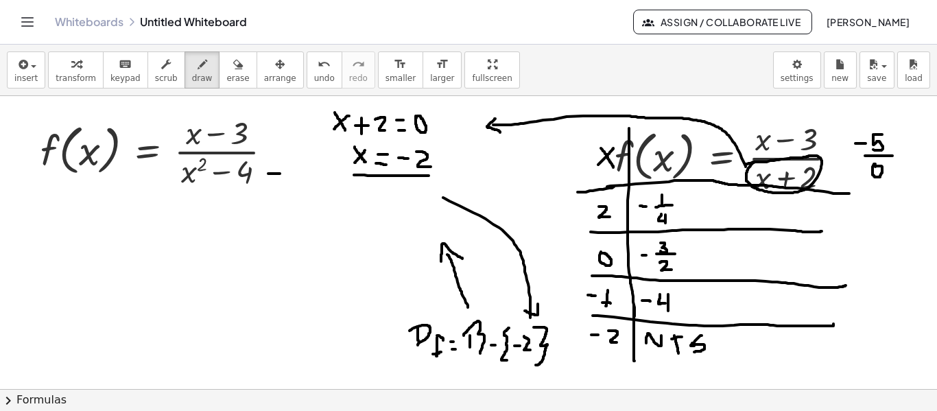
drag, startPoint x: 280, startPoint y: 174, endPoint x: 265, endPoint y: 174, distance: 15.1
drag, startPoint x: 265, startPoint y: 168, endPoint x: 270, endPoint y: 181, distance: 13.9
drag, startPoint x: 38, startPoint y: 249, endPoint x: 57, endPoint y: 230, distance: 26.7
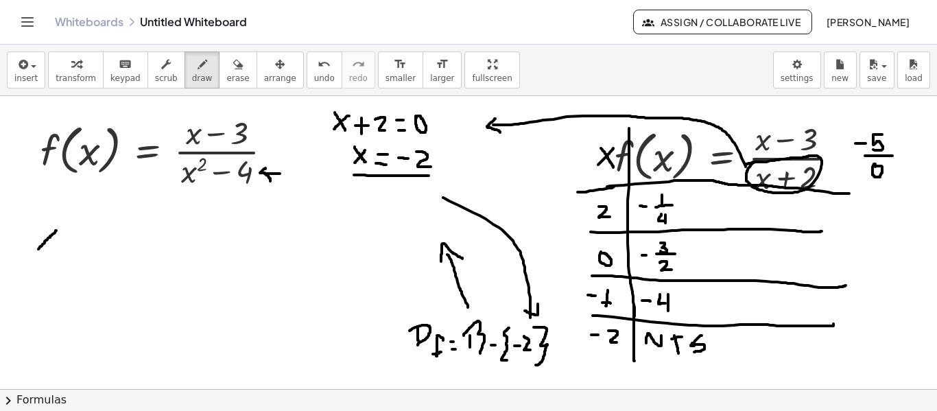
drag, startPoint x: 41, startPoint y: 230, endPoint x: 60, endPoint y: 253, distance: 29.8
drag, startPoint x: 61, startPoint y: 222, endPoint x: 75, endPoint y: 235, distance: 19.0
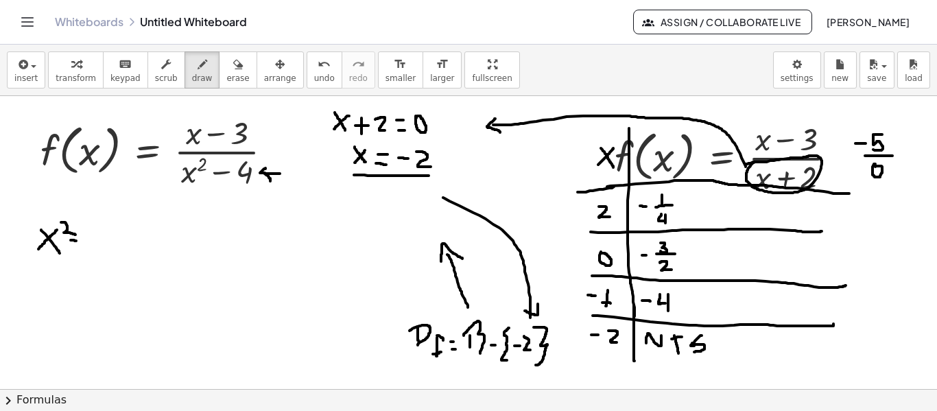
drag, startPoint x: 71, startPoint y: 240, endPoint x: 84, endPoint y: 241, distance: 13.7
drag, startPoint x: 106, startPoint y: 229, endPoint x: 104, endPoint y: 250, distance: 20.6
drag, startPoint x: 103, startPoint y: 239, endPoint x: 95, endPoint y: 223, distance: 17.8
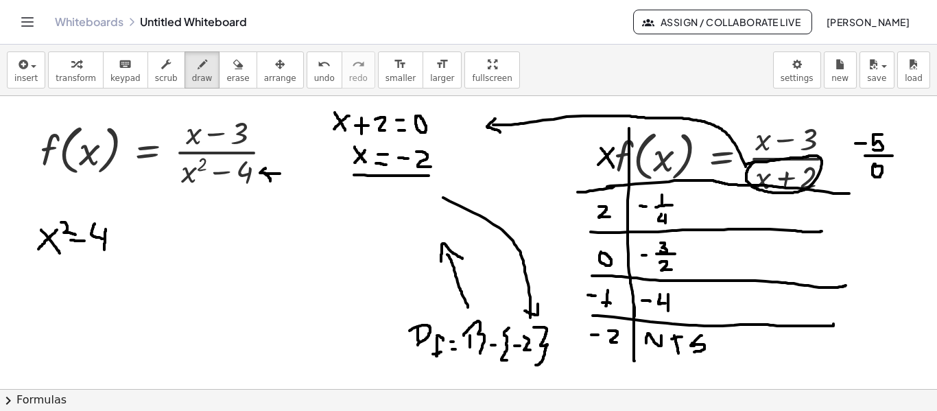
drag, startPoint x: 116, startPoint y: 250, endPoint x: 130, endPoint y: 250, distance: 14.4
drag, startPoint x: 116, startPoint y: 241, endPoint x: 132, endPoint y: 242, distance: 16.5
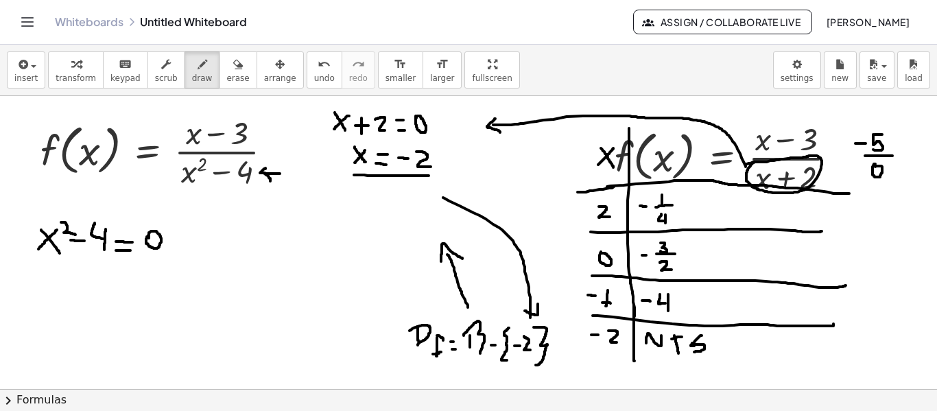
drag, startPoint x: 82, startPoint y: 273, endPoint x: 69, endPoint y: 286, distance: 18.4
drag, startPoint x: 67, startPoint y: 272, endPoint x: 87, endPoint y: 287, distance: 25.5
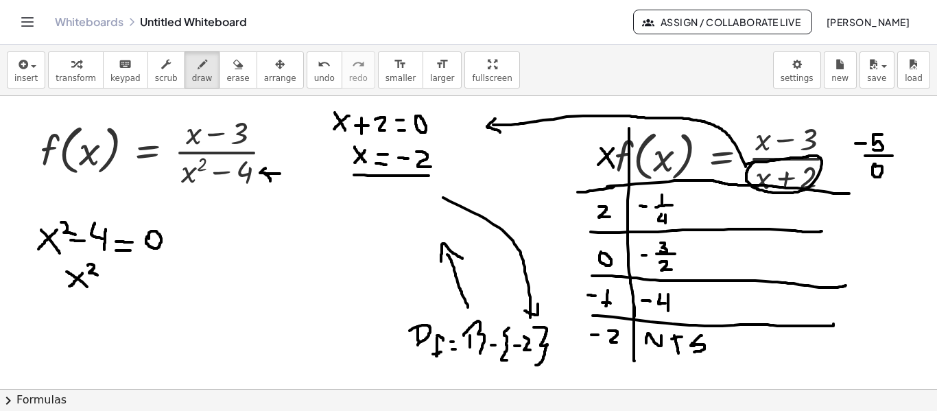
drag, startPoint x: 88, startPoint y: 265, endPoint x: 98, endPoint y: 276, distance: 14.6
drag, startPoint x: 135, startPoint y: 270, endPoint x: 135, endPoint y: 287, distance: 17.1
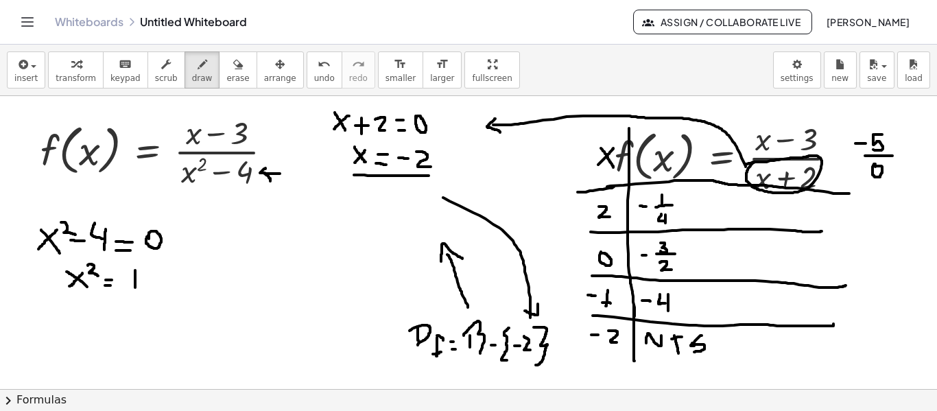
drag, startPoint x: 134, startPoint y: 281, endPoint x: 124, endPoint y: 263, distance: 20.3
drag, startPoint x: 86, startPoint y: 303, endPoint x: 72, endPoint y: 318, distance: 20.9
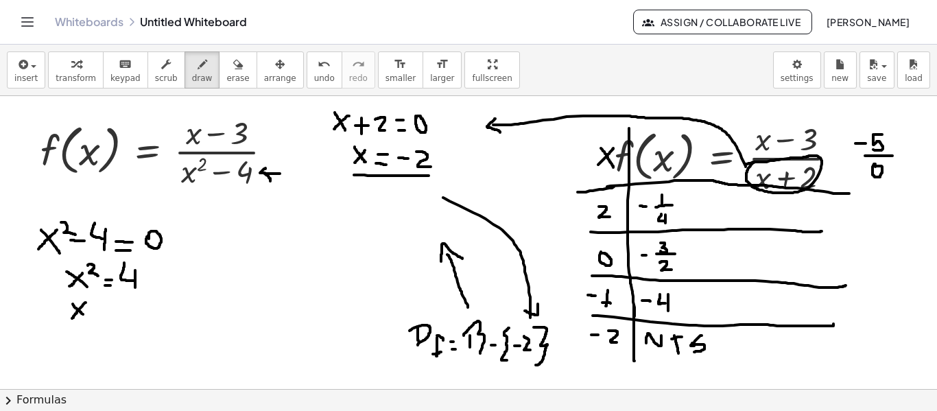
drag, startPoint x: 73, startPoint y: 304, endPoint x: 84, endPoint y: 316, distance: 17.0
drag, startPoint x: 98, startPoint y: 318, endPoint x: 107, endPoint y: 319, distance: 8.9
drag, startPoint x: 97, startPoint y: 310, endPoint x: 108, endPoint y: 311, distance: 11.7
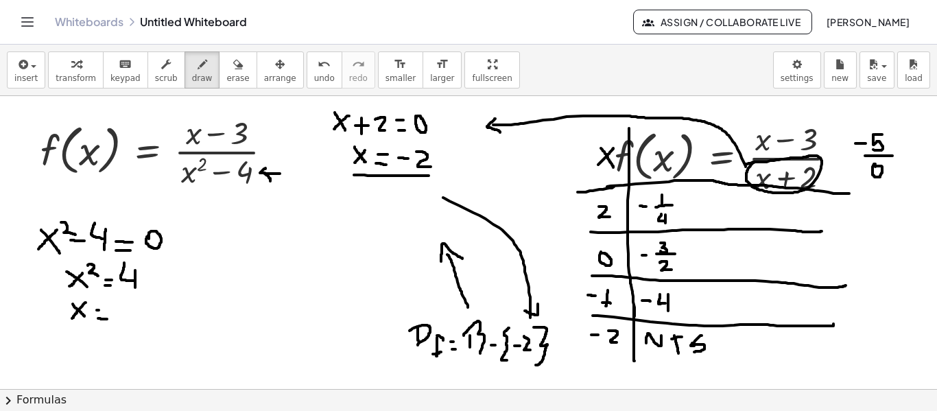
drag, startPoint x: 120, startPoint y: 311, endPoint x: 128, endPoint y: 299, distance: 13.9
drag, startPoint x: 146, startPoint y: 305, endPoint x: 146, endPoint y: 320, distance: 14.4
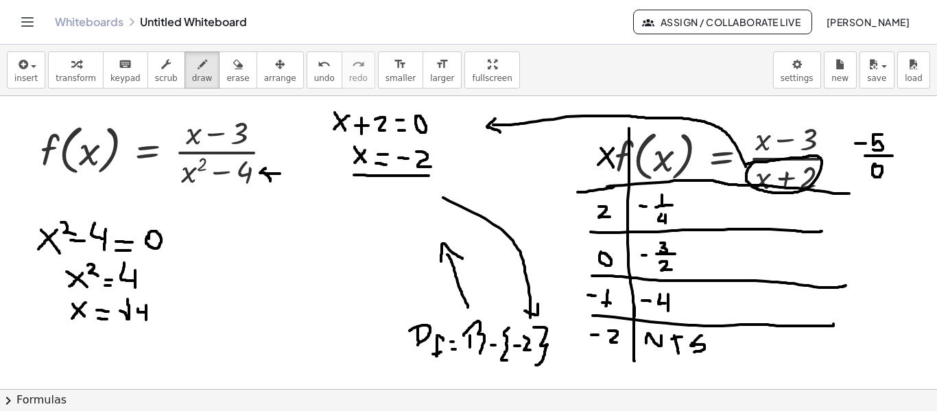
drag, startPoint x: 145, startPoint y: 312, endPoint x: 139, endPoint y: 304, distance: 10.3
drag, startPoint x: 129, startPoint y: 297, endPoint x: 156, endPoint y: 303, distance: 28.1
drag, startPoint x: 114, startPoint y: 296, endPoint x: 114, endPoint y: 304, distance: 8.2
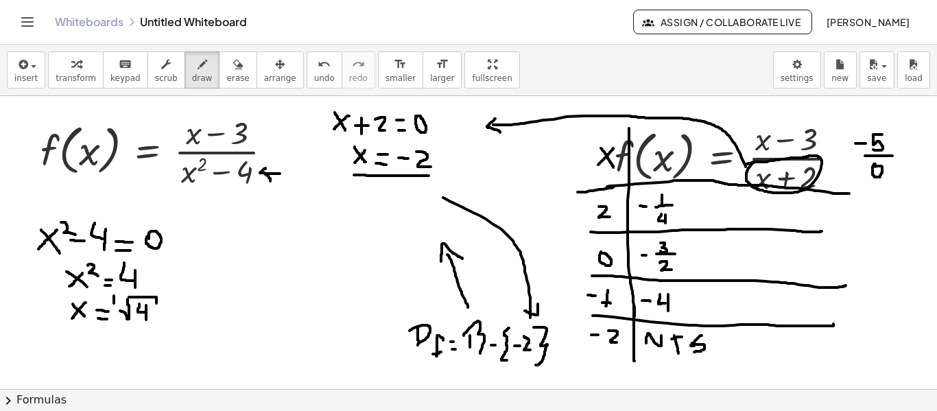
drag, startPoint x: 156, startPoint y: 316, endPoint x: 187, endPoint y: 296, distance: 35.8
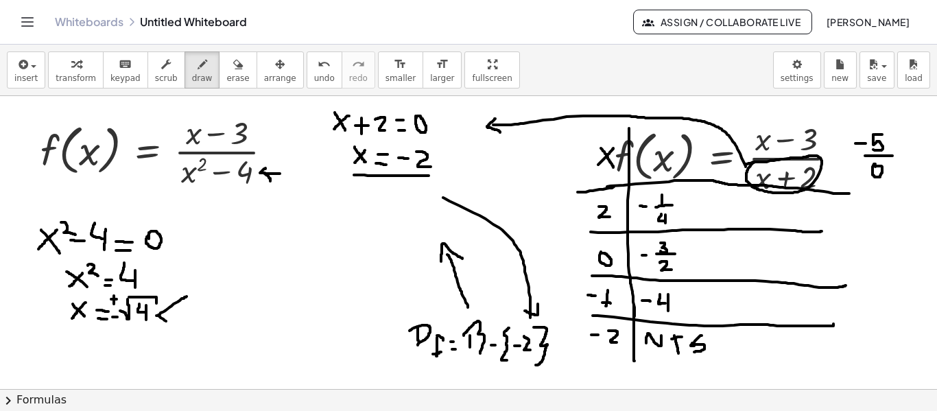
drag, startPoint x: 158, startPoint y: 316, endPoint x: 180, endPoint y: 331, distance: 27.0
drag, startPoint x: 196, startPoint y: 296, endPoint x: 205, endPoint y: 288, distance: 11.7
drag, startPoint x: 198, startPoint y: 287, endPoint x: 206, endPoint y: 295, distance: 11.2
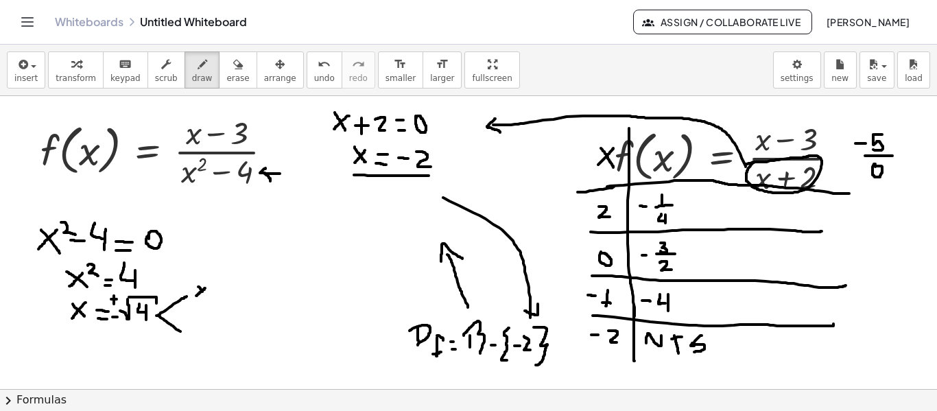
drag, startPoint x: 229, startPoint y: 298, endPoint x: 240, endPoint y: 298, distance: 11.0
drag, startPoint x: 230, startPoint y: 290, endPoint x: 241, endPoint y: 290, distance: 11.0
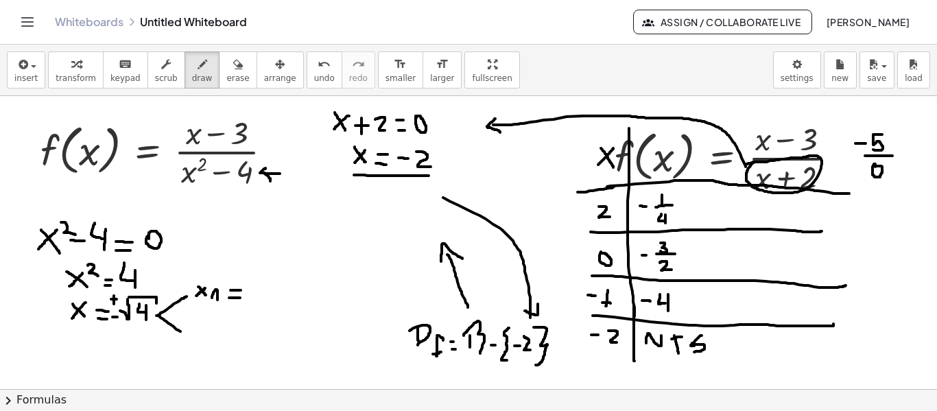
drag, startPoint x: 252, startPoint y: 285, endPoint x: 264, endPoint y: 294, distance: 14.7
drag, startPoint x: 203, startPoint y: 319, endPoint x: 193, endPoint y: 329, distance: 13.6
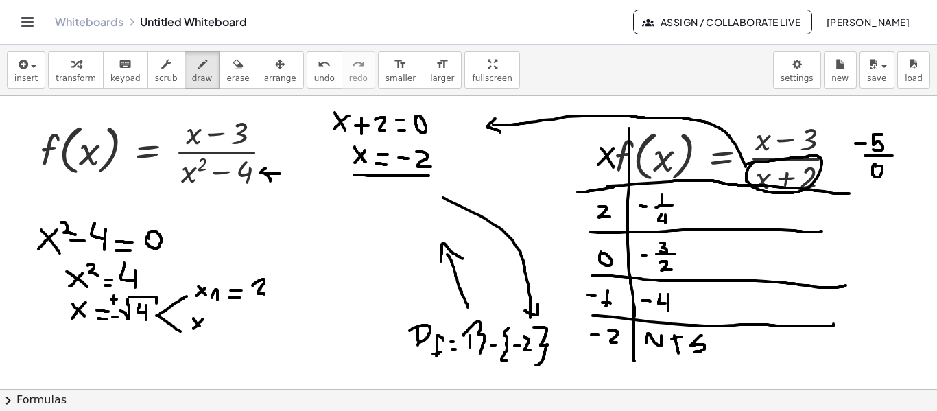
drag, startPoint x: 193, startPoint y: 318, endPoint x: 200, endPoint y: 327, distance: 10.7
drag, startPoint x: 206, startPoint y: 327, endPoint x: 214, endPoint y: 335, distance: 12.1
drag, startPoint x: 227, startPoint y: 334, endPoint x: 239, endPoint y: 333, distance: 12.4
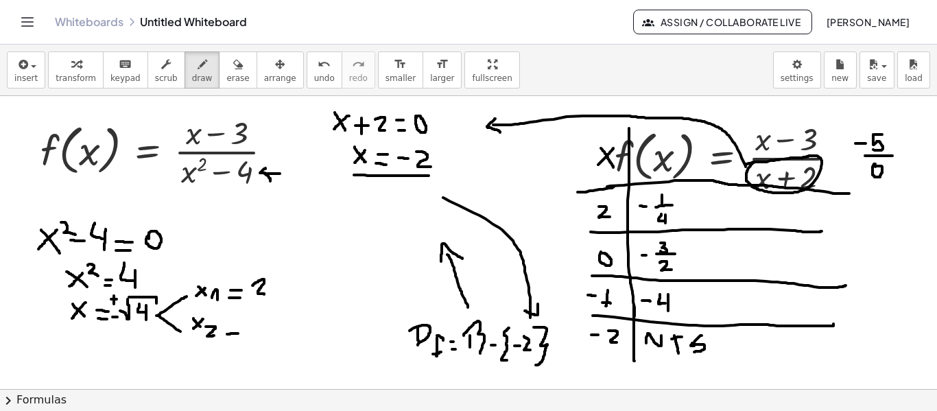
drag, startPoint x: 246, startPoint y: 329, endPoint x: 255, endPoint y: 329, distance: 8.2
drag, startPoint x: 264, startPoint y: 322, endPoint x: 272, endPoint y: 333, distance: 12.8
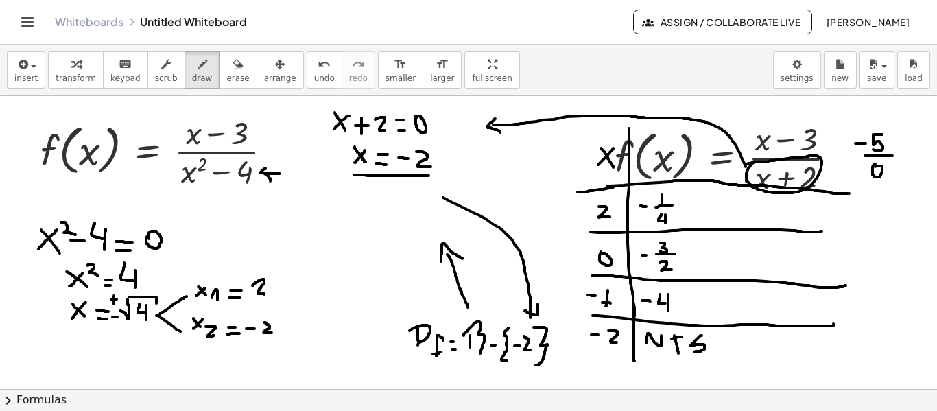
drag, startPoint x: 73, startPoint y: 351, endPoint x: 73, endPoint y: 364, distance: 12.3
drag, startPoint x: 62, startPoint y: 353, endPoint x: 72, endPoint y: 368, distance: 17.9
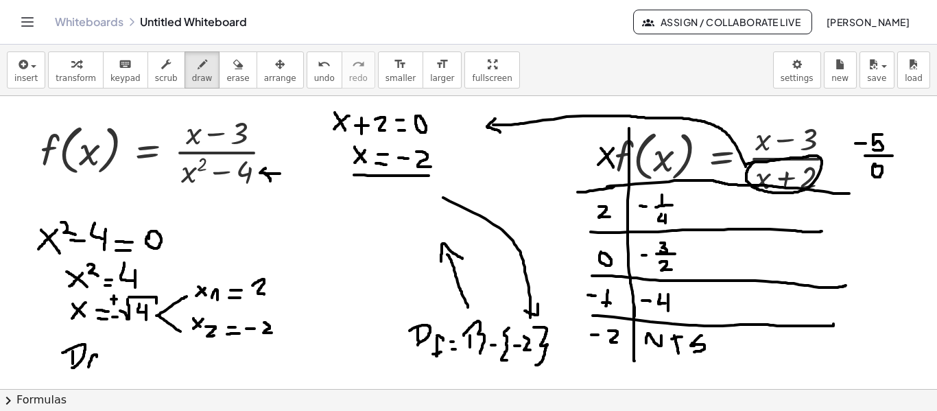
drag, startPoint x: 88, startPoint y: 367, endPoint x: 97, endPoint y: 357, distance: 12.6
drag, startPoint x: 84, startPoint y: 362, endPoint x: 95, endPoint y: 362, distance: 11.7
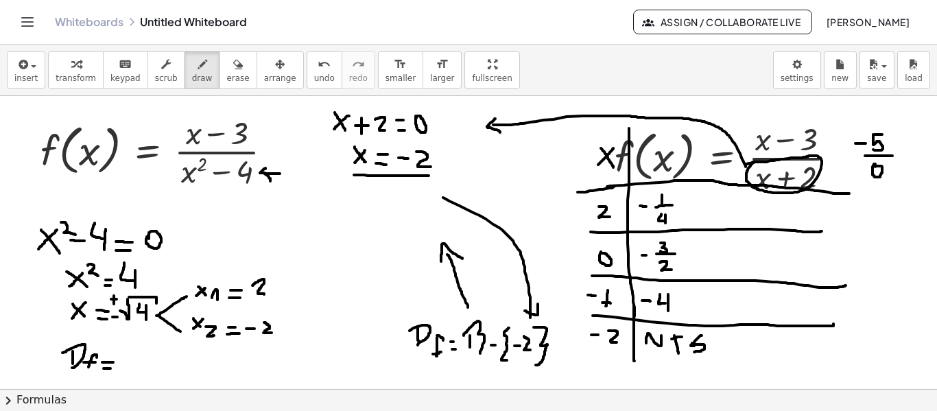
drag, startPoint x: 102, startPoint y: 362, endPoint x: 114, endPoint y: 362, distance: 11.7
drag, startPoint x: 127, startPoint y: 358, endPoint x: 126, endPoint y: 368, distance: 10.3
drag, startPoint x: 122, startPoint y: 358, endPoint x: 136, endPoint y: 368, distance: 16.7
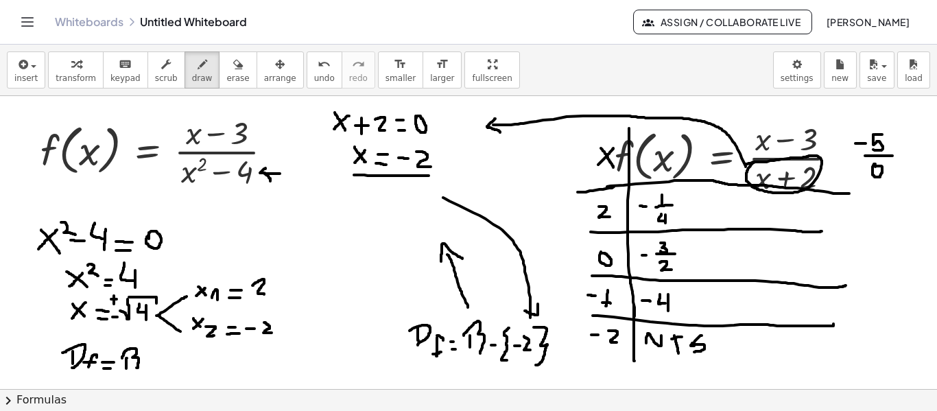
drag, startPoint x: 150, startPoint y: 362, endPoint x: 163, endPoint y: 362, distance: 12.3
drag, startPoint x: 176, startPoint y: 349, endPoint x: 178, endPoint y: 375, distance: 25.4
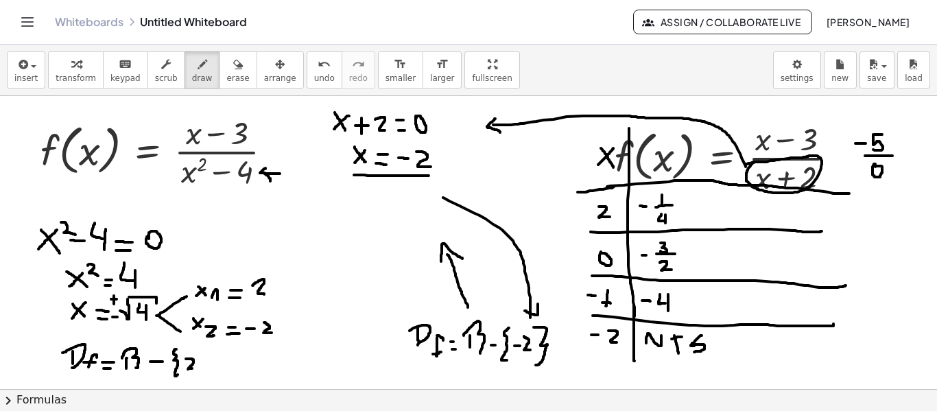
drag, startPoint x: 186, startPoint y: 359, endPoint x: 195, endPoint y: 368, distance: 13.1
drag, startPoint x: 230, startPoint y: 356, endPoint x: 234, endPoint y: 368, distance: 12.2
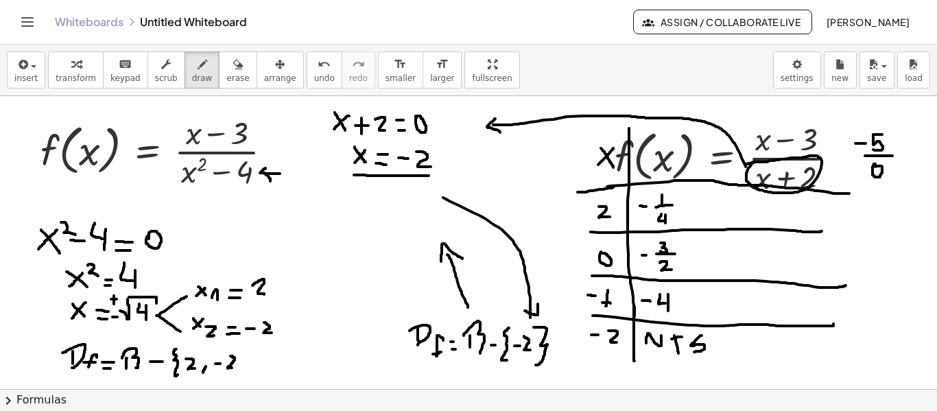
drag, startPoint x: 241, startPoint y: 351, endPoint x: 243, endPoint y: 376, distance: 25.5
